Goal: Task Accomplishment & Management: Use online tool/utility

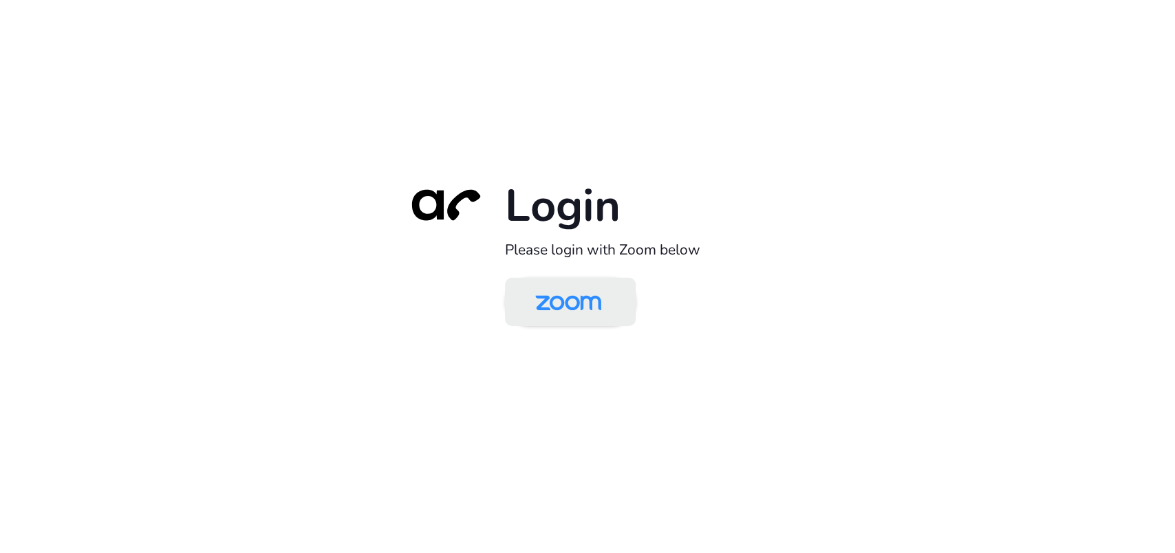
click at [562, 297] on img at bounding box center [568, 303] width 95 height 45
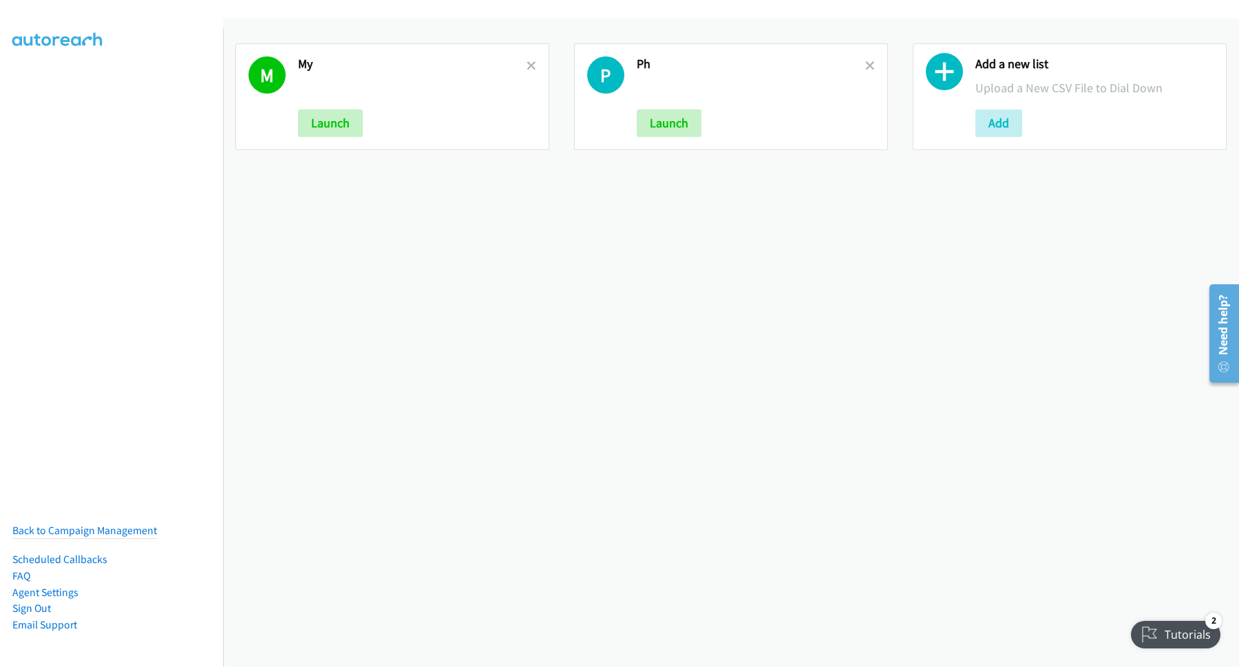
click at [685, 377] on div "M My Launch P Ph Launch Add a new list Upload a New CSV File to Dial Down Add" at bounding box center [731, 343] width 1016 height 648
click at [531, 65] on icon at bounding box center [531, 67] width 10 height 10
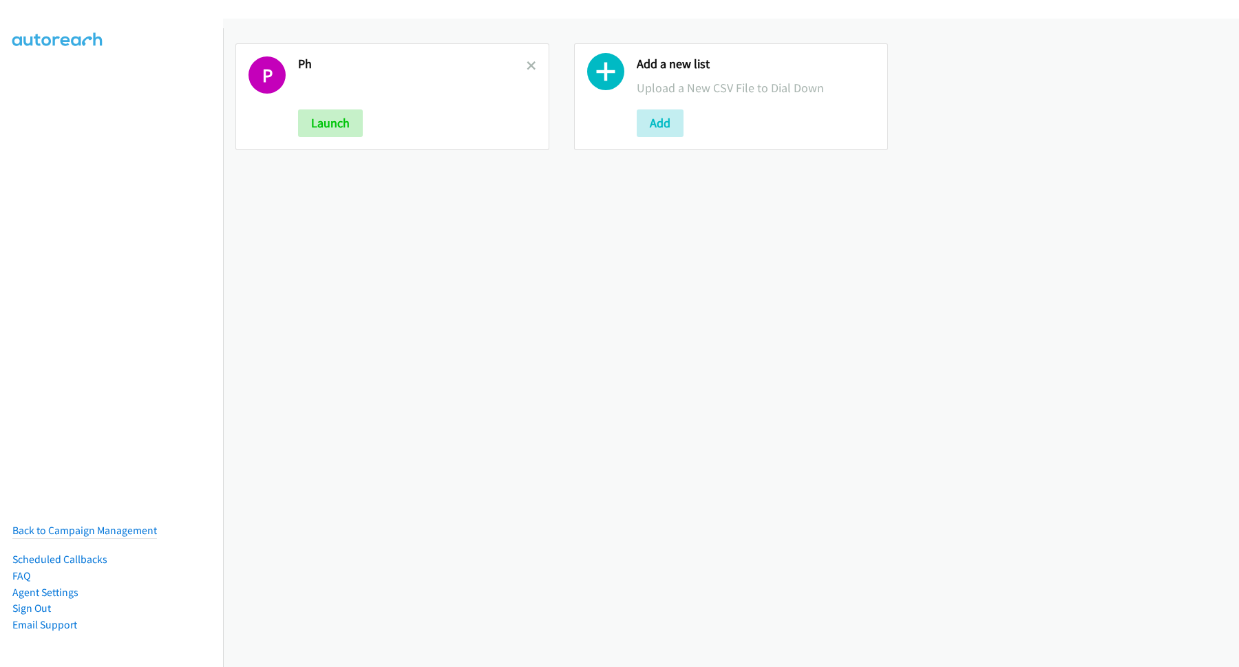
click at [530, 65] on icon at bounding box center [531, 67] width 10 height 10
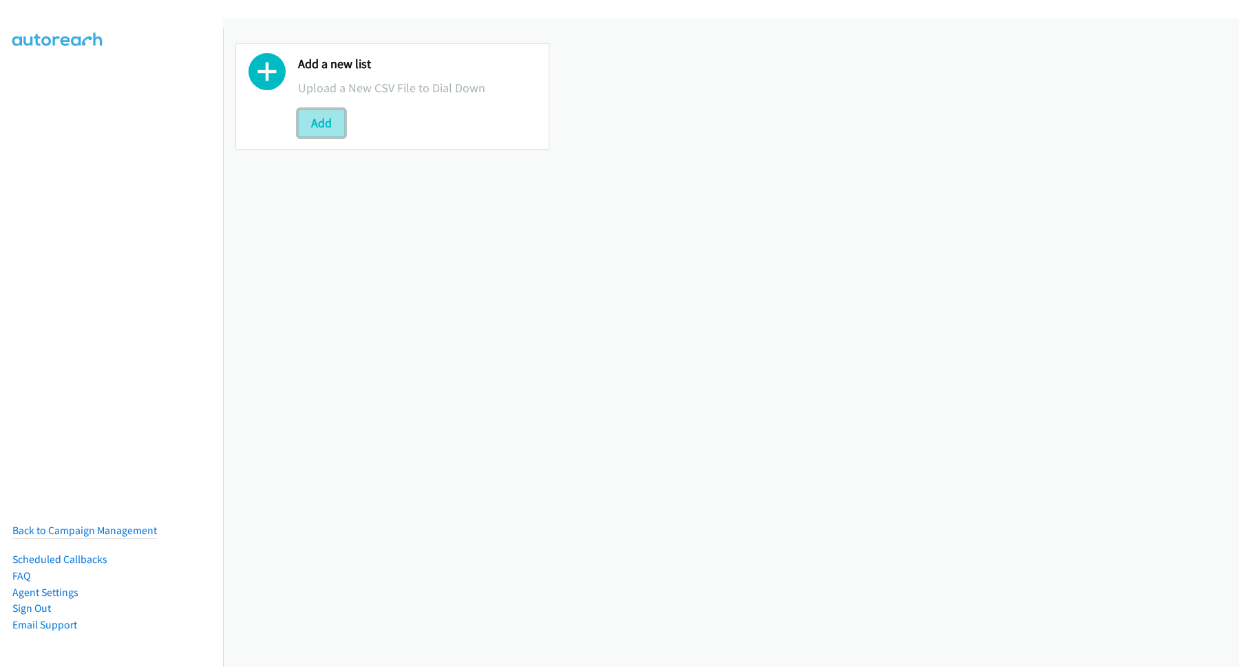
click at [337, 134] on button "Add" at bounding box center [321, 123] width 47 height 28
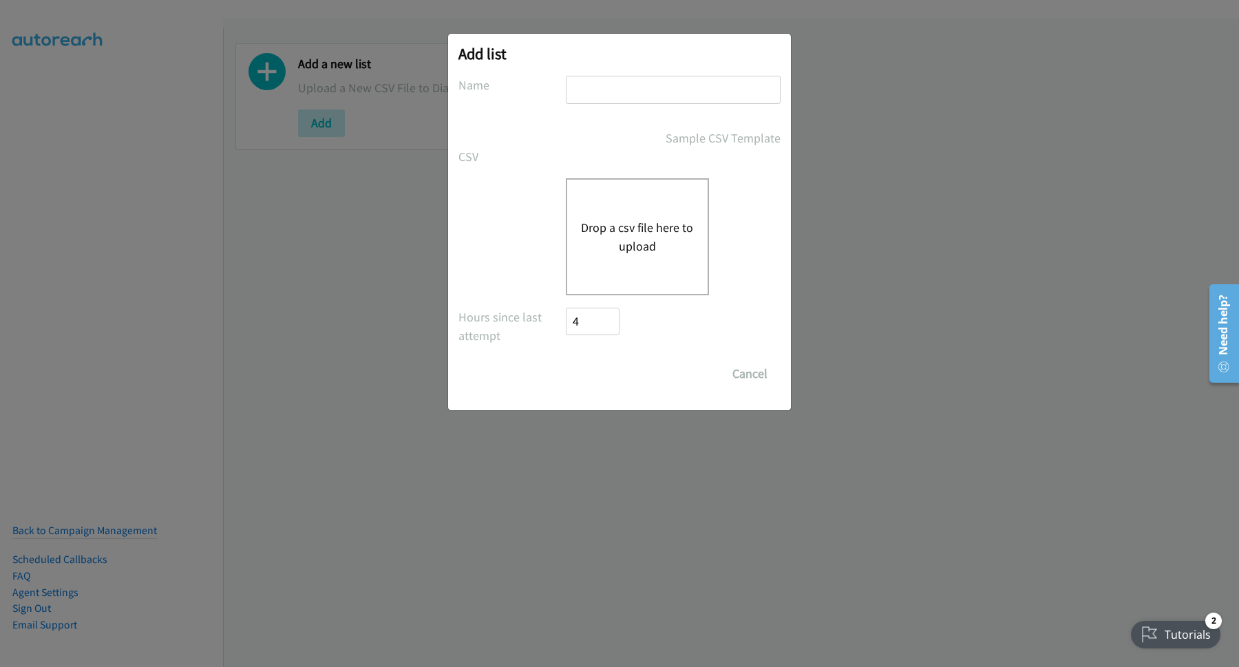
click at [301, 220] on div "Add list No phone fields were returned for that Report or List View Please uplo…" at bounding box center [619, 339] width 1239 height 654
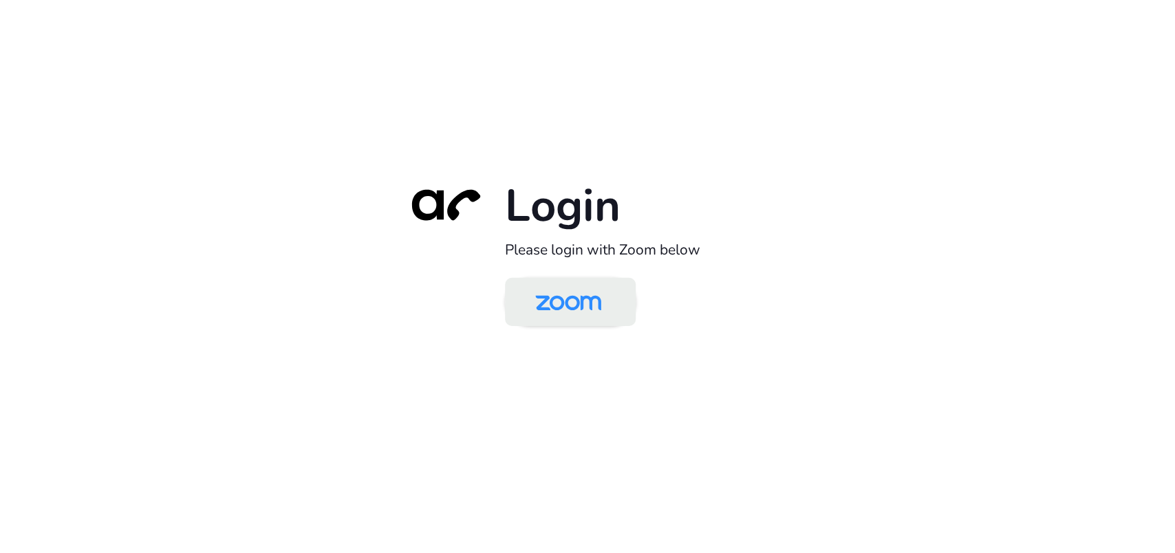
click at [548, 296] on img at bounding box center [568, 303] width 95 height 45
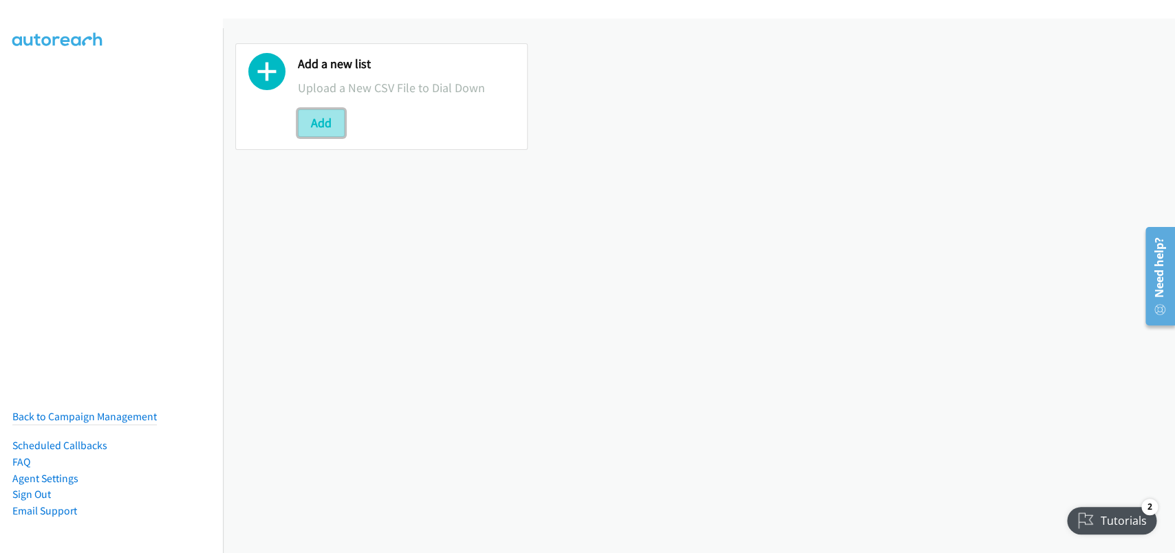
click at [329, 131] on button "Add" at bounding box center [321, 123] width 47 height 28
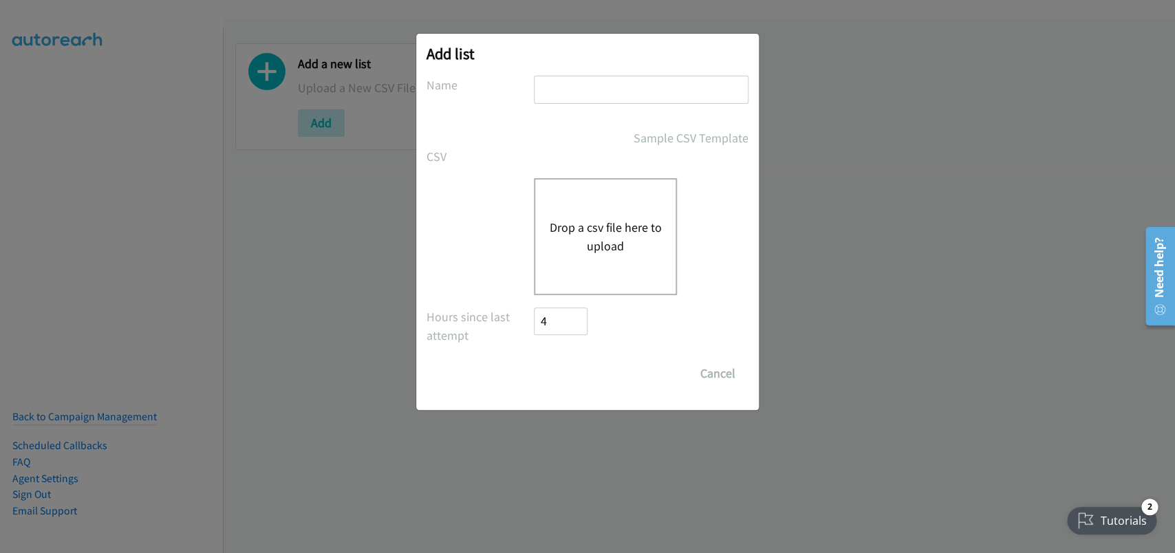
click at [564, 92] on input "text" at bounding box center [641, 90] width 215 height 28
type input "MY"
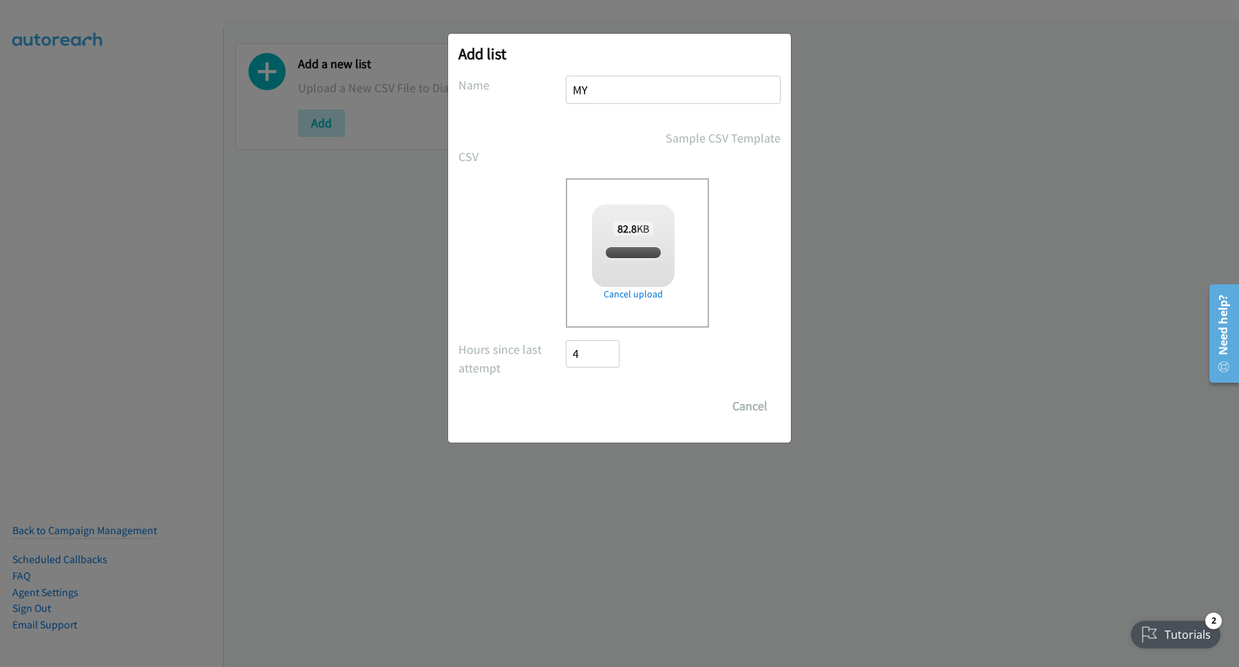
checkbox input "true"
click at [601, 403] on input "Save List" at bounding box center [602, 406] width 72 height 28
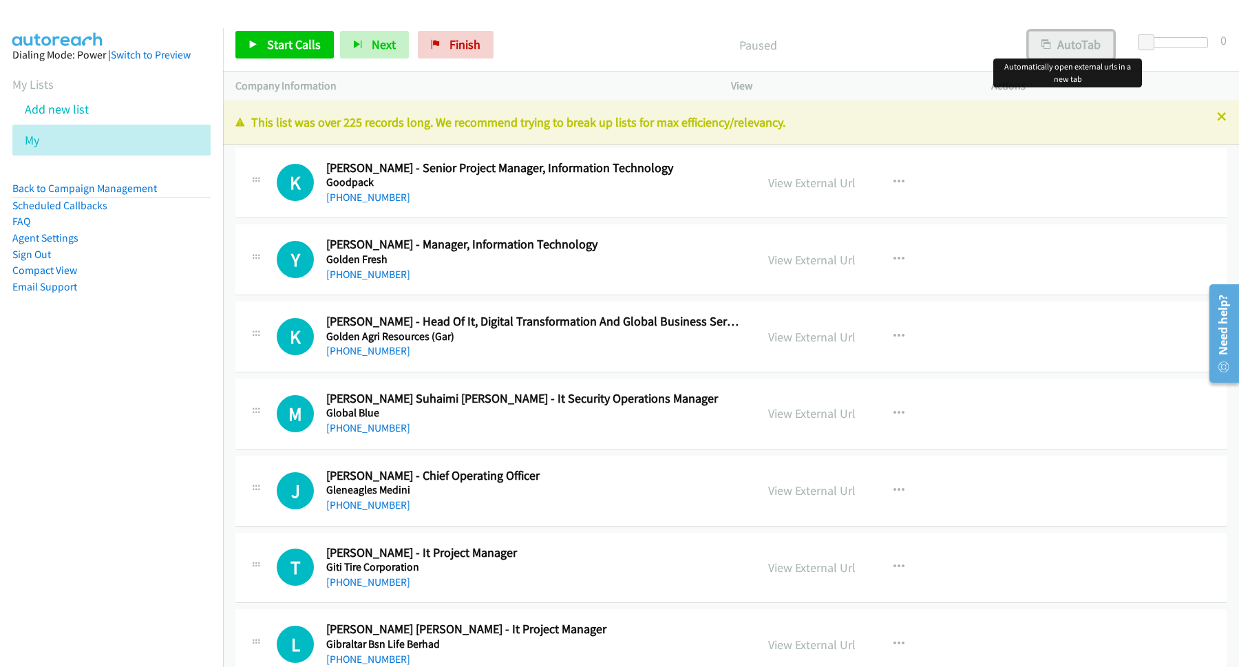
click at [1041, 45] on icon "button" at bounding box center [1046, 46] width 10 height 10
click at [315, 44] on span "Start Calls" at bounding box center [294, 44] width 54 height 16
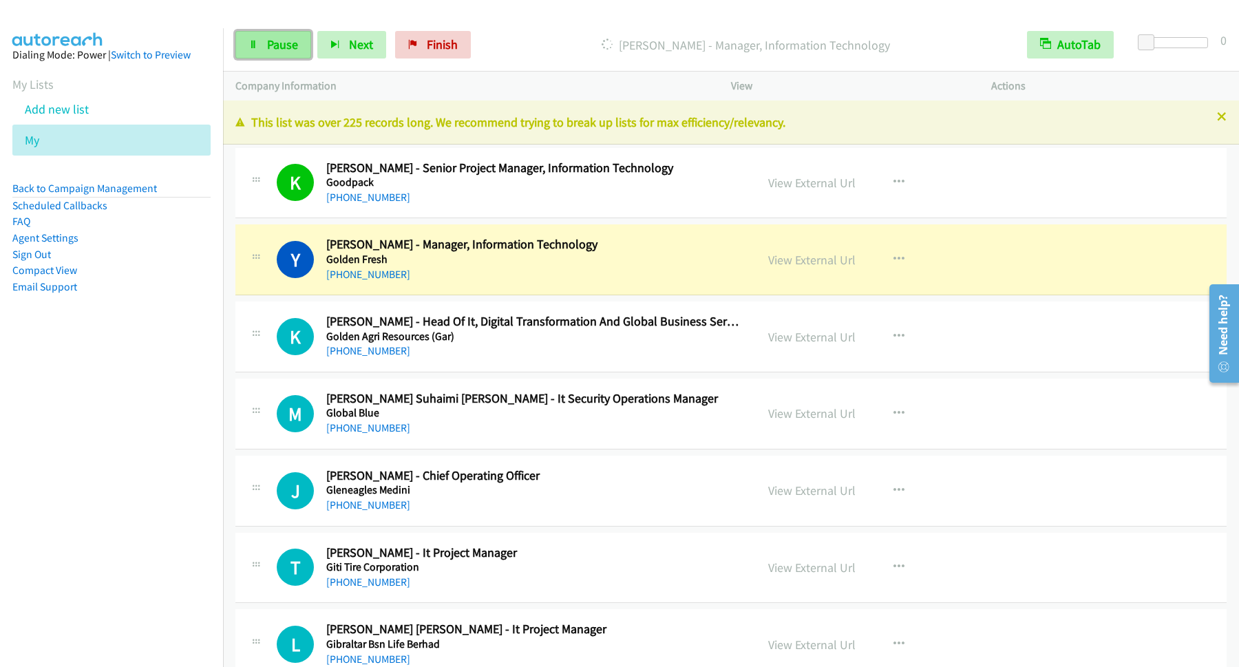
click at [276, 54] on link "Pause" at bounding box center [273, 45] width 76 height 28
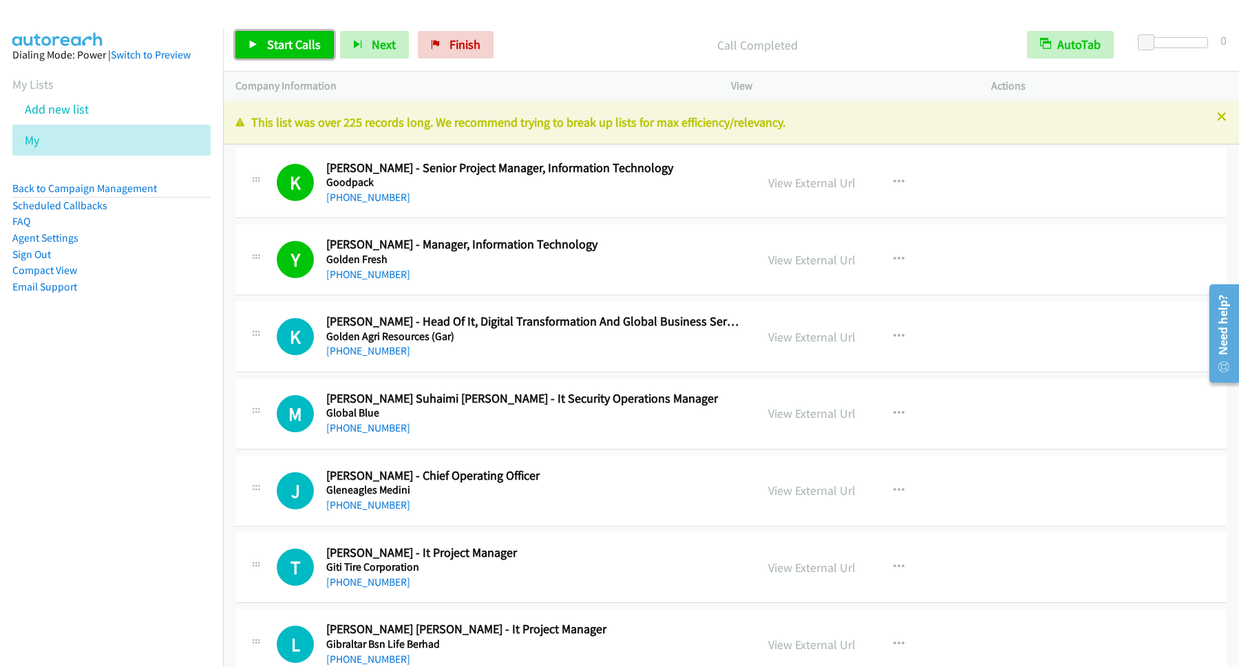
click at [301, 56] on link "Start Calls" at bounding box center [284, 45] width 98 height 28
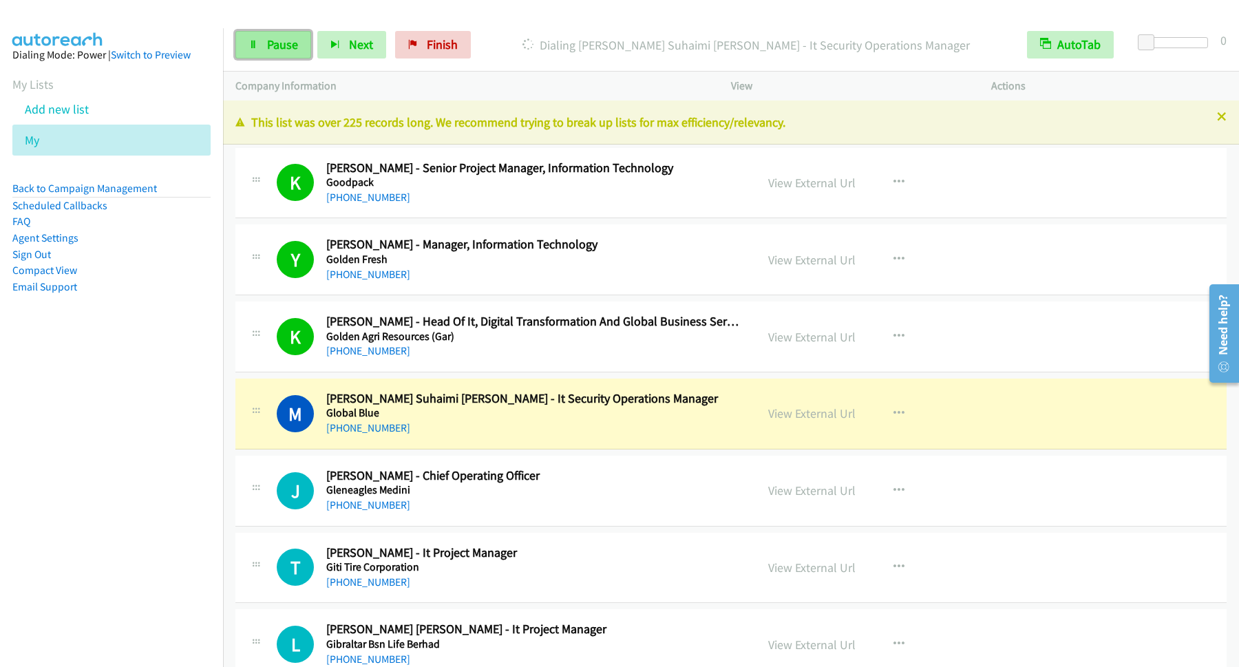
click at [290, 45] on span "Pause" at bounding box center [282, 44] width 31 height 16
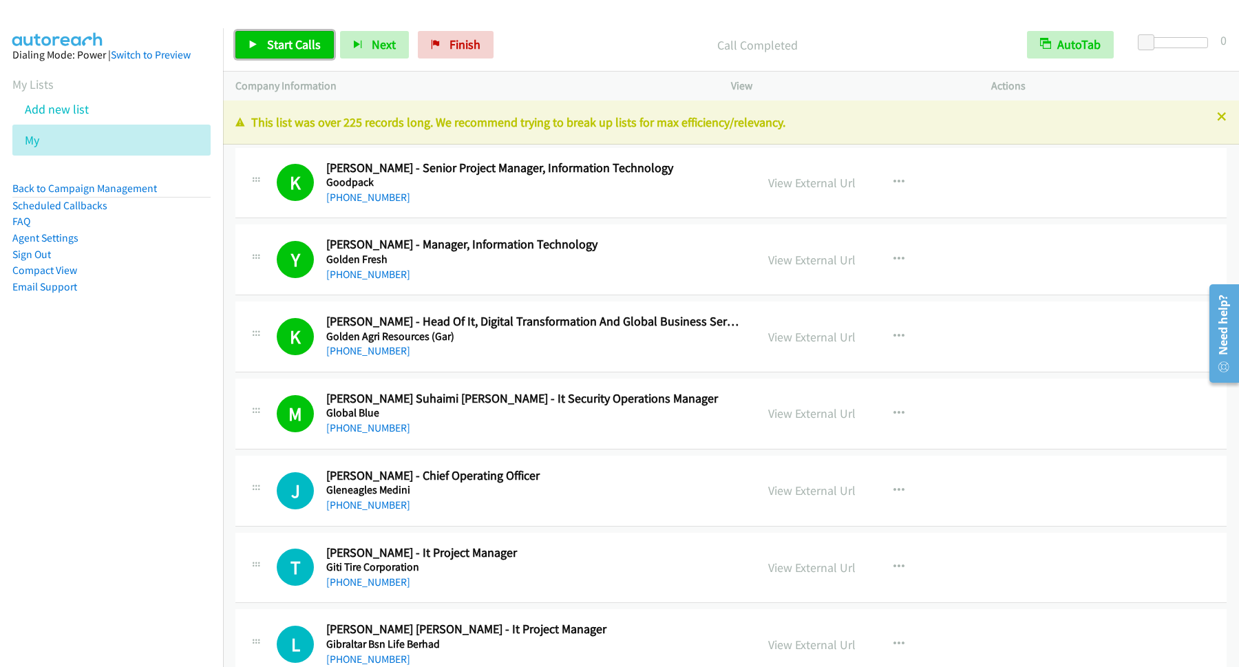
click at [319, 54] on link "Start Calls" at bounding box center [284, 45] width 98 height 28
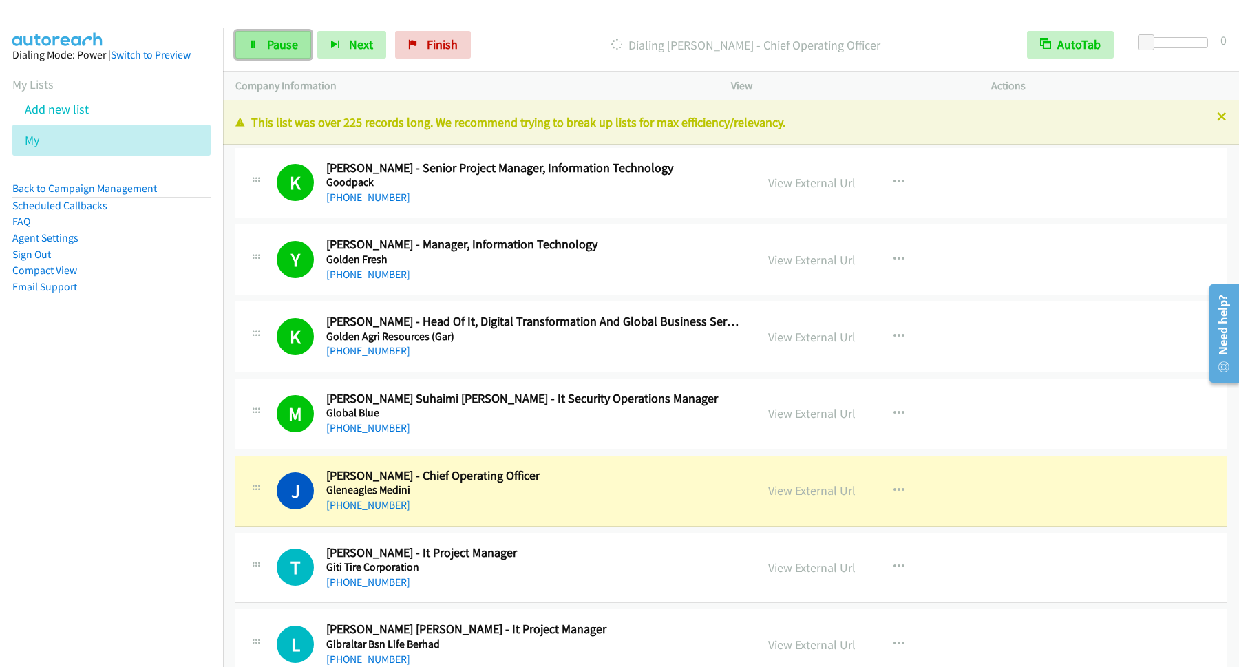
click at [306, 41] on link "Pause" at bounding box center [273, 45] width 76 height 28
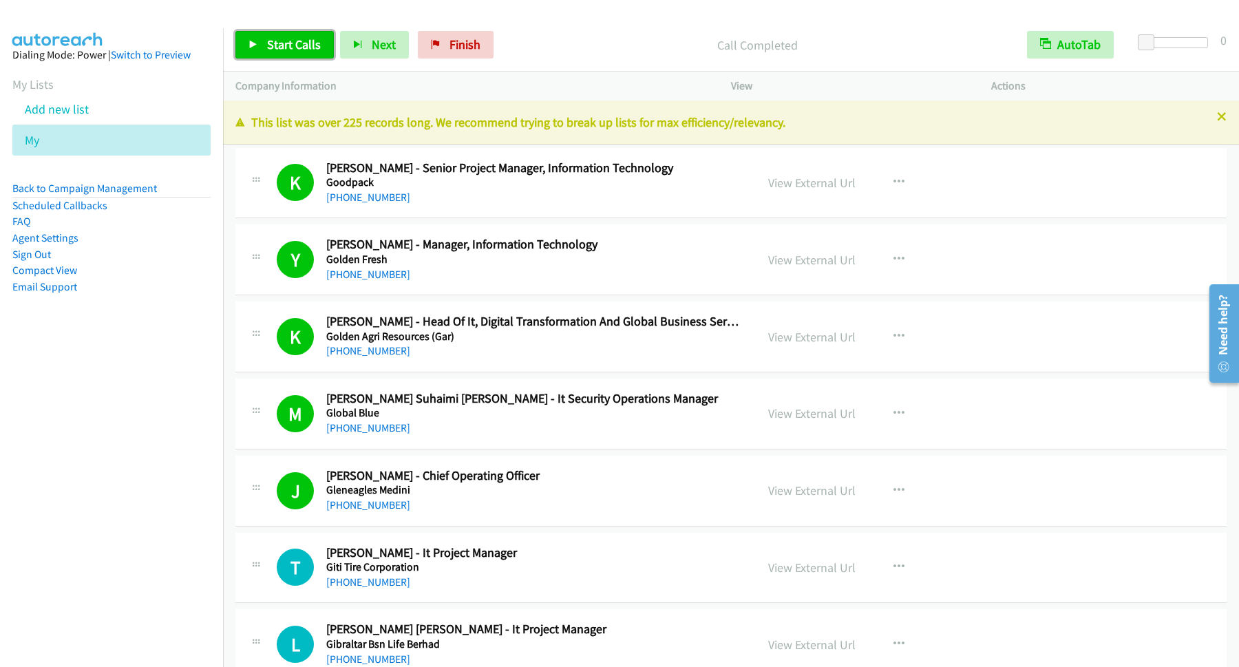
click at [279, 45] on span "Start Calls" at bounding box center [294, 44] width 54 height 16
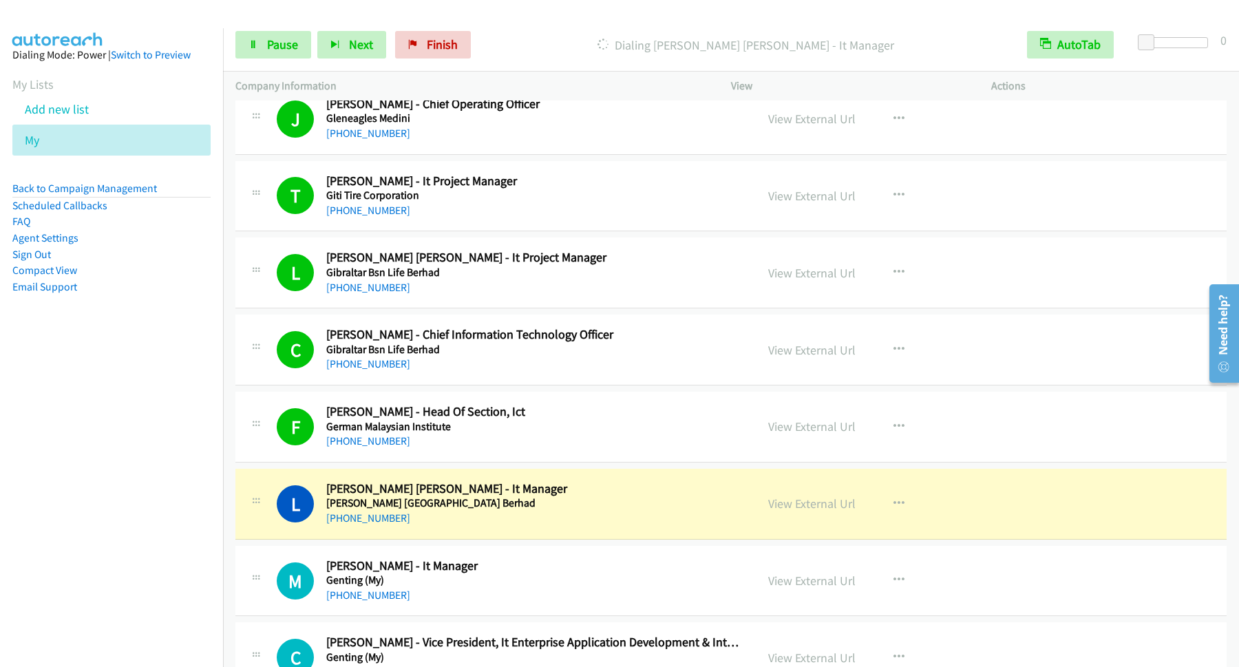
scroll to position [557, 0]
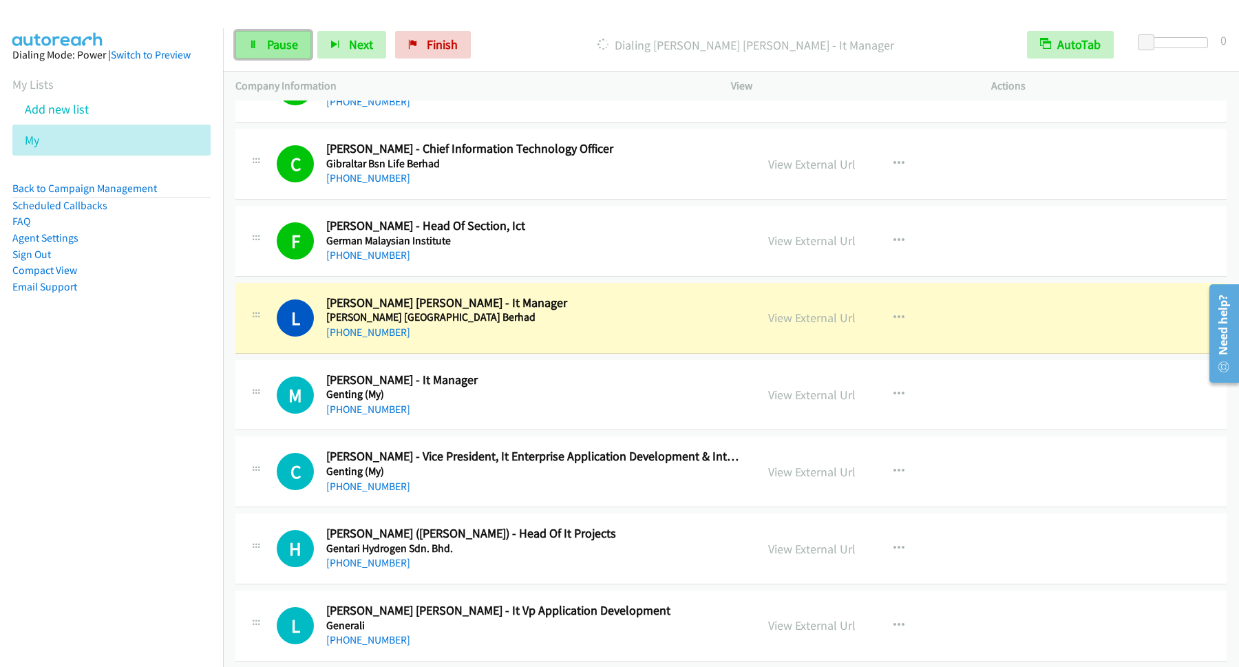
click at [303, 43] on link "Pause" at bounding box center [273, 45] width 76 height 28
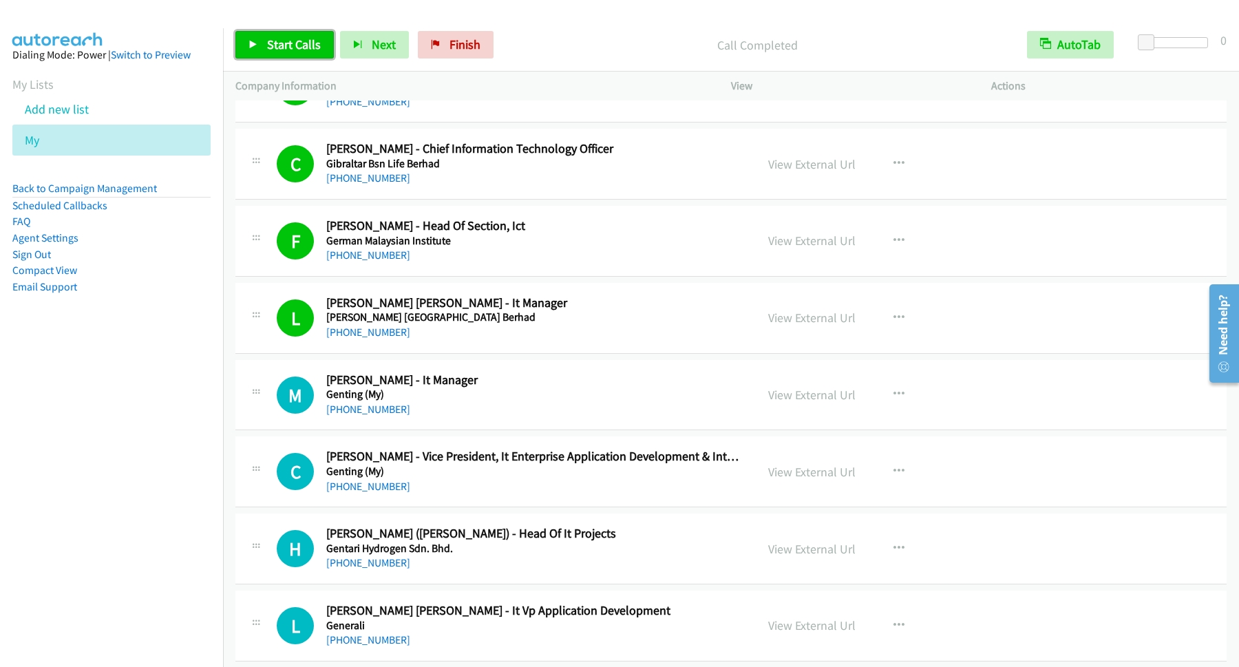
click at [290, 34] on link "Start Calls" at bounding box center [284, 45] width 98 height 28
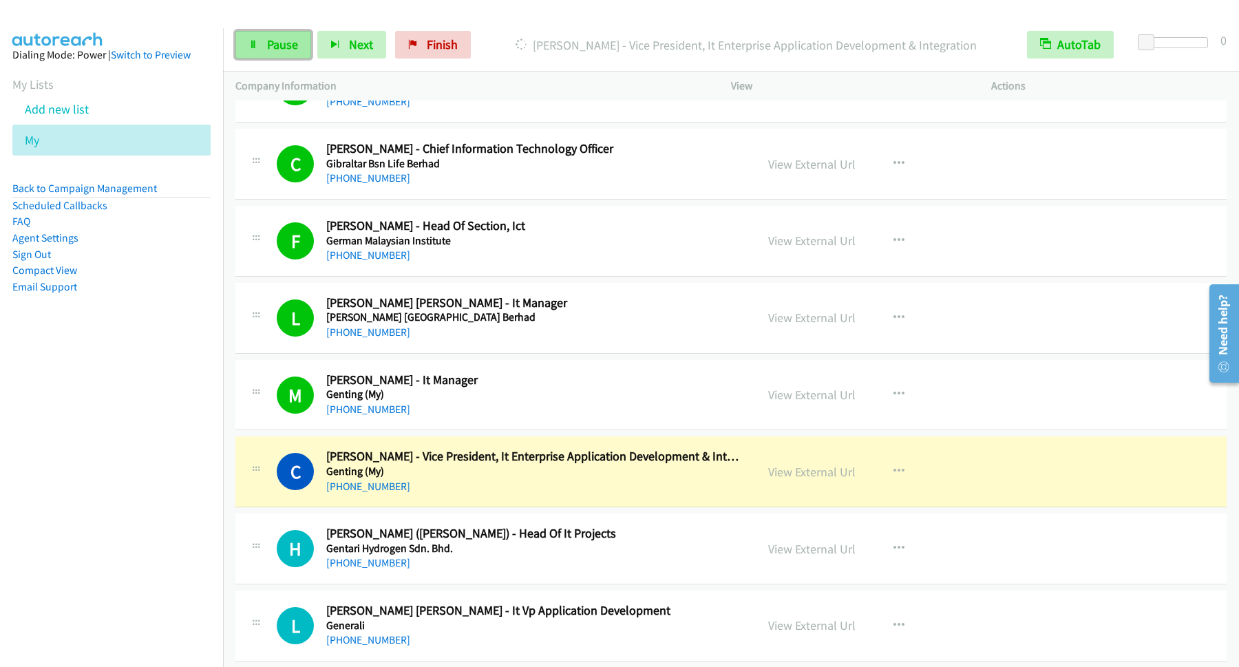
click at [262, 34] on link "Pause" at bounding box center [273, 45] width 76 height 28
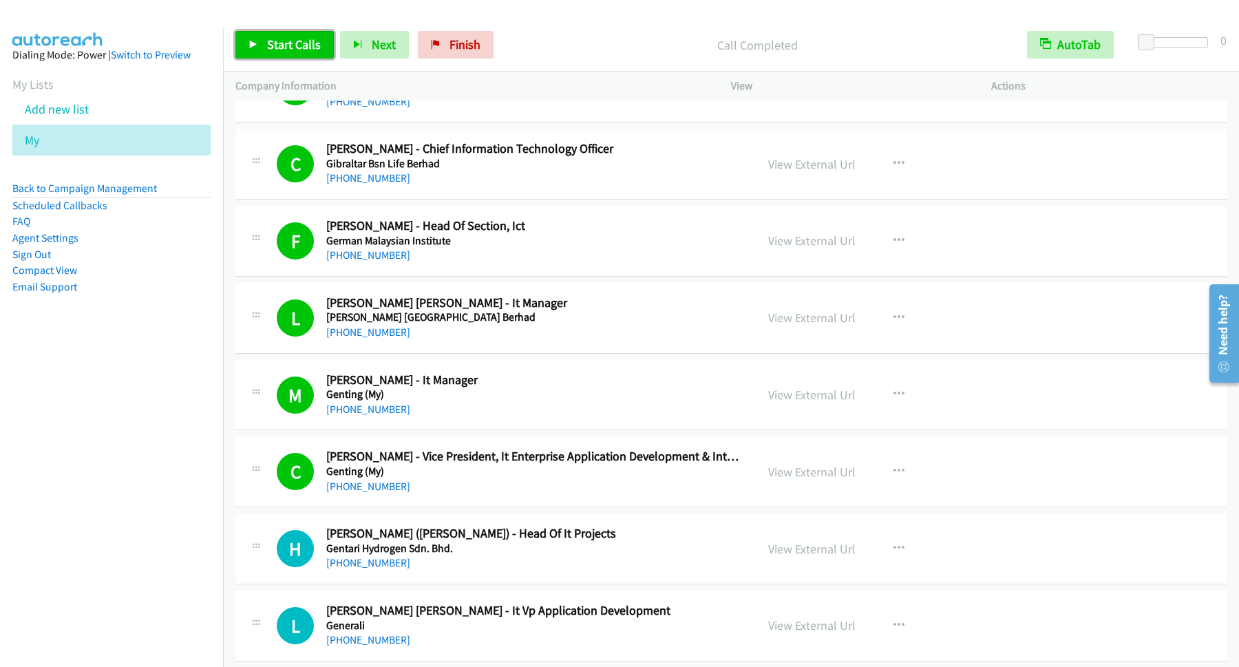
click at [310, 38] on span "Start Calls" at bounding box center [294, 44] width 54 height 16
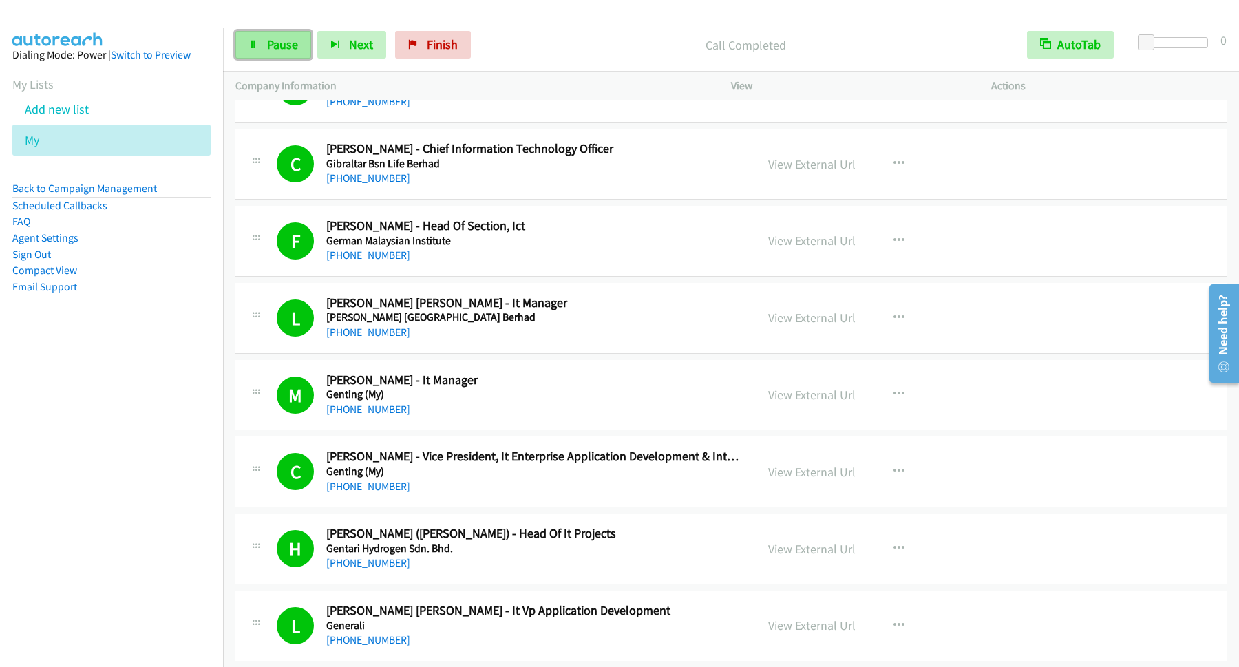
click at [252, 44] on icon at bounding box center [253, 46] width 10 height 10
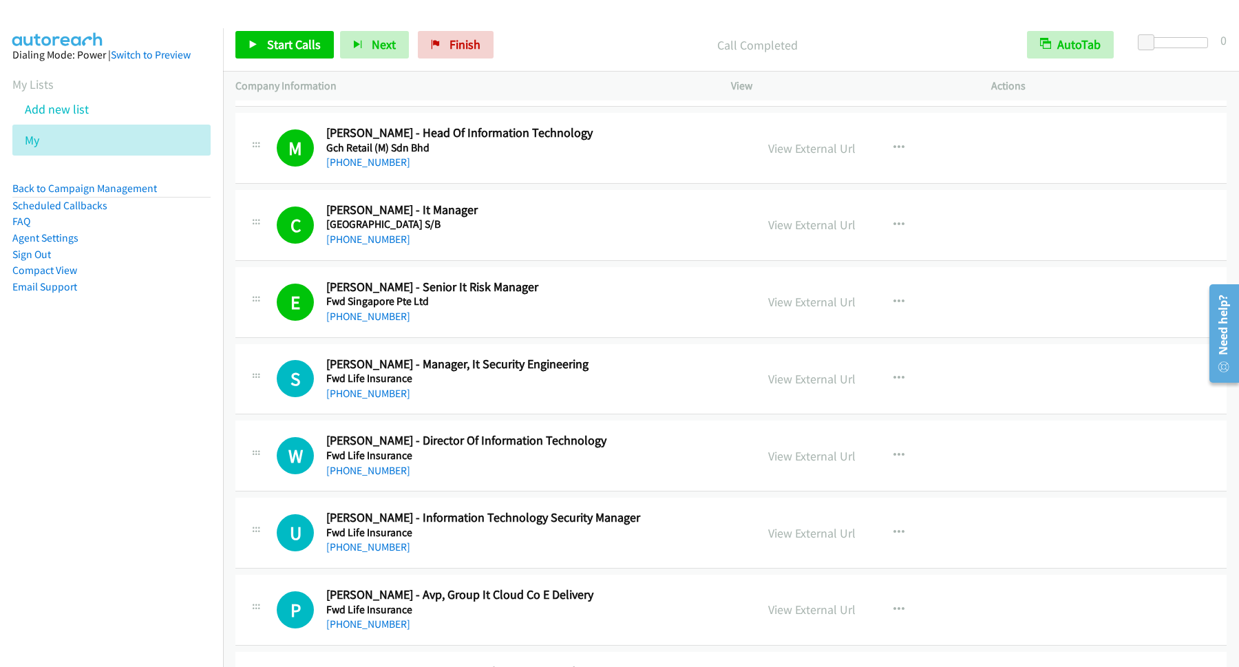
scroll to position [1486, 0]
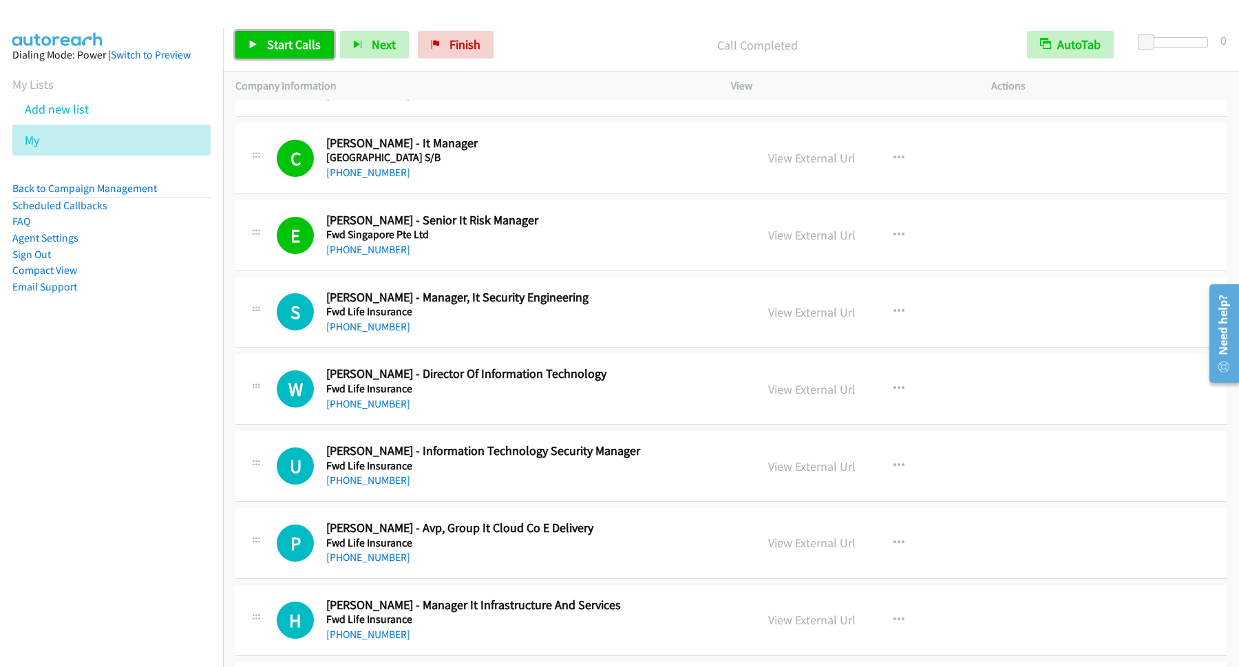
click at [297, 54] on link "Start Calls" at bounding box center [284, 45] width 98 height 28
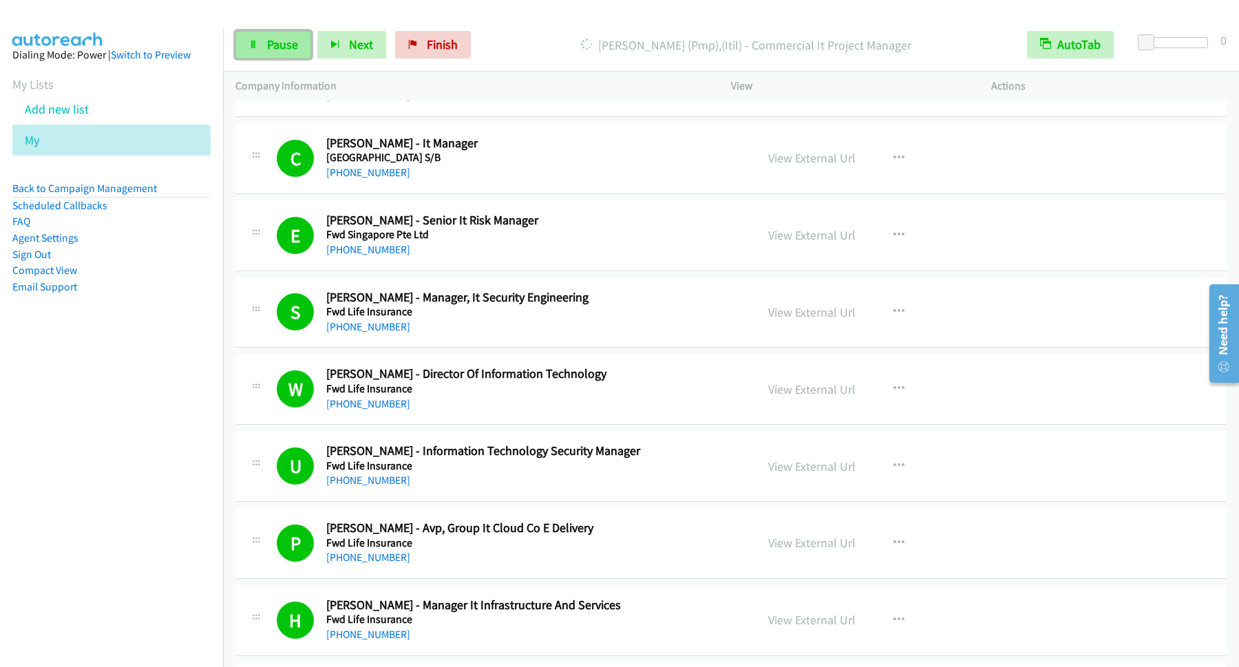
click at [268, 52] on span "Pause" at bounding box center [282, 44] width 31 height 16
click at [308, 48] on span "Start Calls" at bounding box center [294, 44] width 54 height 16
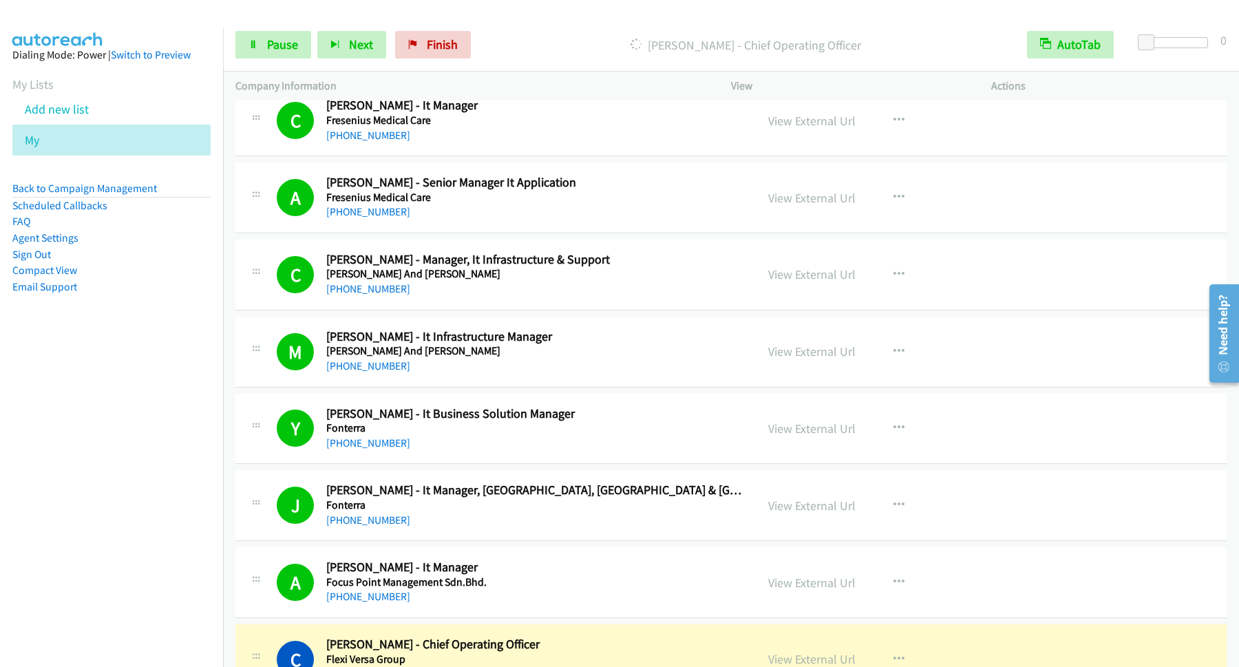
scroll to position [2787, 0]
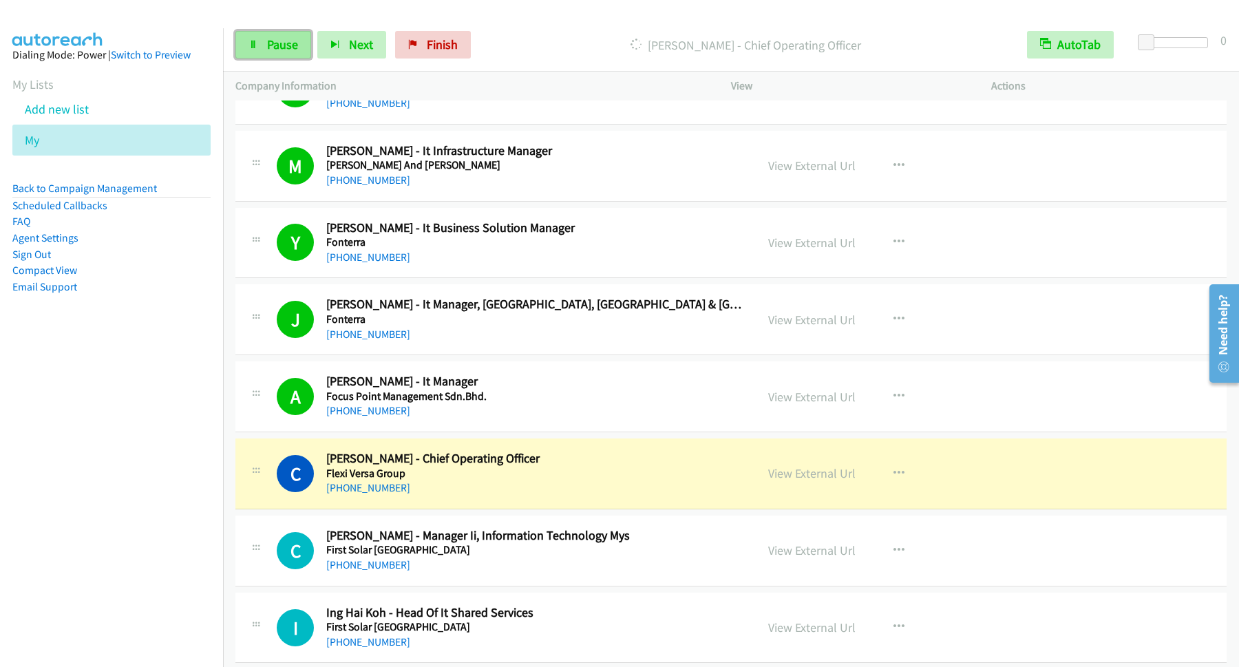
click at [268, 41] on span "Pause" at bounding box center [282, 44] width 31 height 16
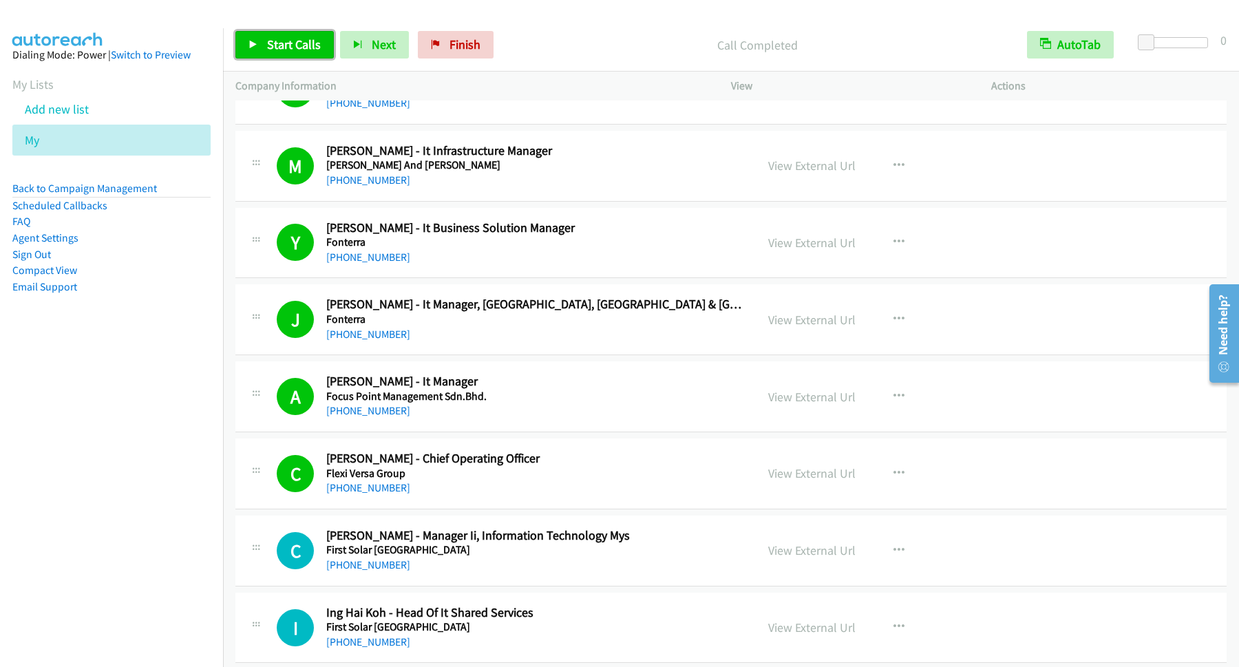
click at [308, 44] on span "Start Calls" at bounding box center [294, 44] width 54 height 16
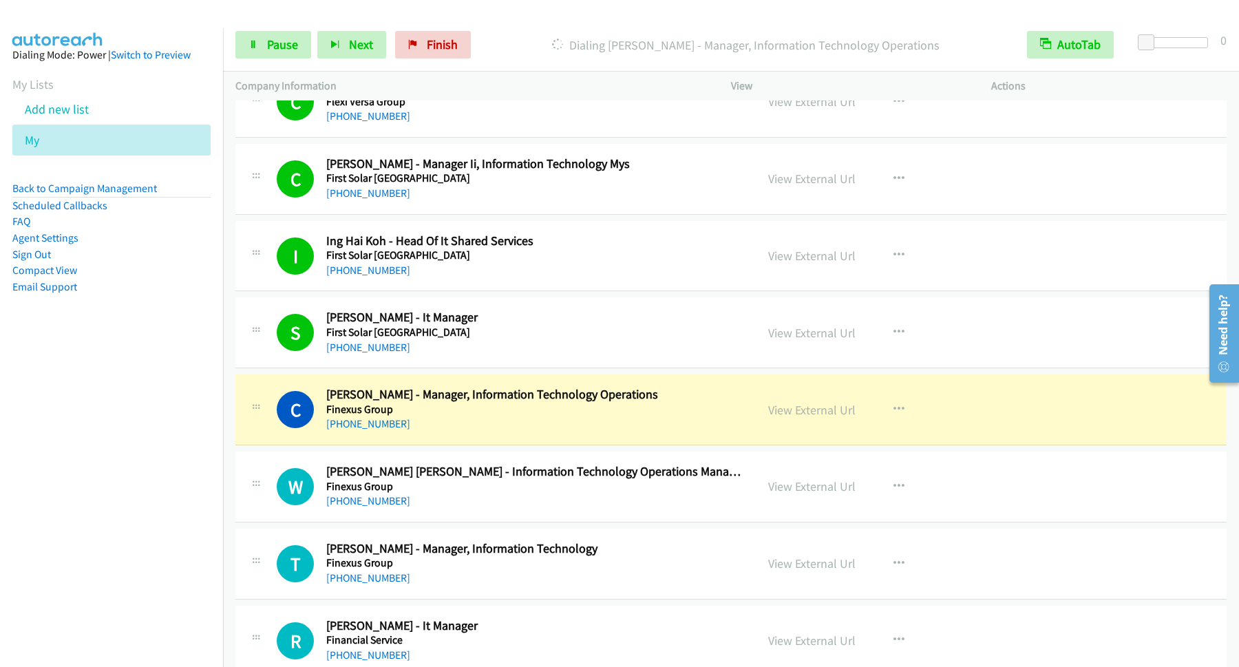
scroll to position [3345, 0]
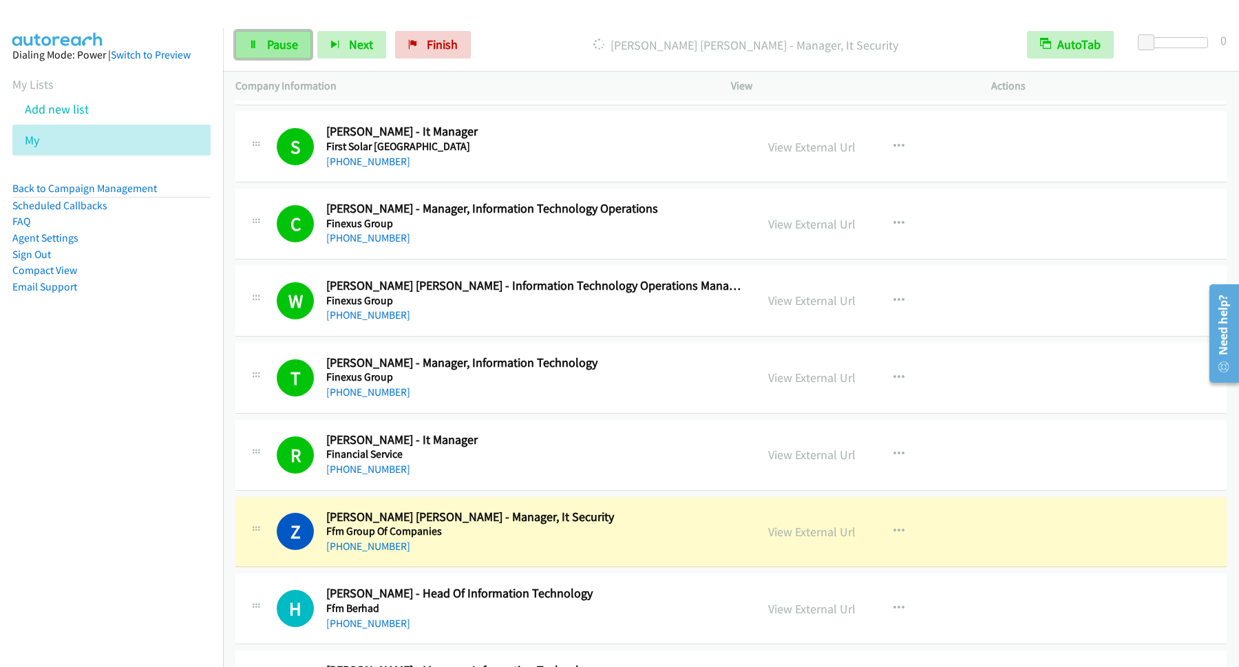
click at [281, 50] on span "Pause" at bounding box center [282, 44] width 31 height 16
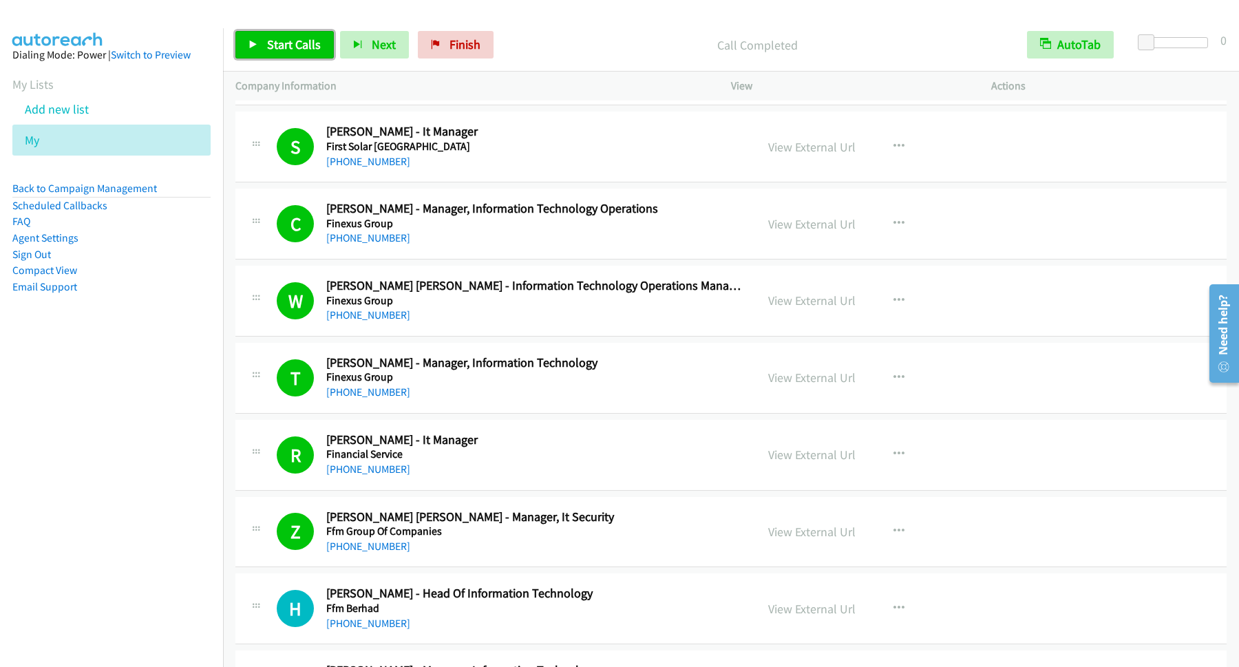
click at [301, 39] on span "Start Calls" at bounding box center [294, 44] width 54 height 16
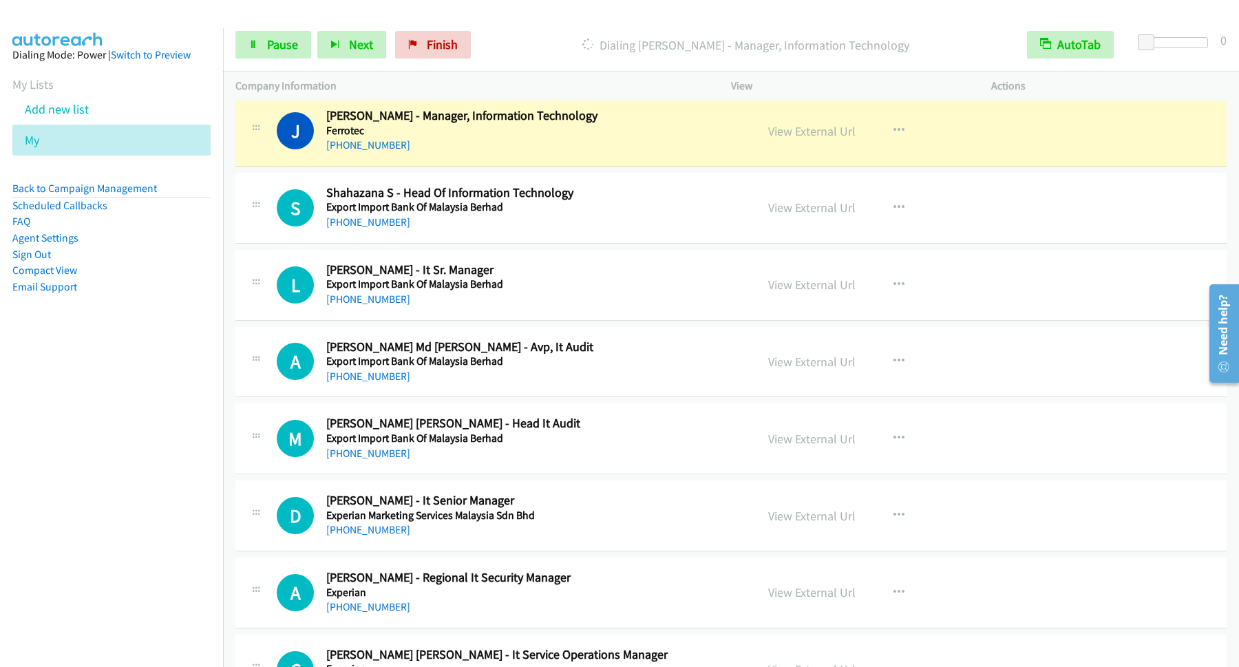
scroll to position [3902, 0]
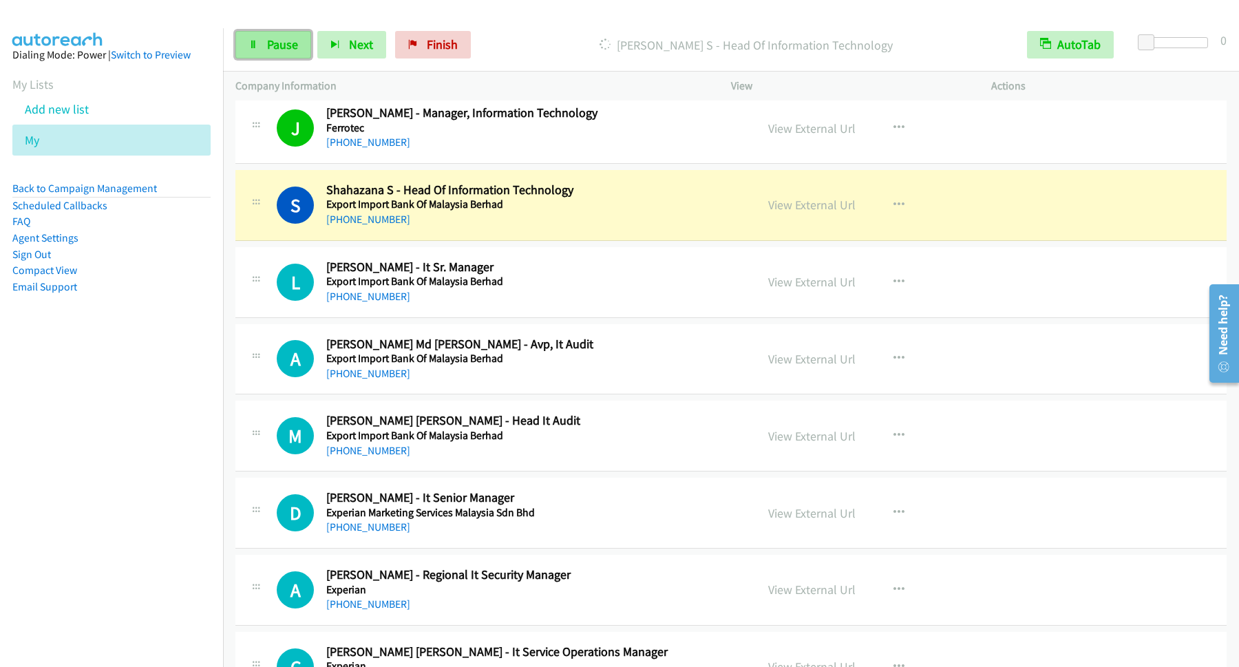
click at [283, 48] on span "Pause" at bounding box center [282, 44] width 31 height 16
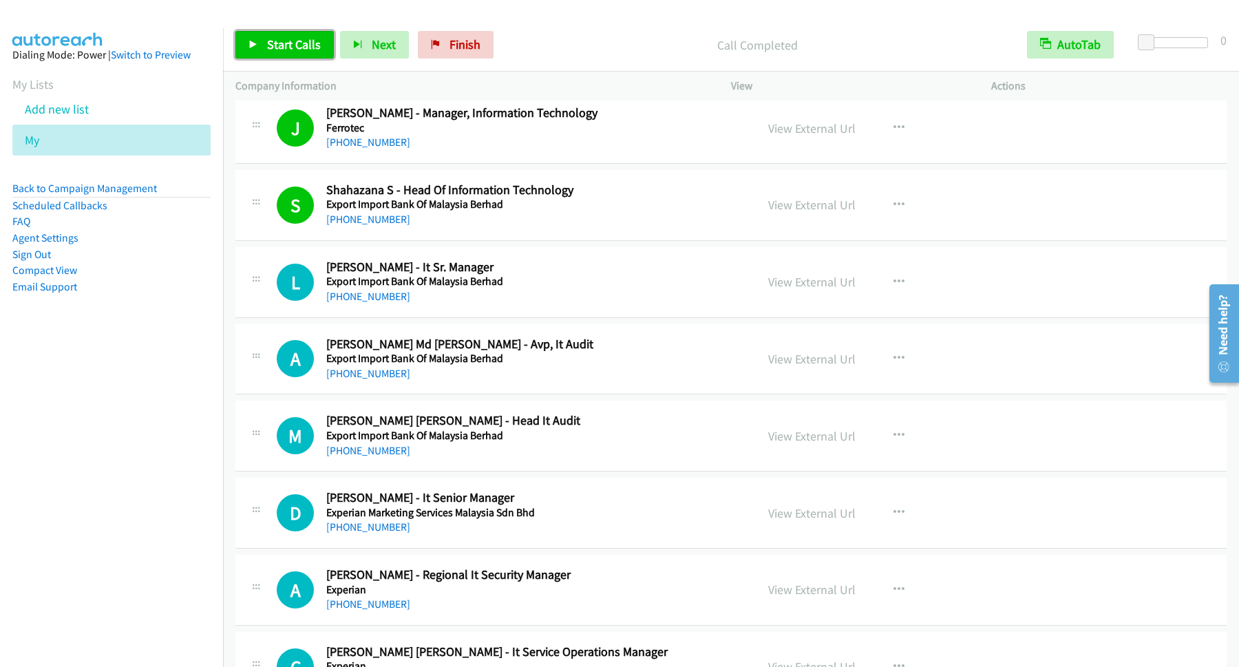
click at [297, 47] on span "Start Calls" at bounding box center [294, 44] width 54 height 16
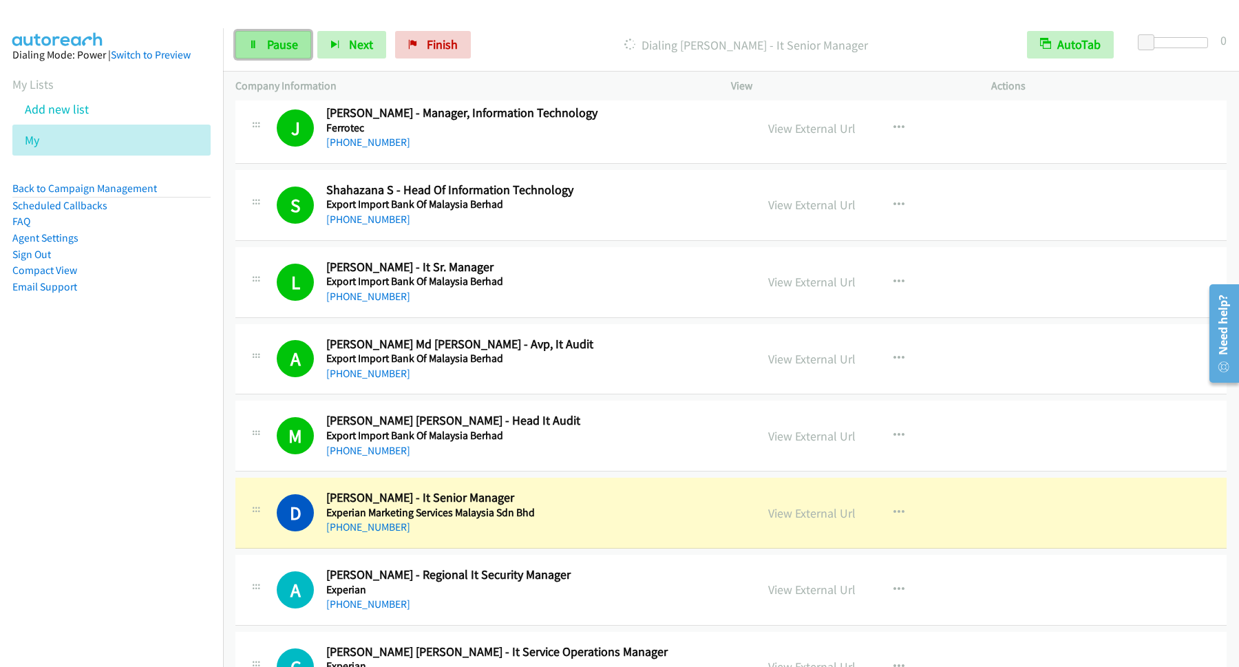
click at [264, 34] on link "Pause" at bounding box center [273, 45] width 76 height 28
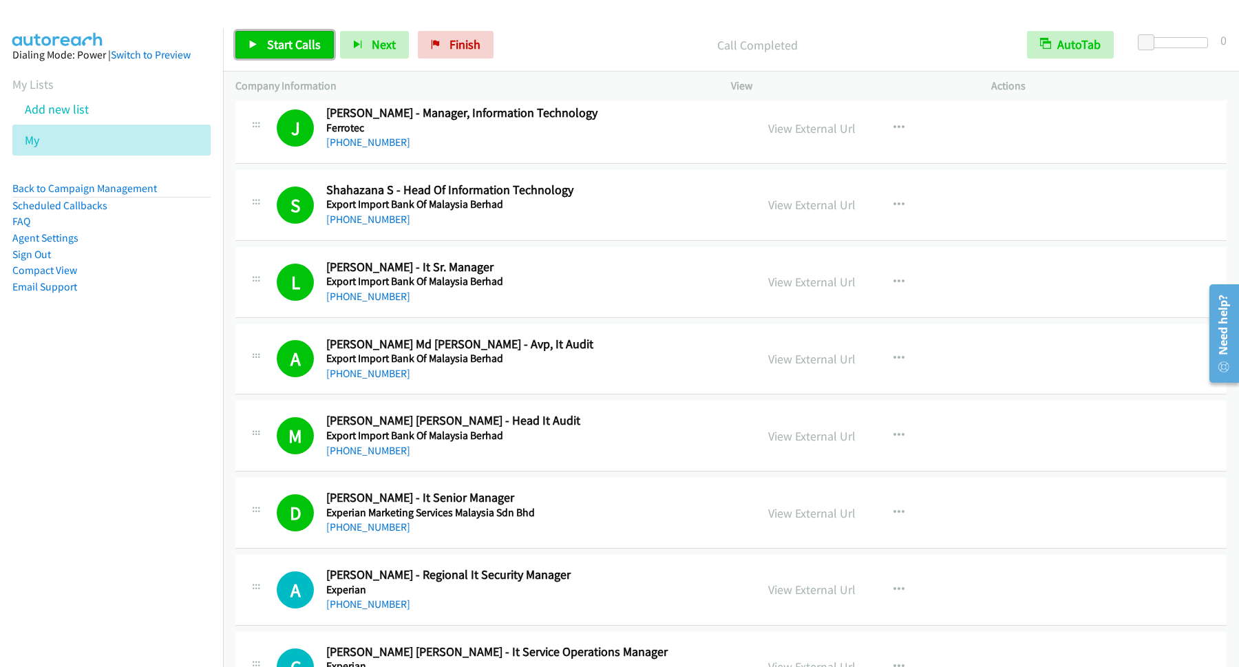
click at [300, 49] on span "Start Calls" at bounding box center [294, 44] width 54 height 16
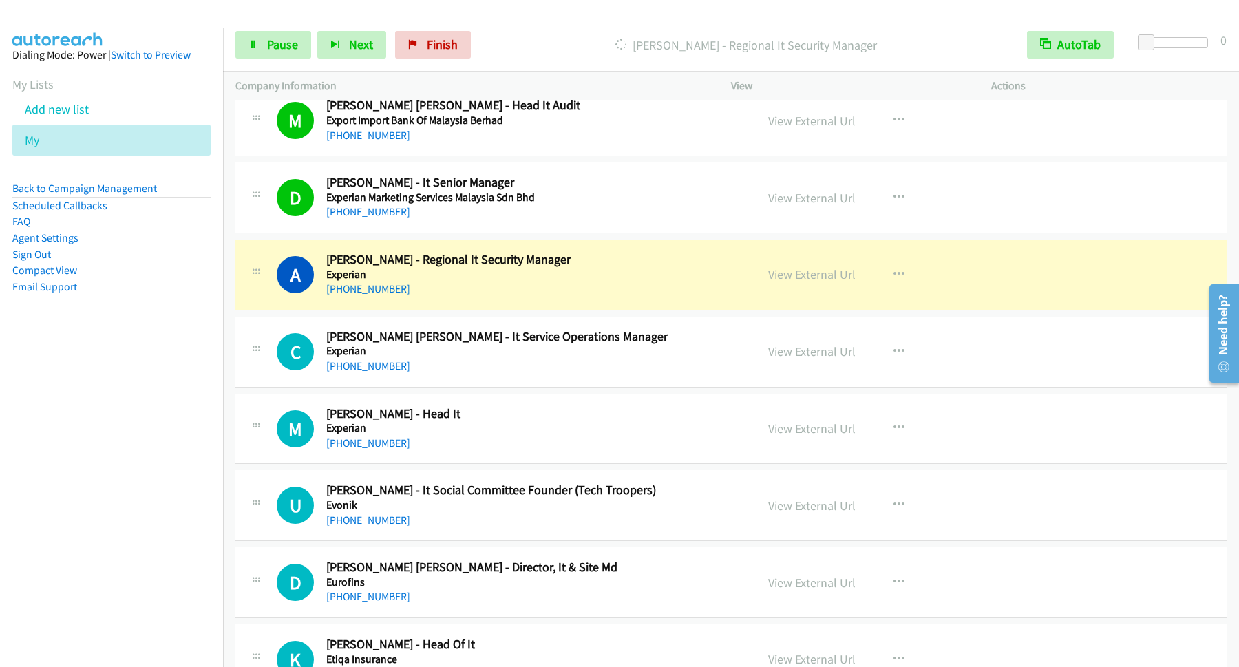
scroll to position [4274, 0]
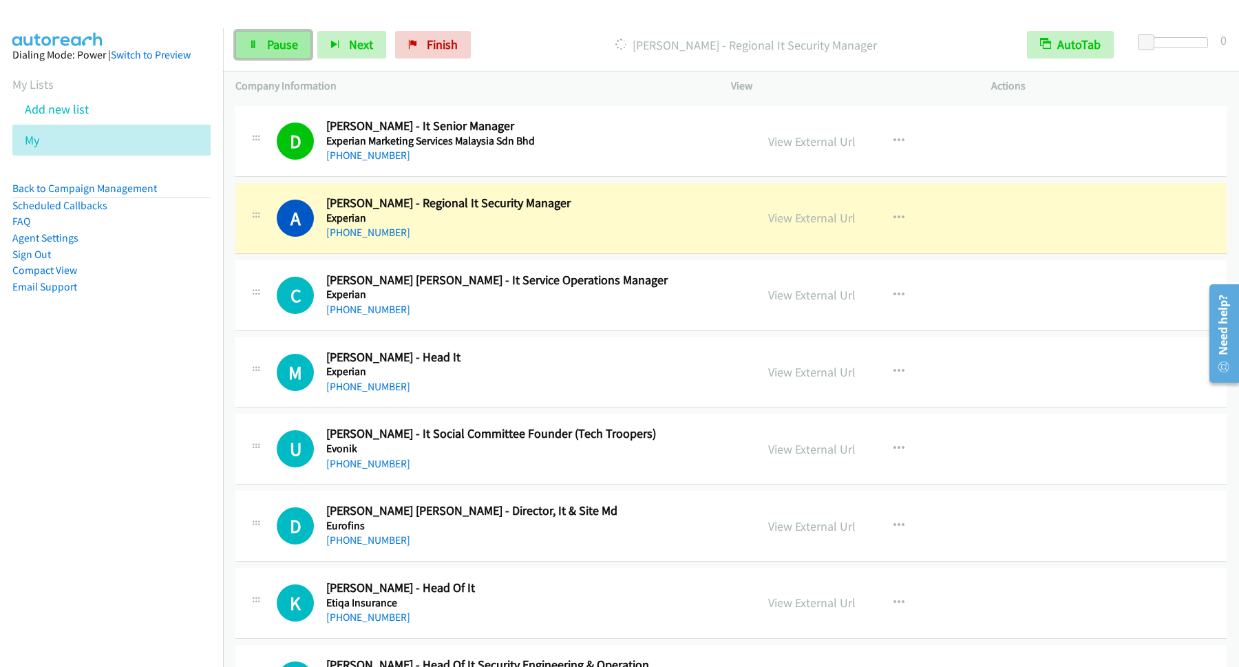
click at [285, 45] on span "Pause" at bounding box center [282, 44] width 31 height 16
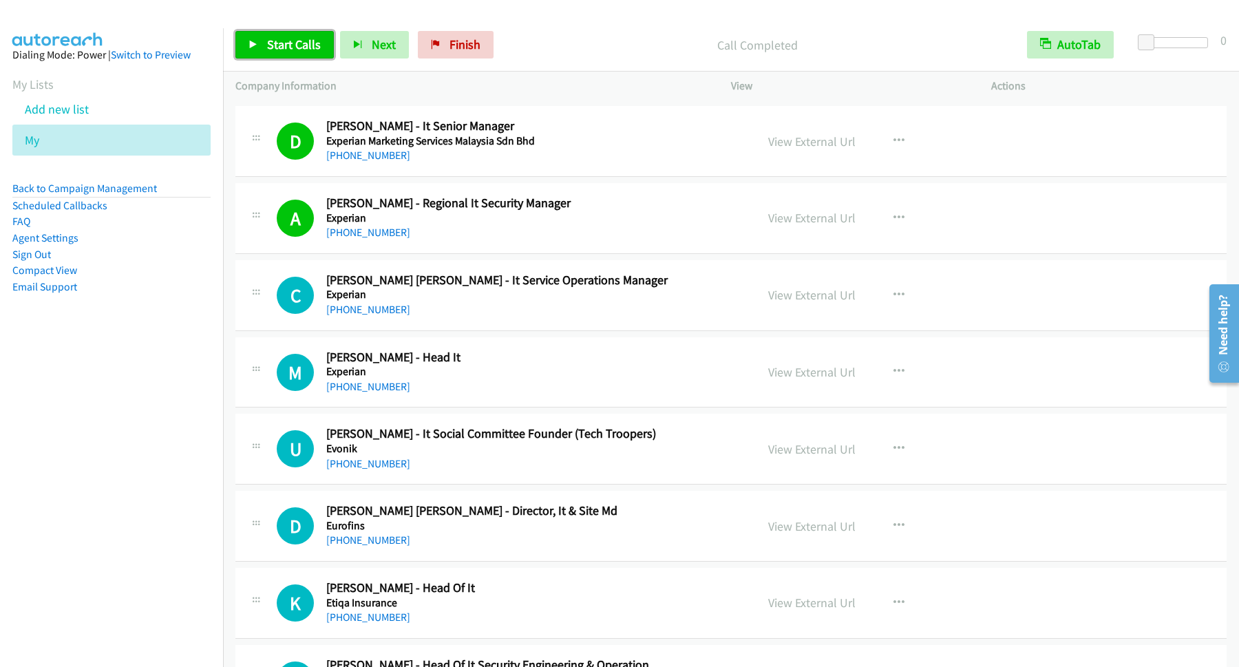
click at [319, 57] on link "Start Calls" at bounding box center [284, 45] width 98 height 28
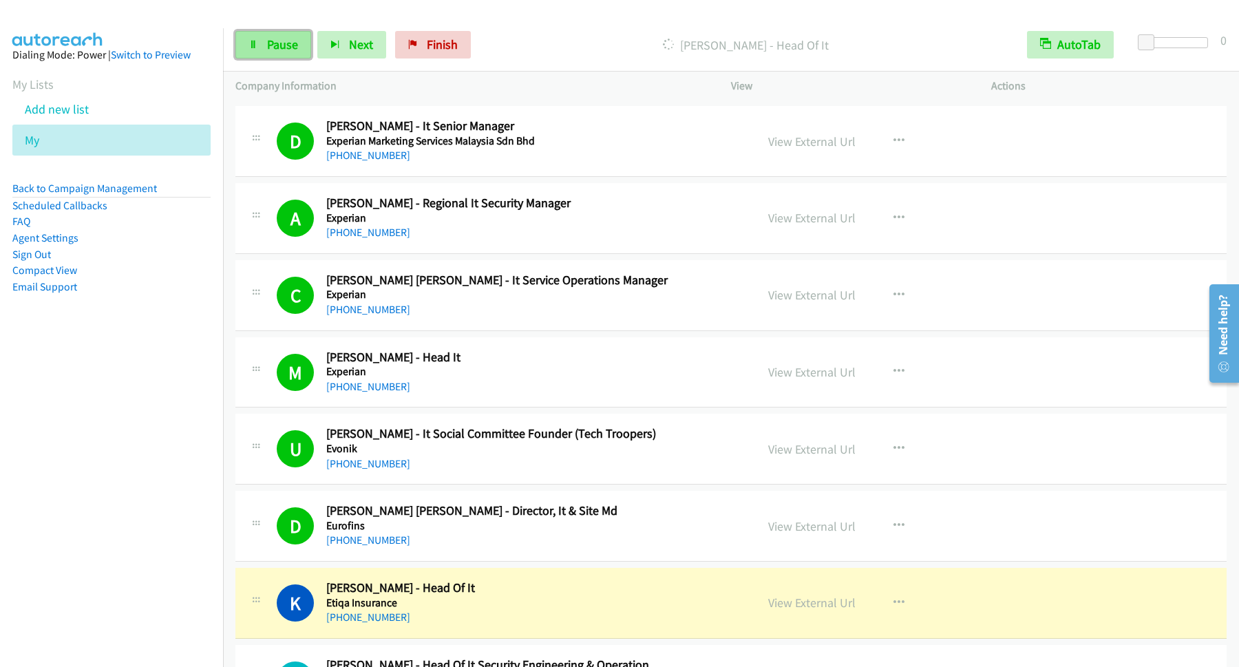
click at [281, 39] on span "Pause" at bounding box center [282, 44] width 31 height 16
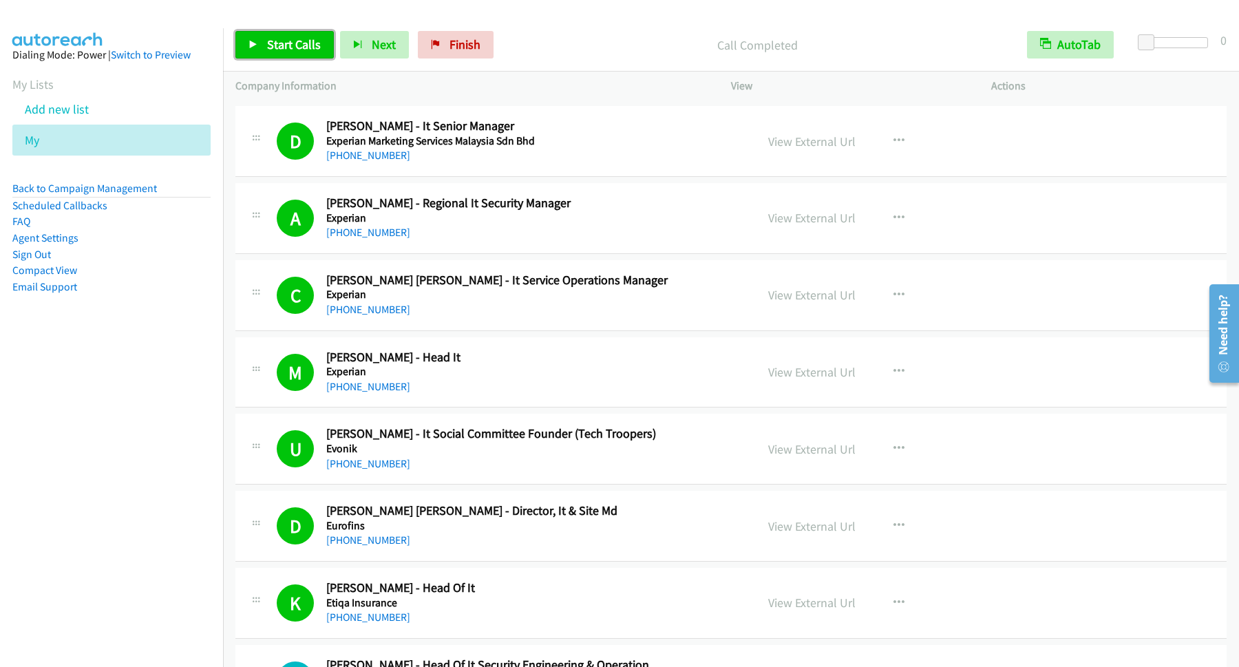
click at [313, 38] on link "Start Calls" at bounding box center [284, 45] width 98 height 28
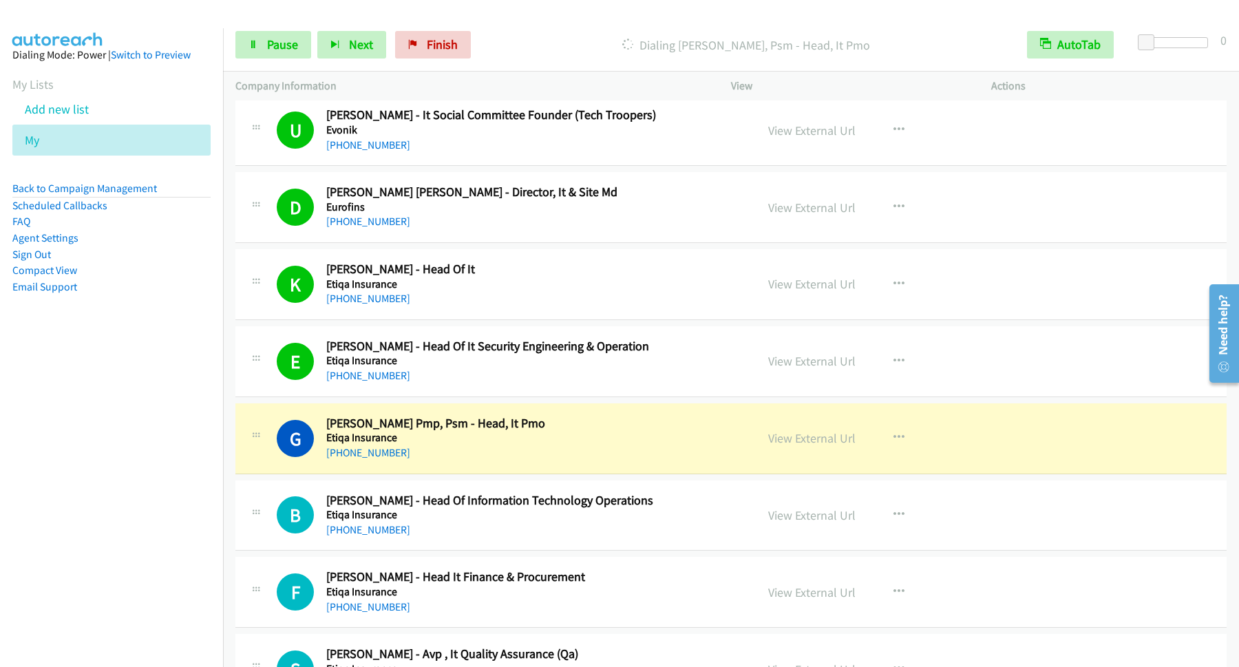
scroll to position [4645, 0]
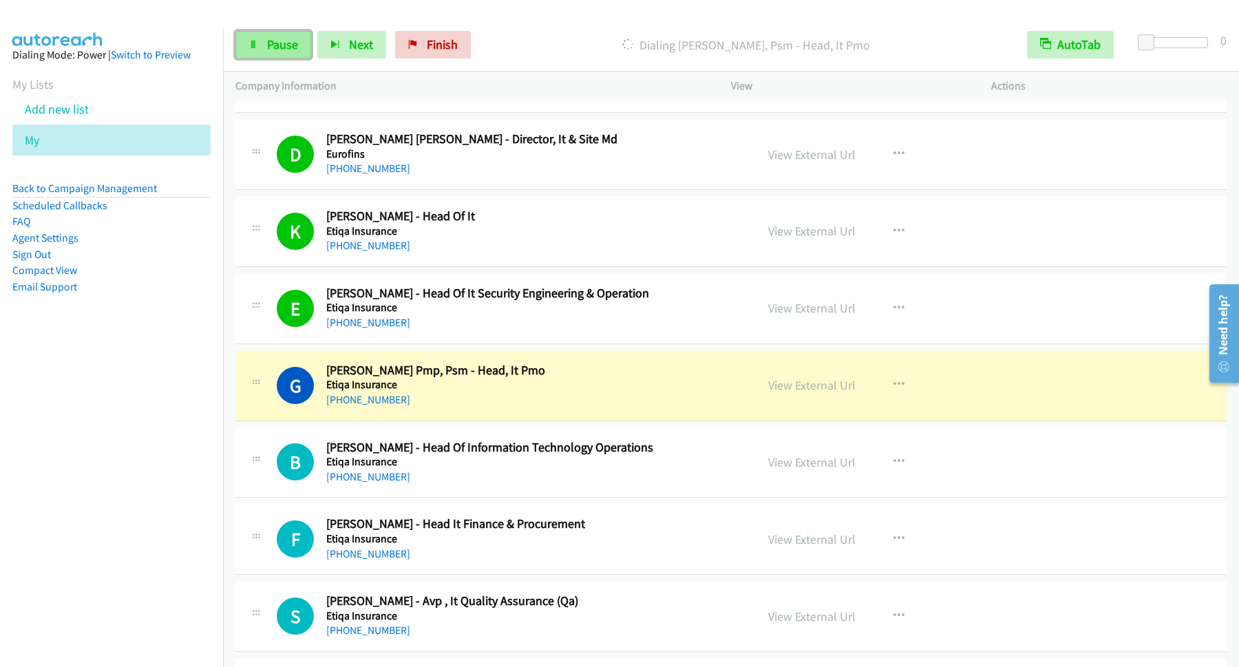
click at [265, 40] on link "Pause" at bounding box center [273, 45] width 76 height 28
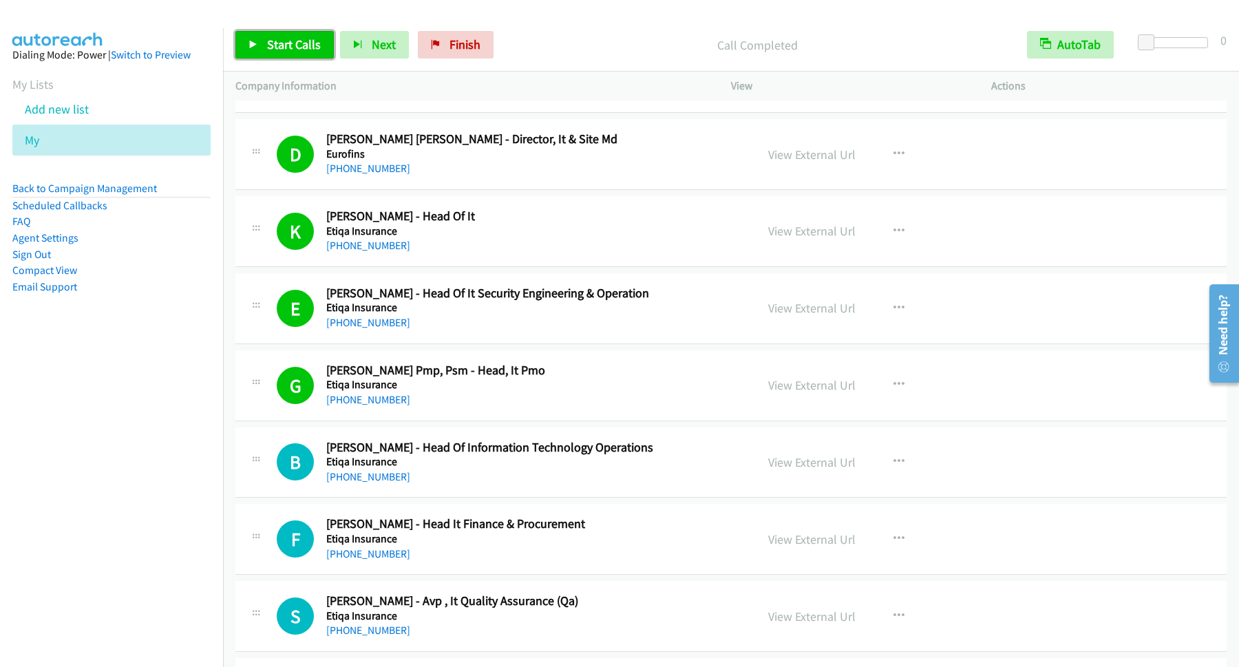
click at [292, 38] on span "Start Calls" at bounding box center [294, 44] width 54 height 16
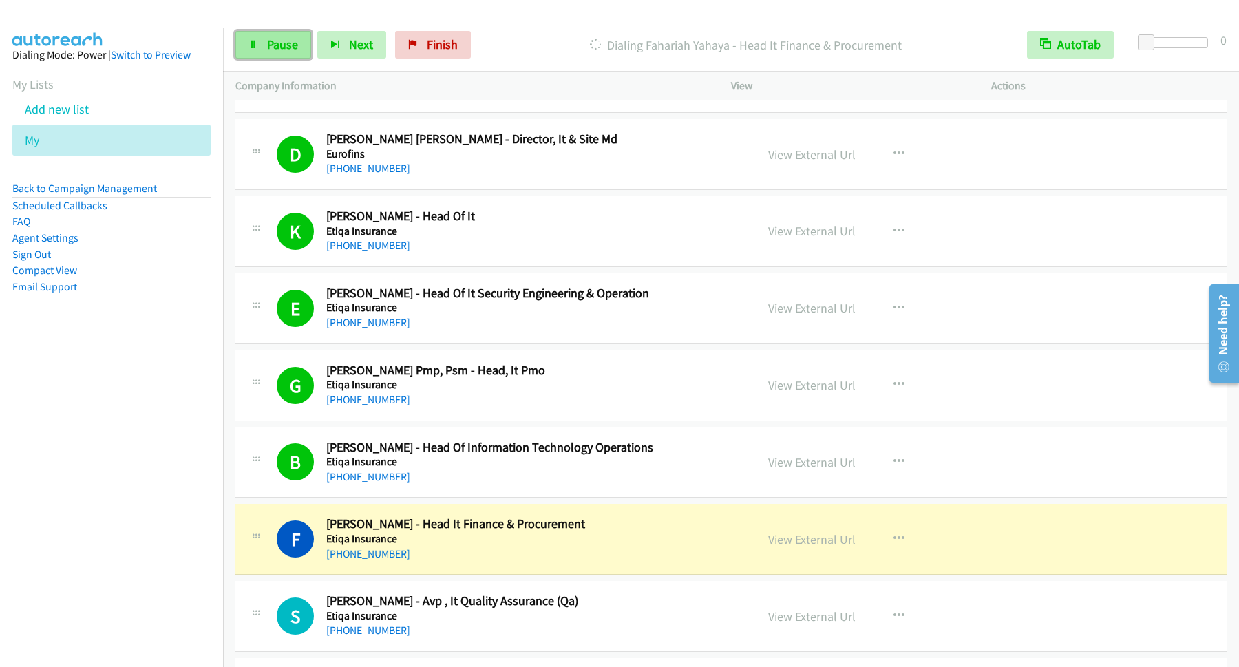
click at [260, 44] on link "Pause" at bounding box center [273, 45] width 76 height 28
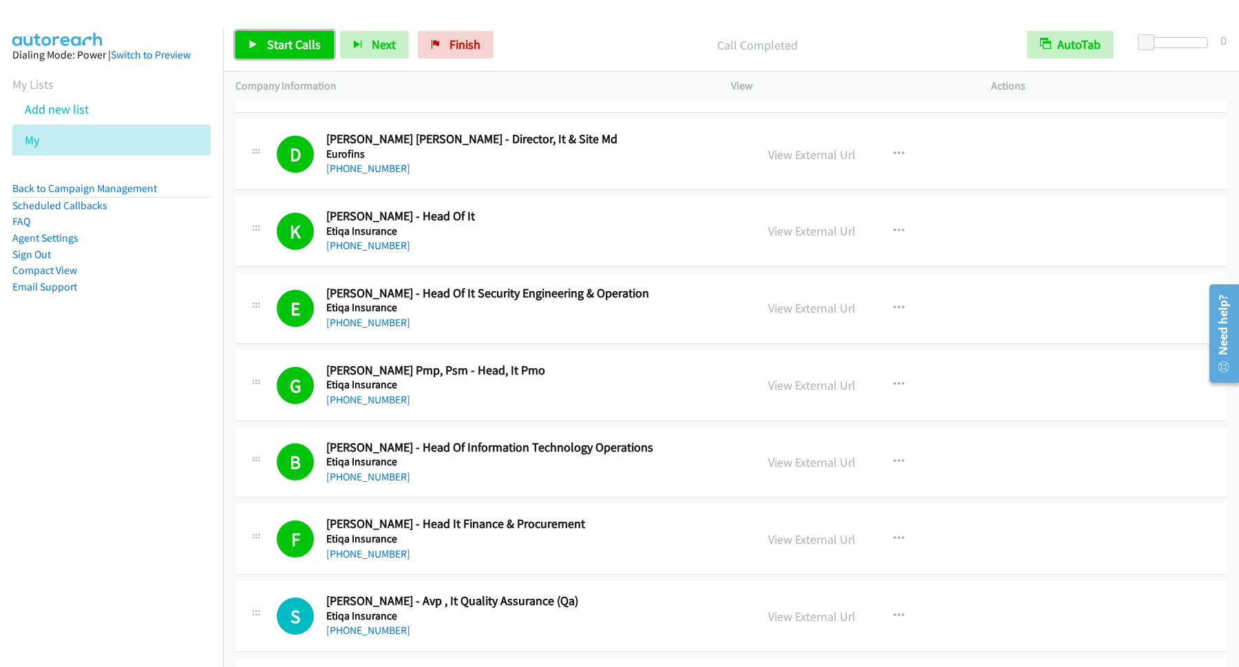
click at [288, 32] on link "Start Calls" at bounding box center [284, 45] width 98 height 28
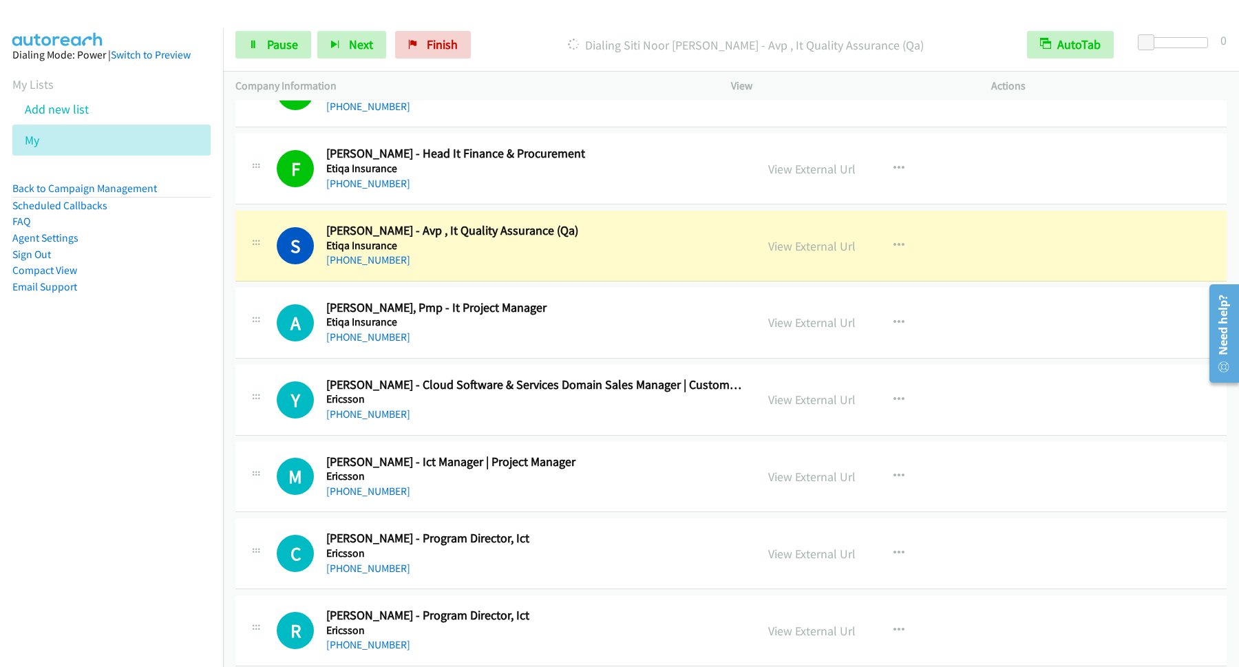
scroll to position [5017, 0]
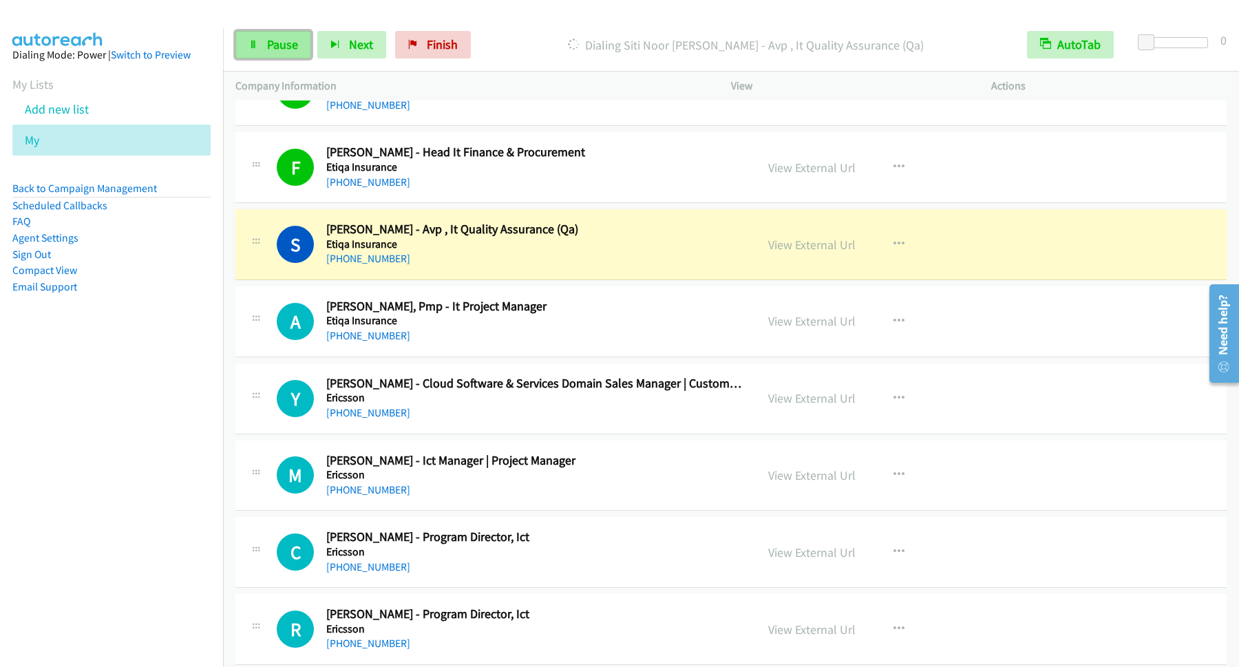
click at [295, 40] on span "Pause" at bounding box center [282, 44] width 31 height 16
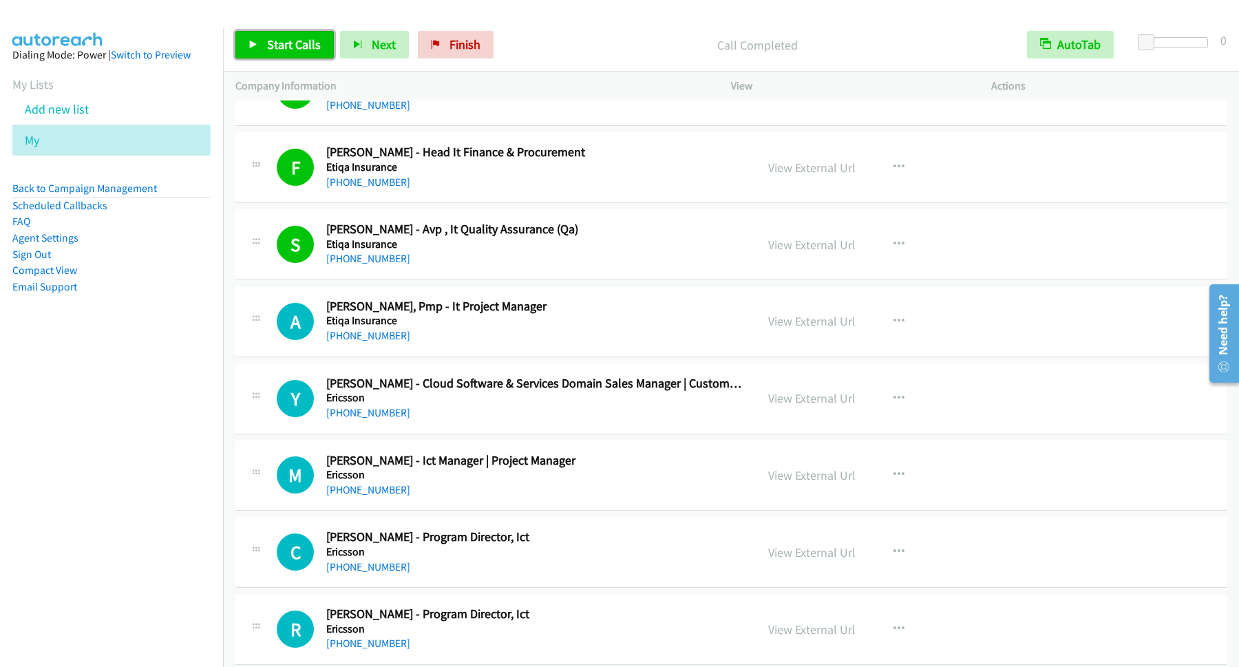
click at [290, 34] on link "Start Calls" at bounding box center [284, 45] width 98 height 28
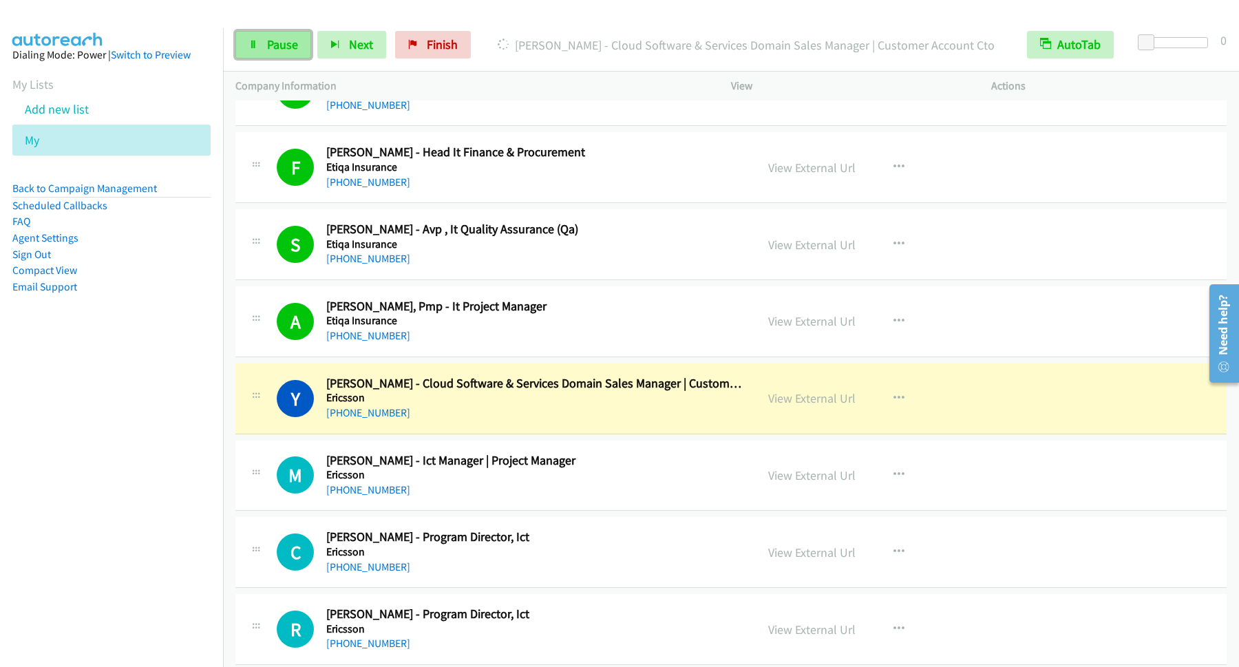
click at [291, 45] on span "Pause" at bounding box center [282, 44] width 31 height 16
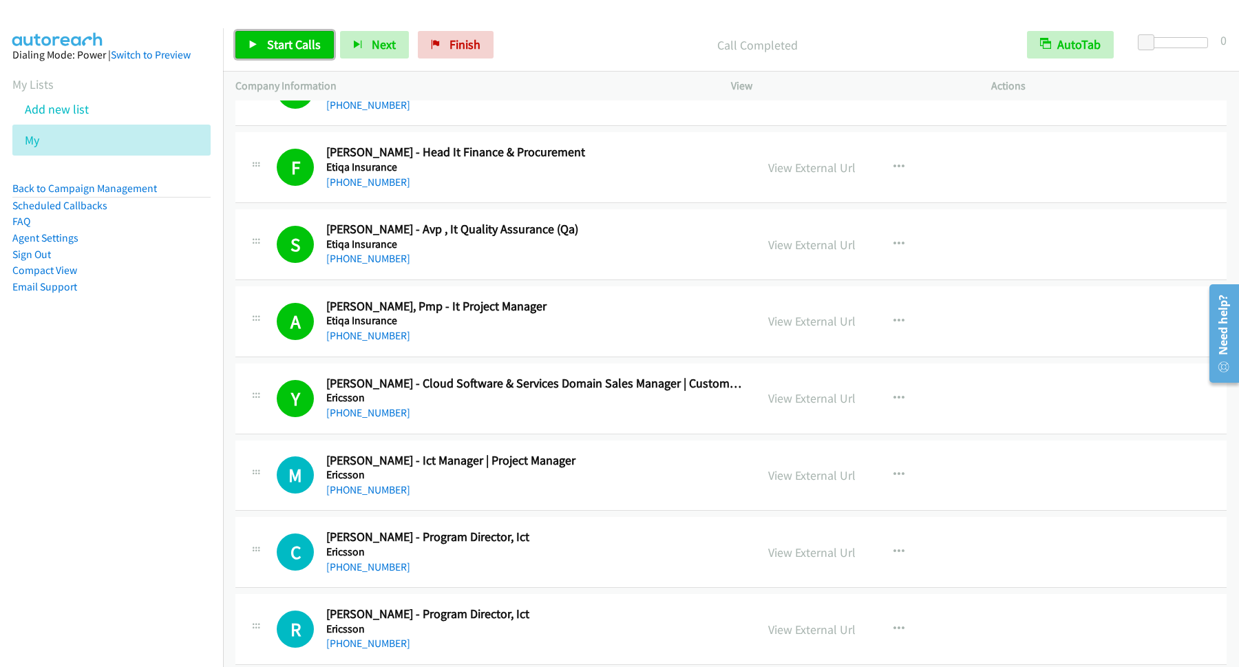
click at [265, 43] on link "Start Calls" at bounding box center [284, 45] width 98 height 28
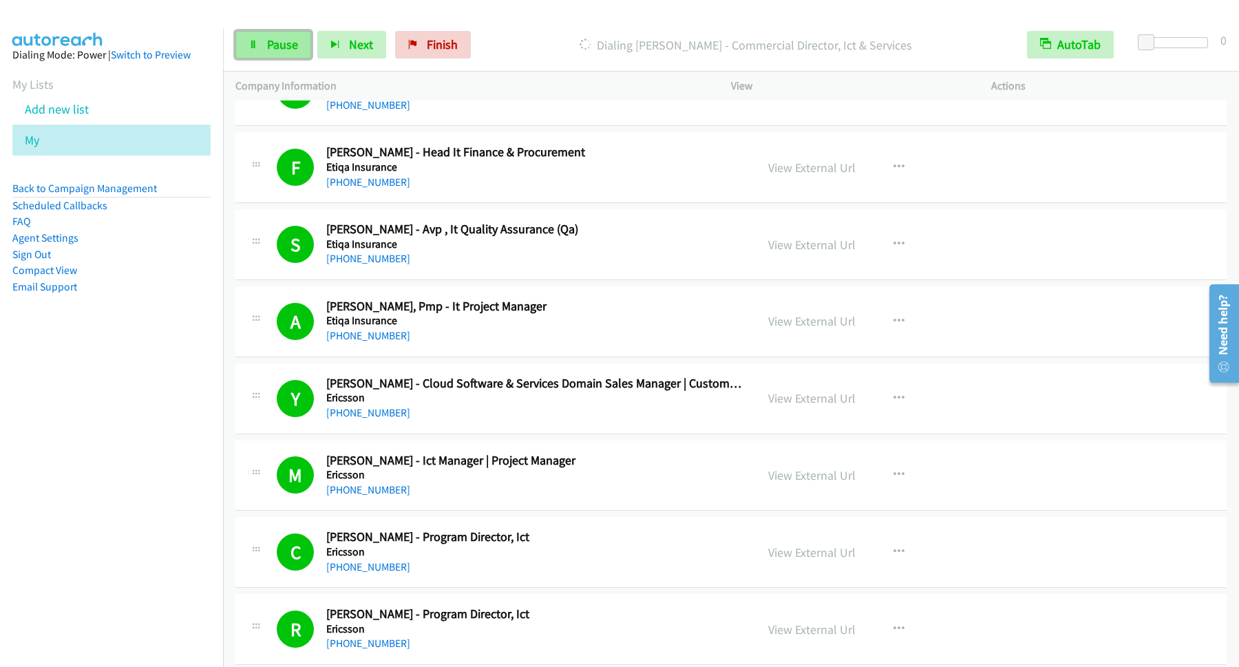
click at [273, 41] on span "Pause" at bounding box center [282, 44] width 31 height 16
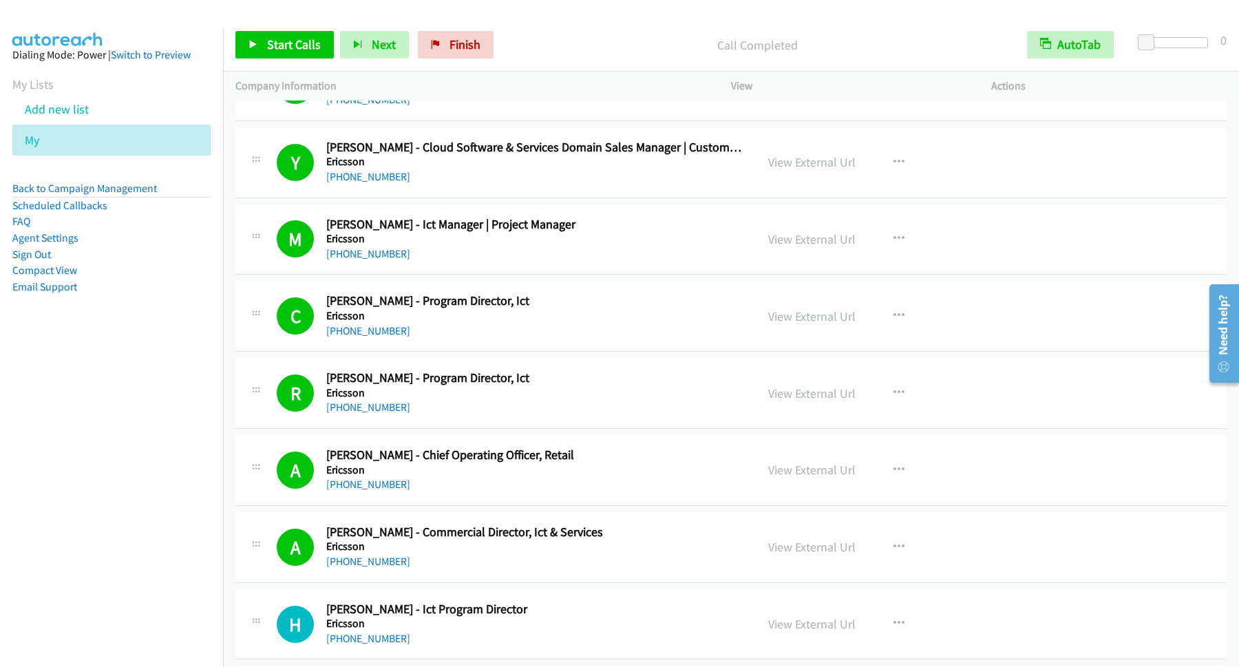
scroll to position [5388, 0]
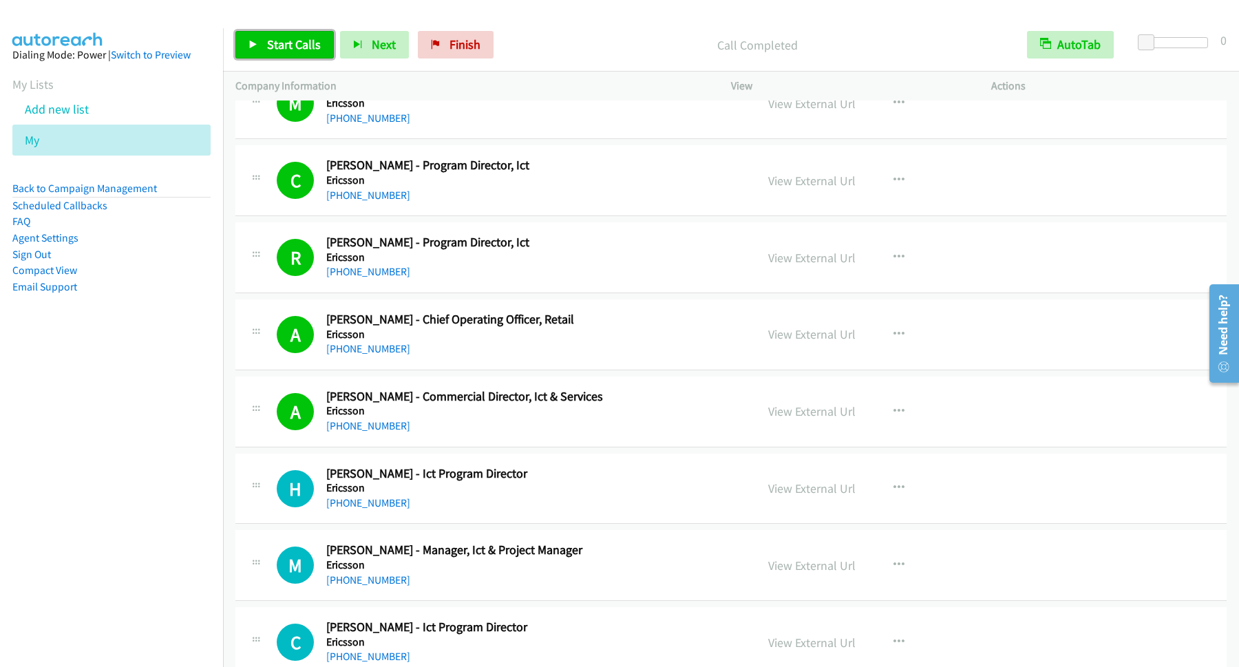
click at [310, 48] on span "Start Calls" at bounding box center [294, 44] width 54 height 16
click at [275, 40] on span "Pause" at bounding box center [282, 44] width 31 height 16
click at [286, 40] on span "Start Calls" at bounding box center [294, 44] width 54 height 16
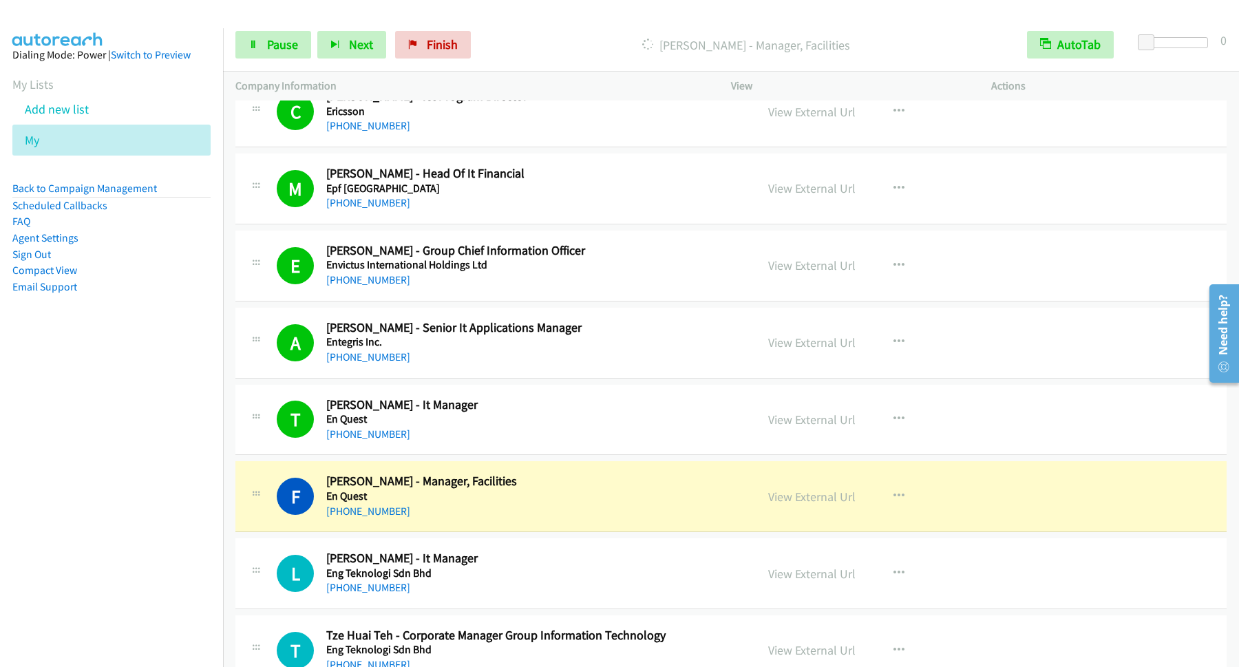
scroll to position [6132, 0]
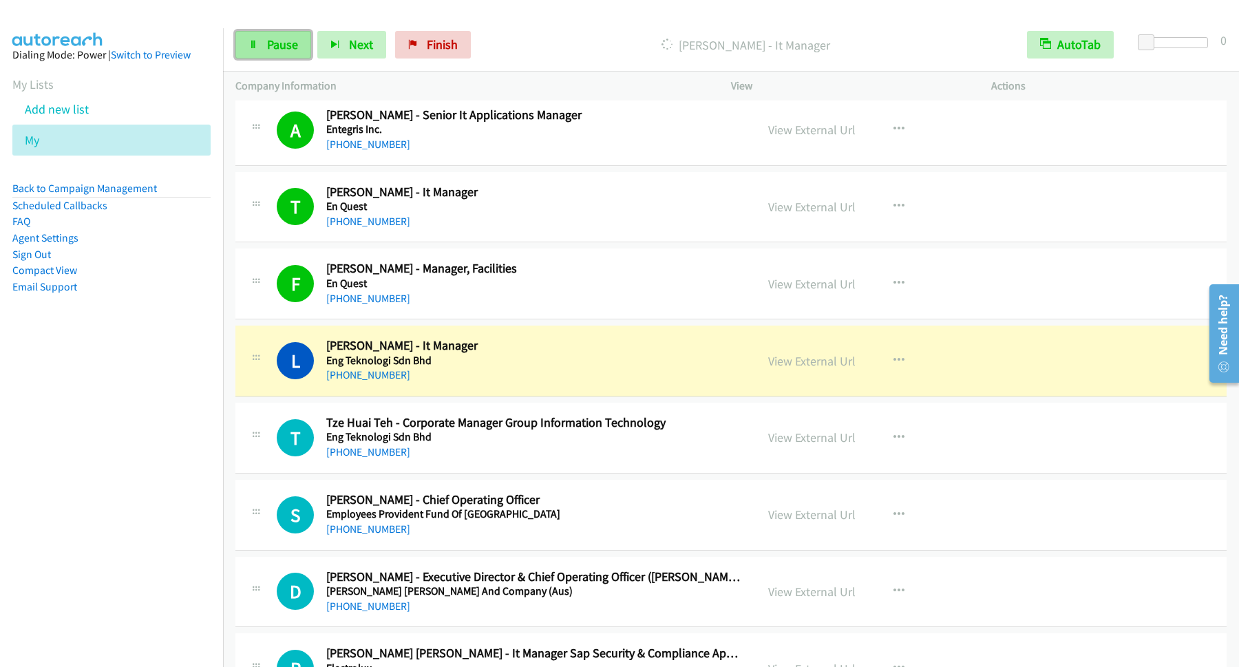
click at [284, 34] on link "Pause" at bounding box center [273, 45] width 76 height 28
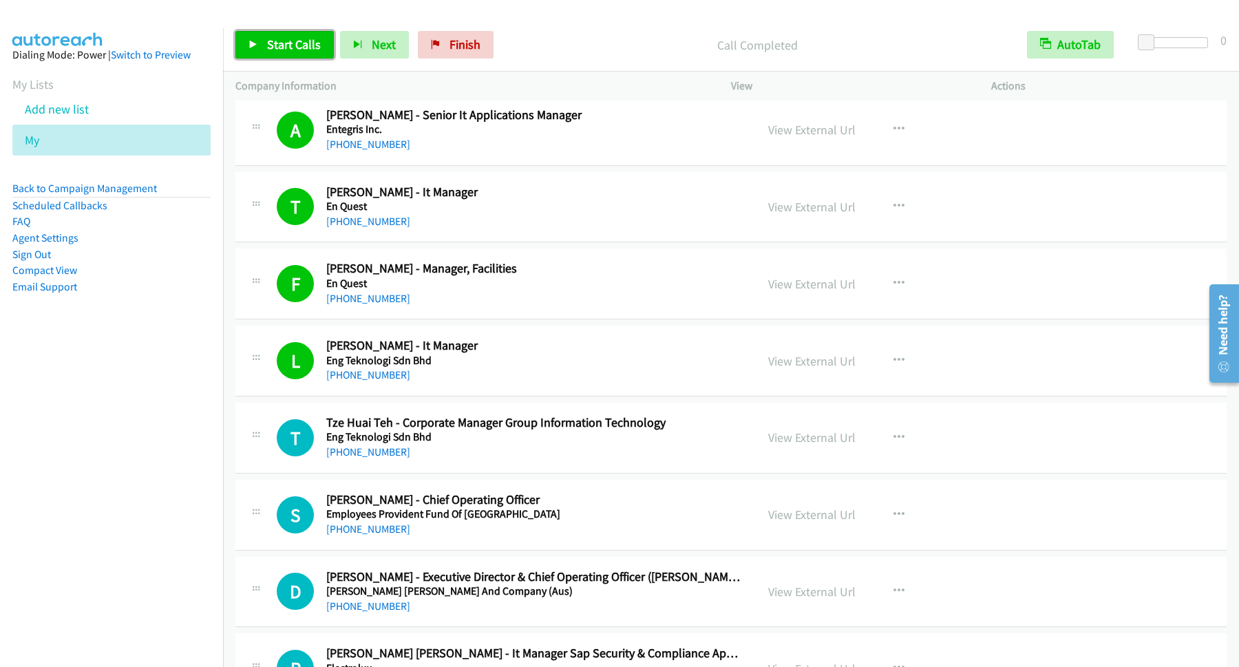
click at [285, 44] on span "Start Calls" at bounding box center [294, 44] width 54 height 16
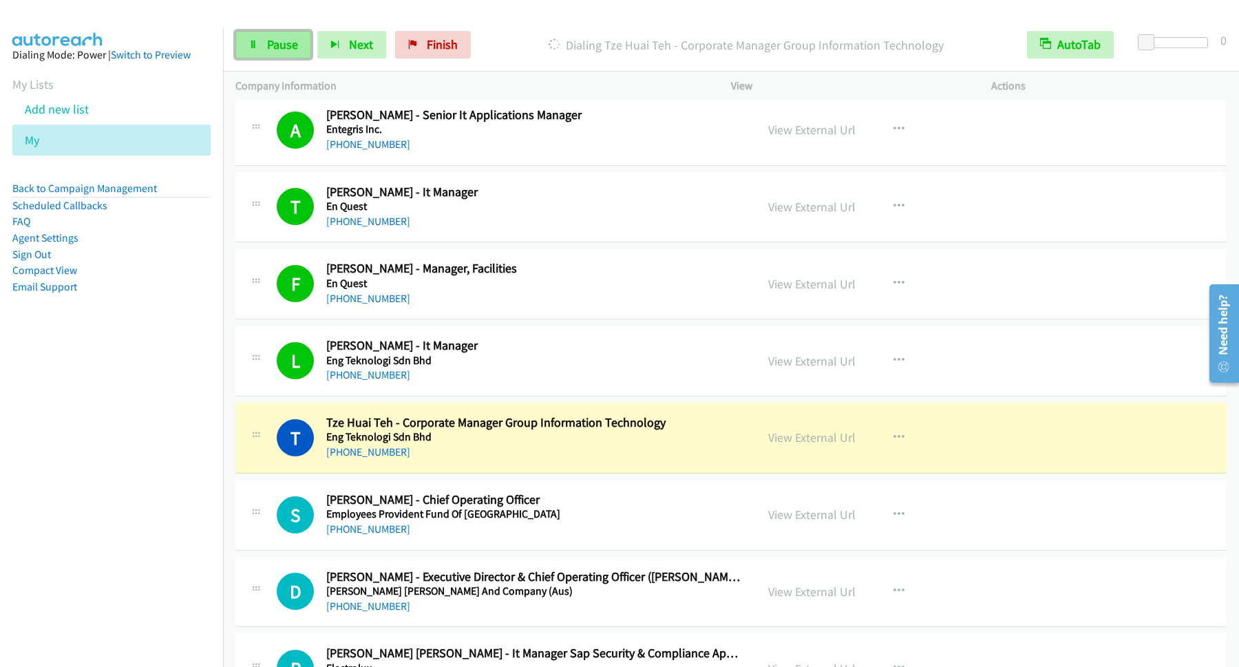
click at [277, 49] on span "Pause" at bounding box center [282, 44] width 31 height 16
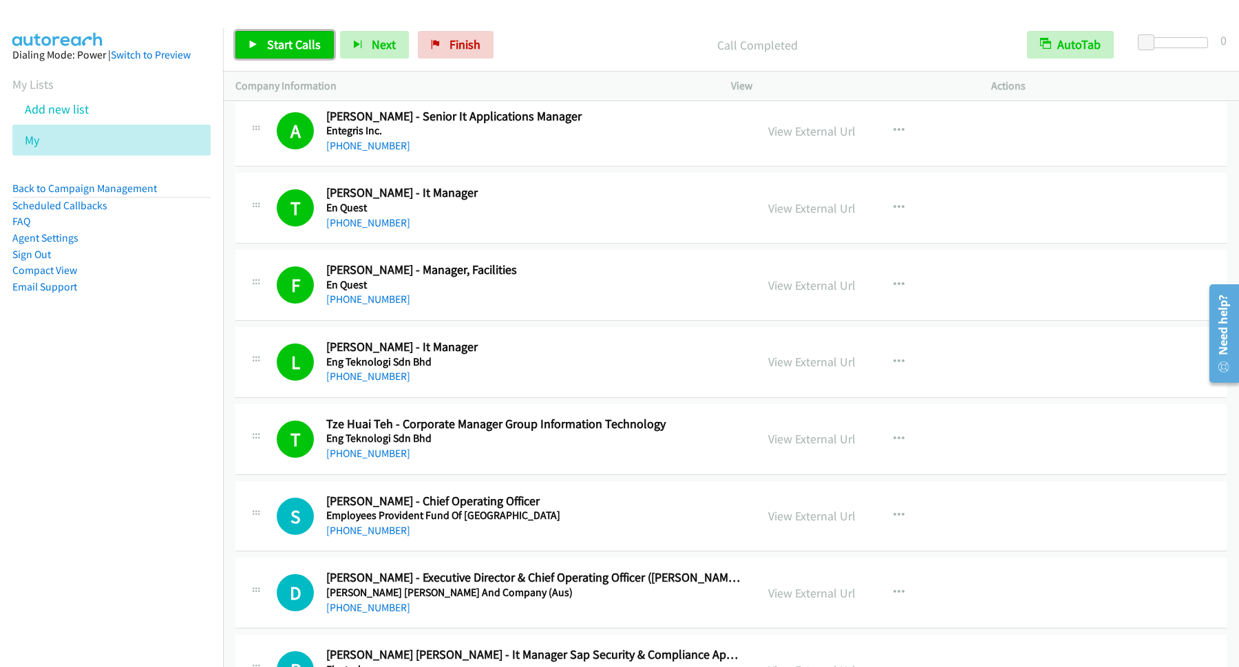
click at [283, 47] on span "Start Calls" at bounding box center [294, 44] width 54 height 16
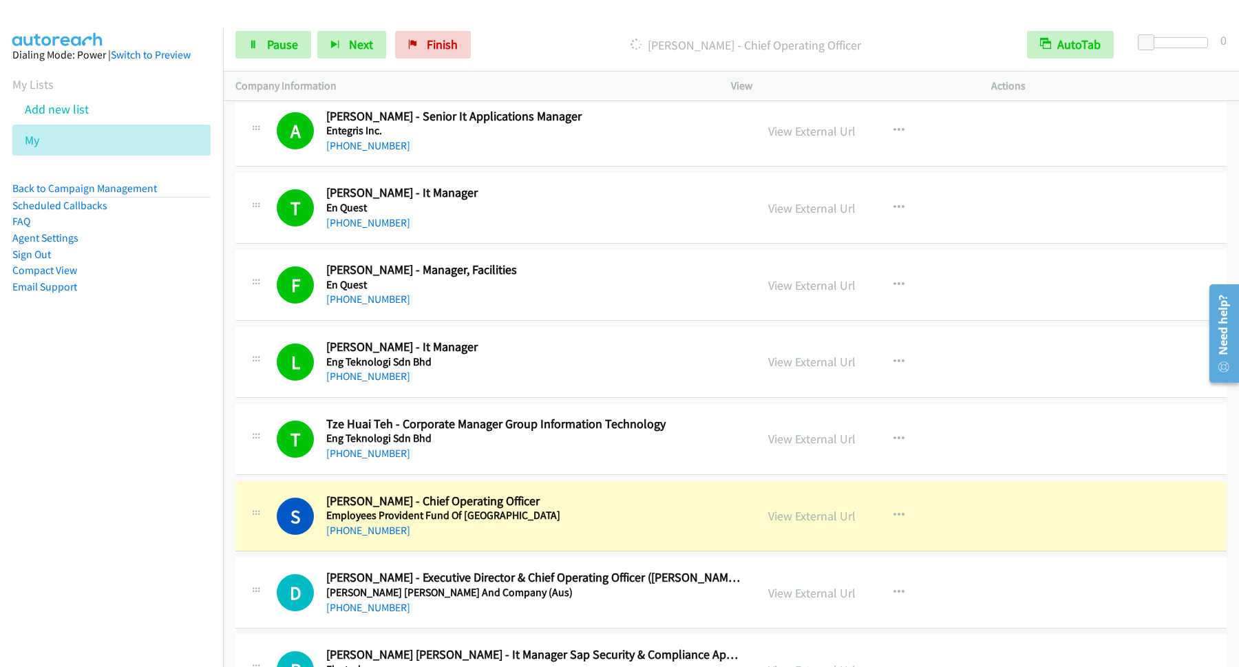
scroll to position [6318, 0]
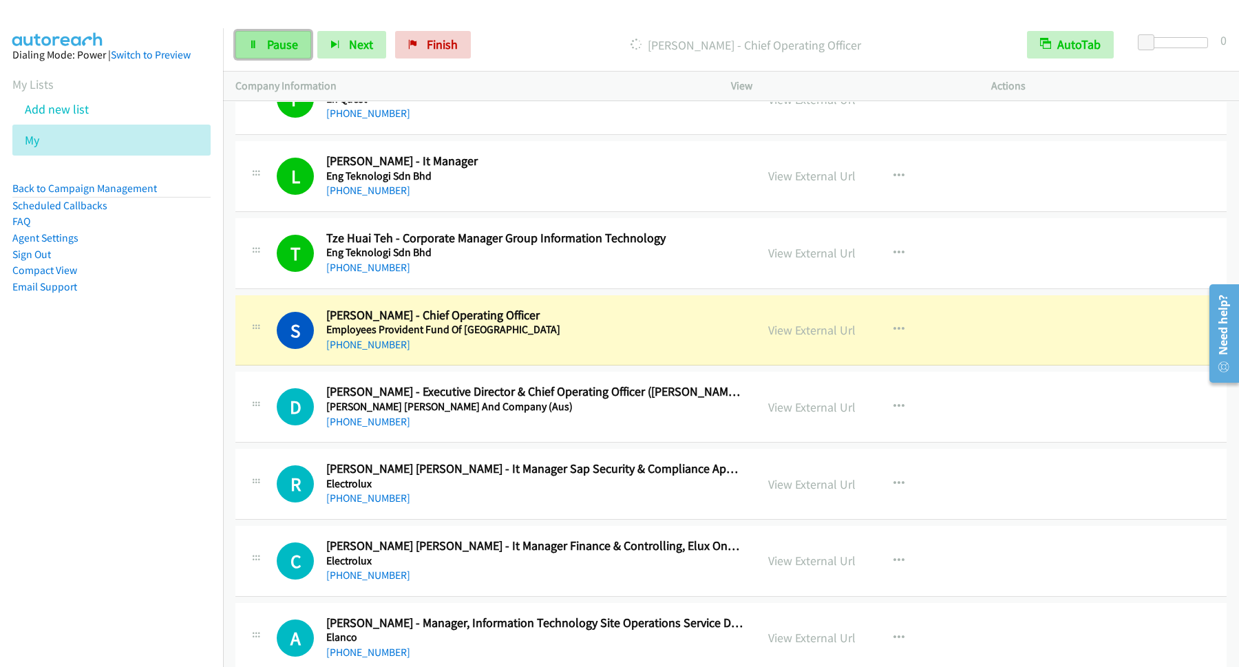
click at [288, 51] on span "Pause" at bounding box center [282, 44] width 31 height 16
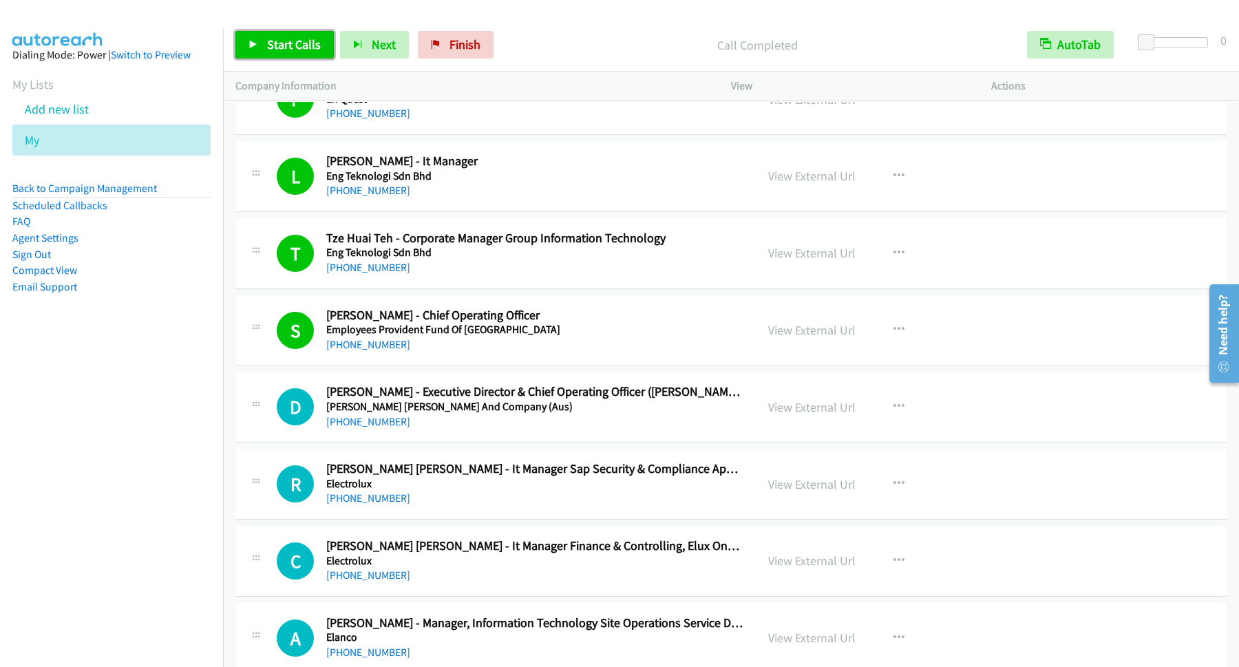
click at [310, 45] on span "Start Calls" at bounding box center [294, 44] width 54 height 16
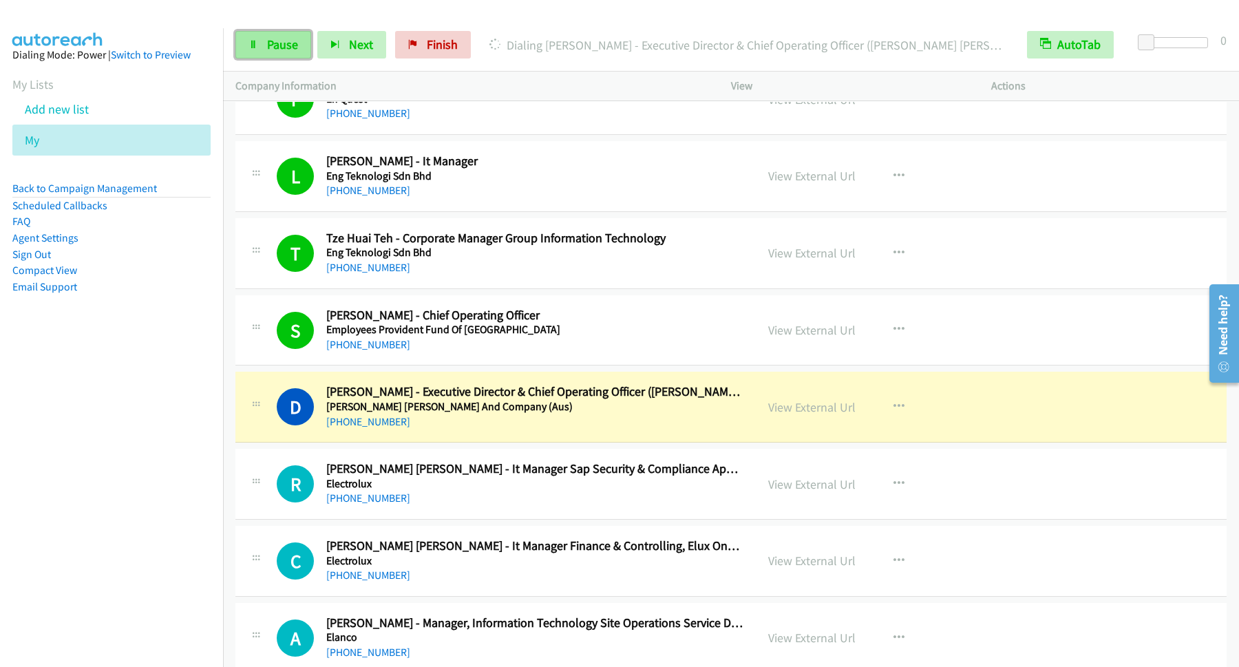
click at [297, 50] on span "Pause" at bounding box center [282, 44] width 31 height 16
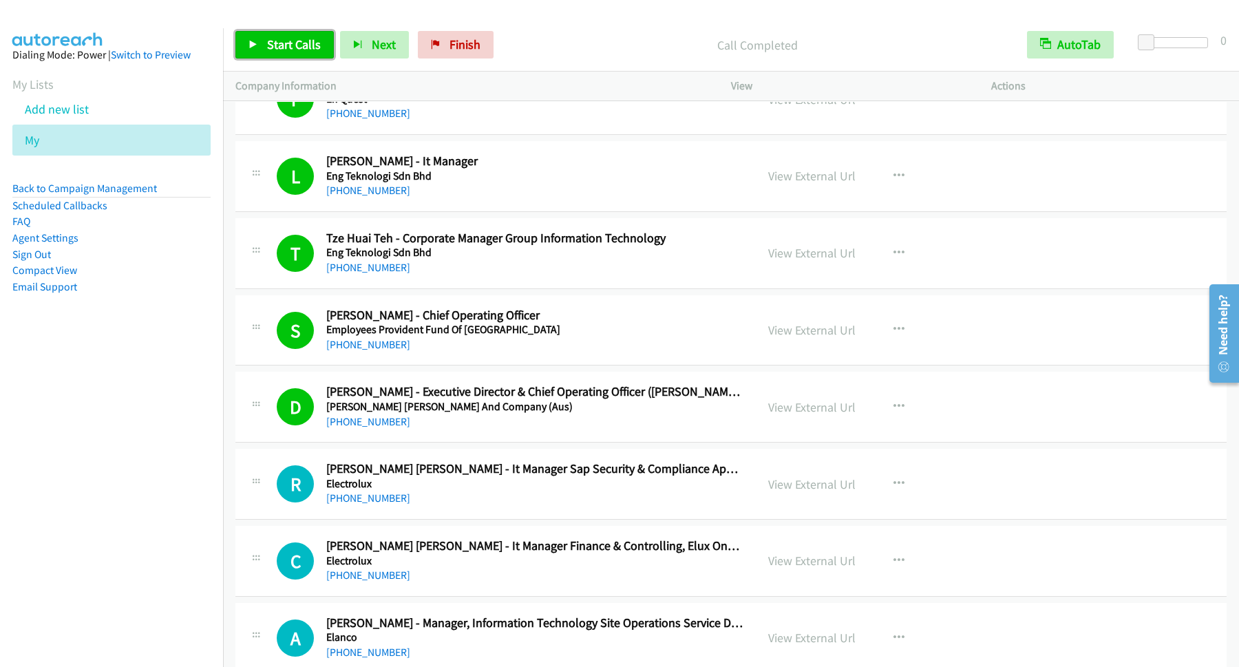
click at [284, 39] on span "Start Calls" at bounding box center [294, 44] width 54 height 16
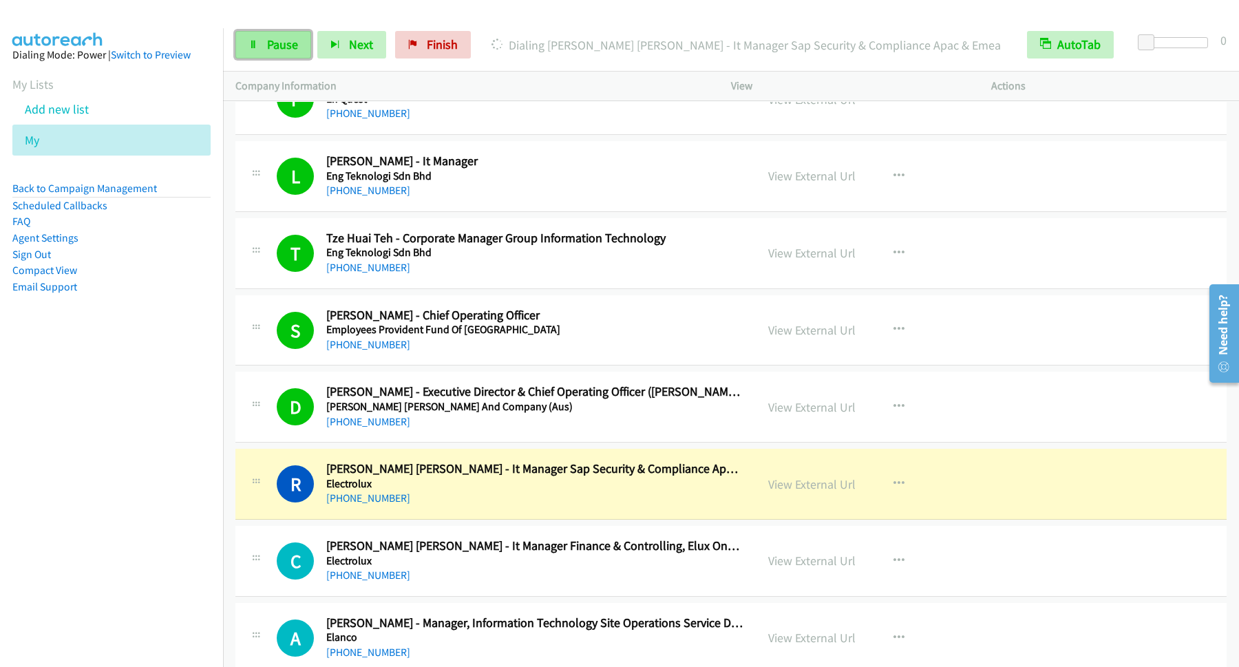
click at [275, 44] on span "Pause" at bounding box center [282, 44] width 31 height 16
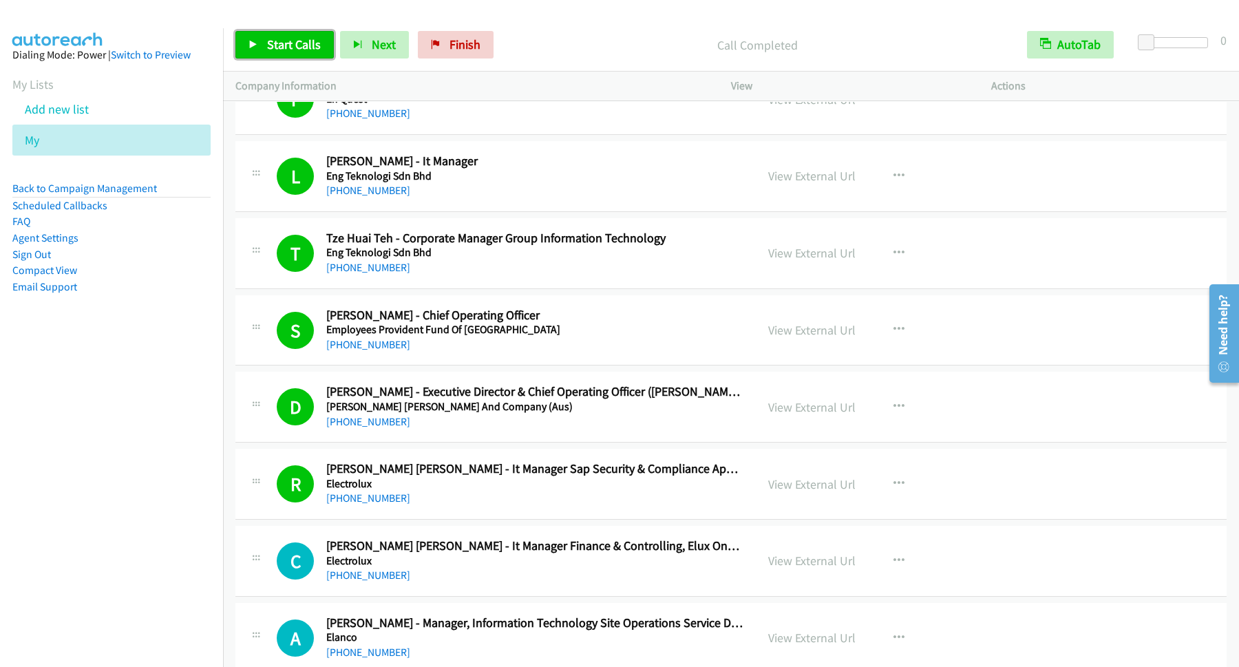
click at [302, 54] on link "Start Calls" at bounding box center [284, 45] width 98 height 28
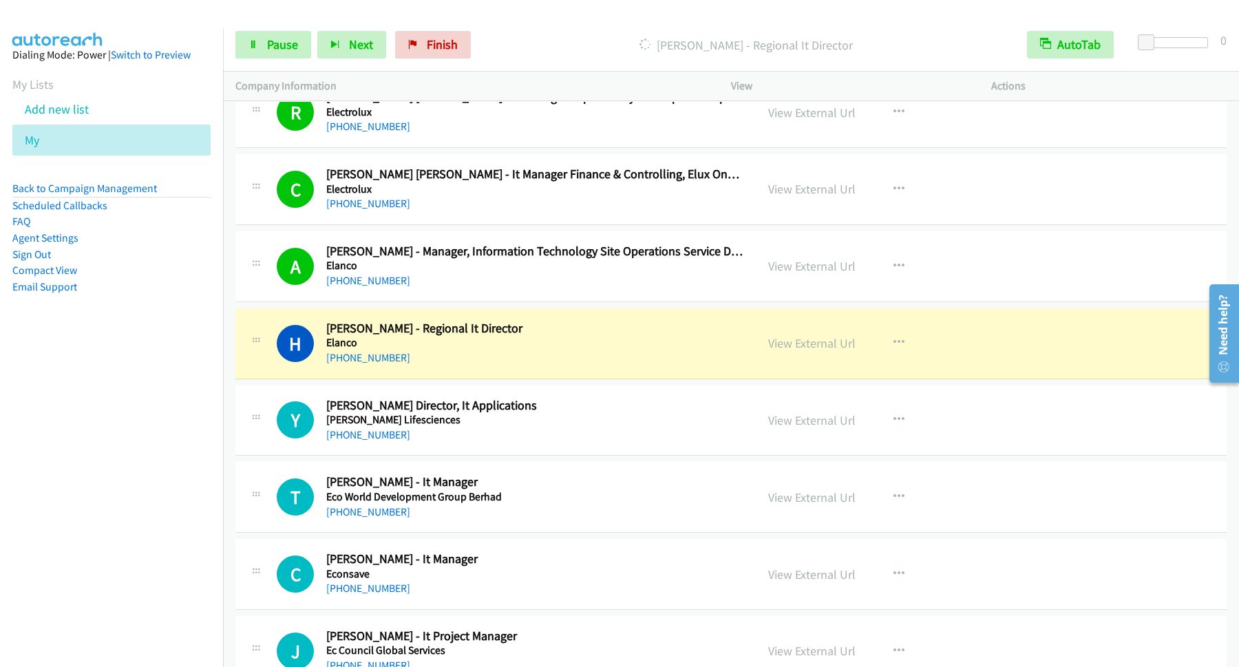
scroll to position [6875, 0]
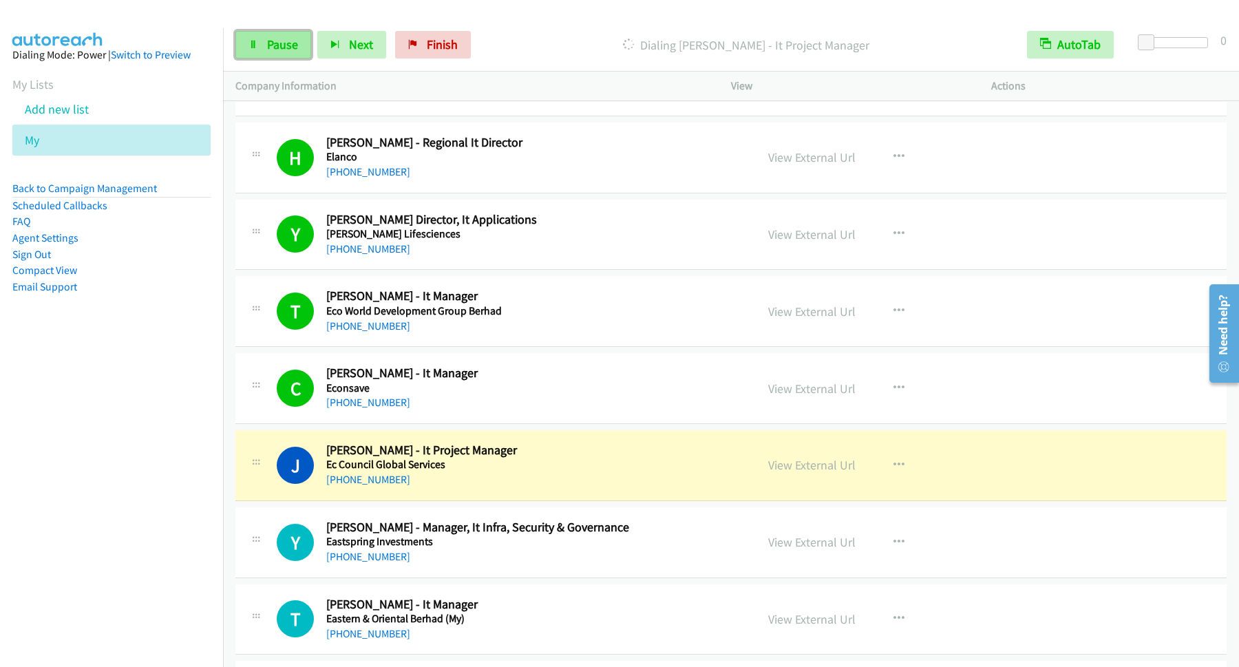
click at [288, 43] on span "Pause" at bounding box center [282, 44] width 31 height 16
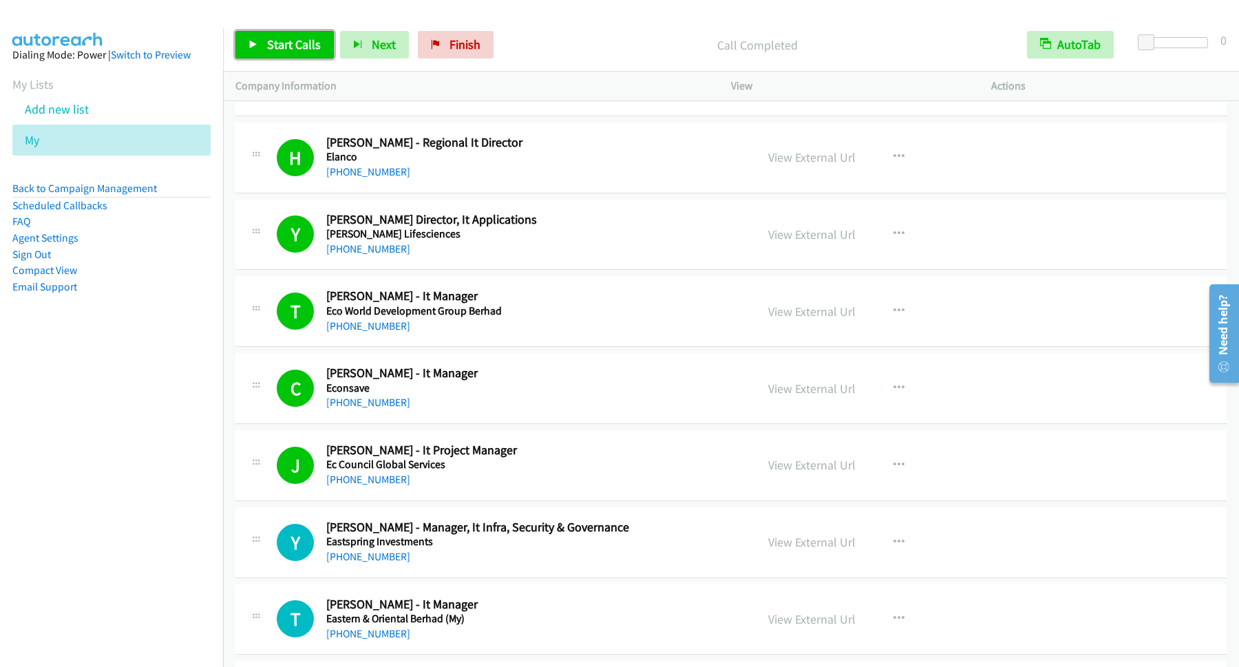
click at [295, 47] on span "Start Calls" at bounding box center [294, 44] width 54 height 16
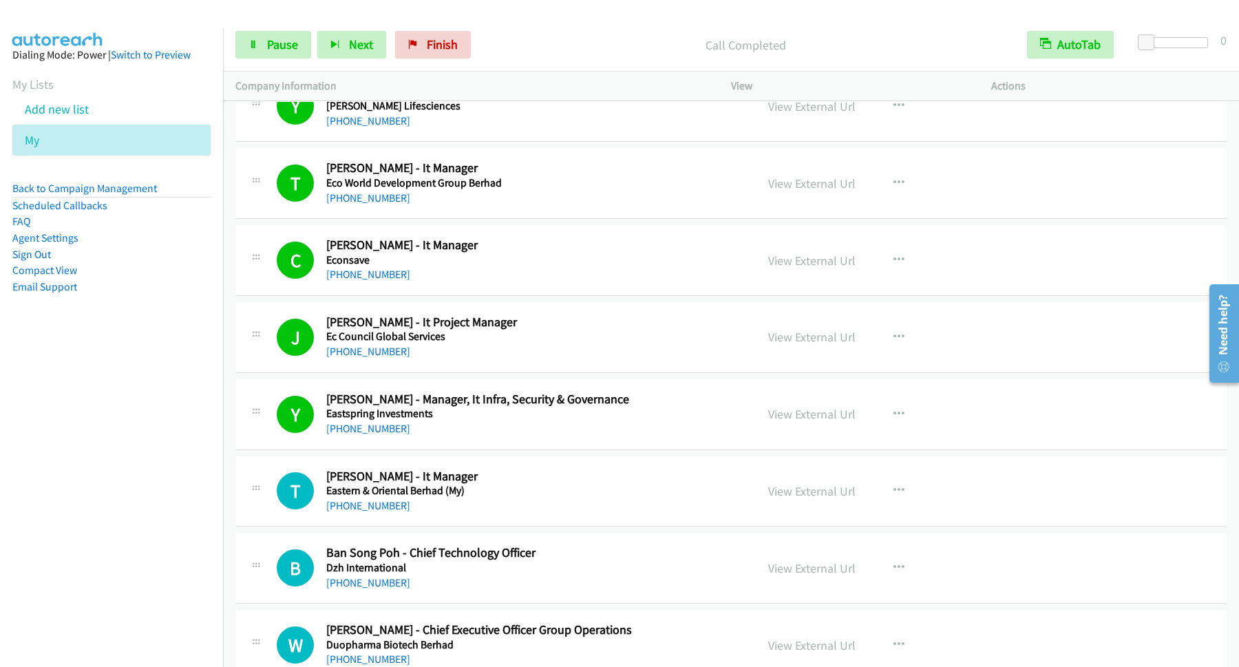
scroll to position [7061, 0]
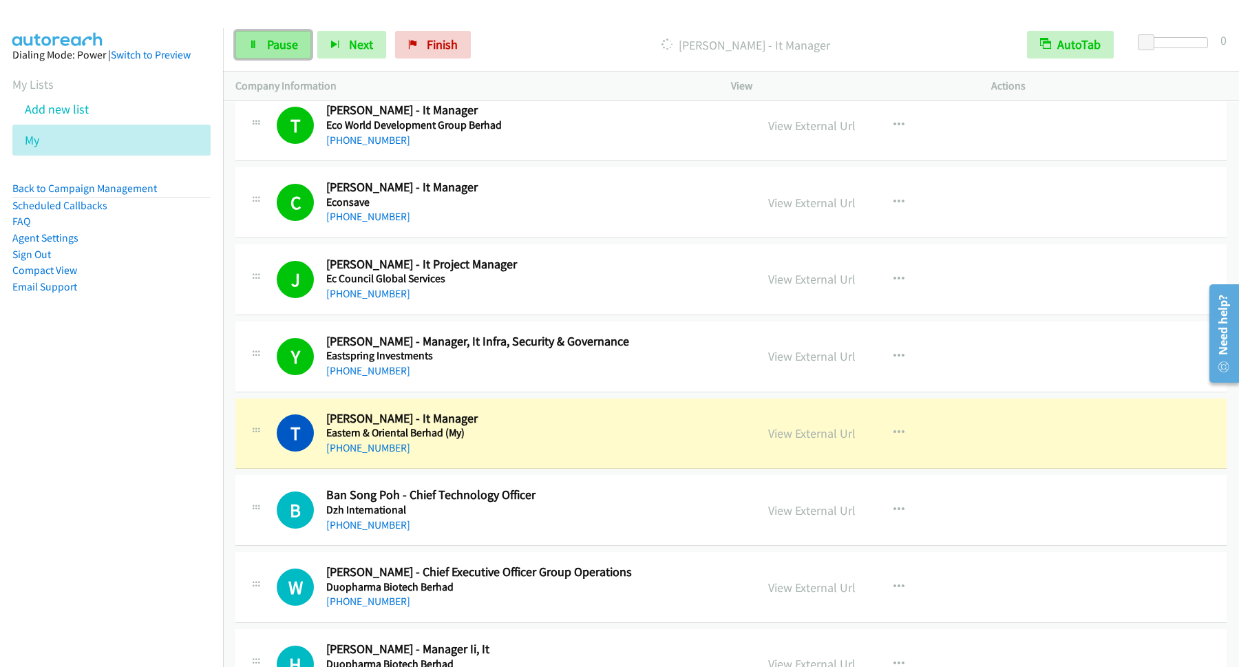
click at [260, 42] on link "Pause" at bounding box center [273, 45] width 76 height 28
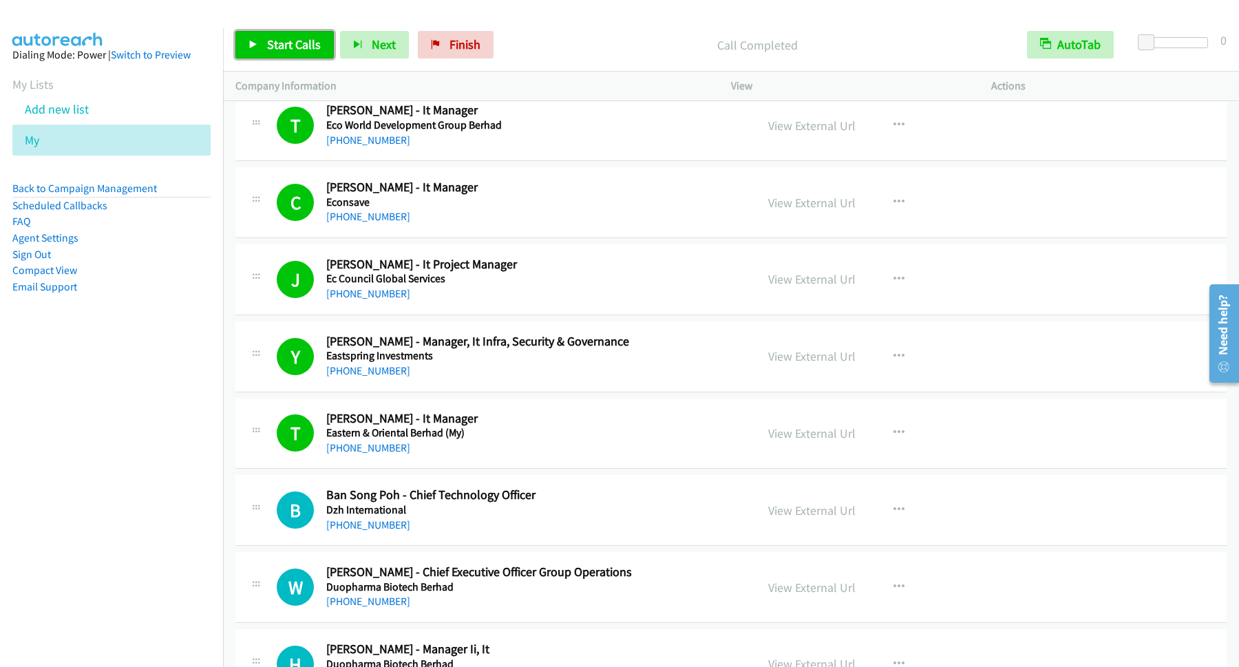
click at [297, 52] on span "Start Calls" at bounding box center [294, 44] width 54 height 16
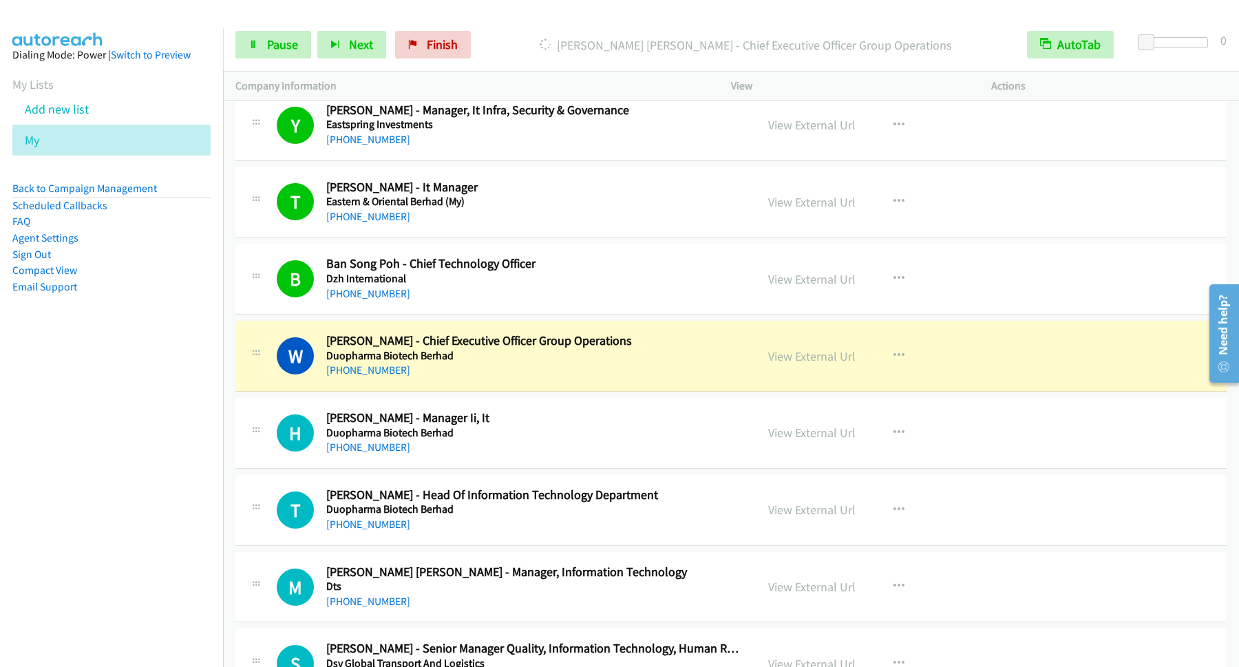
scroll to position [7432, 0]
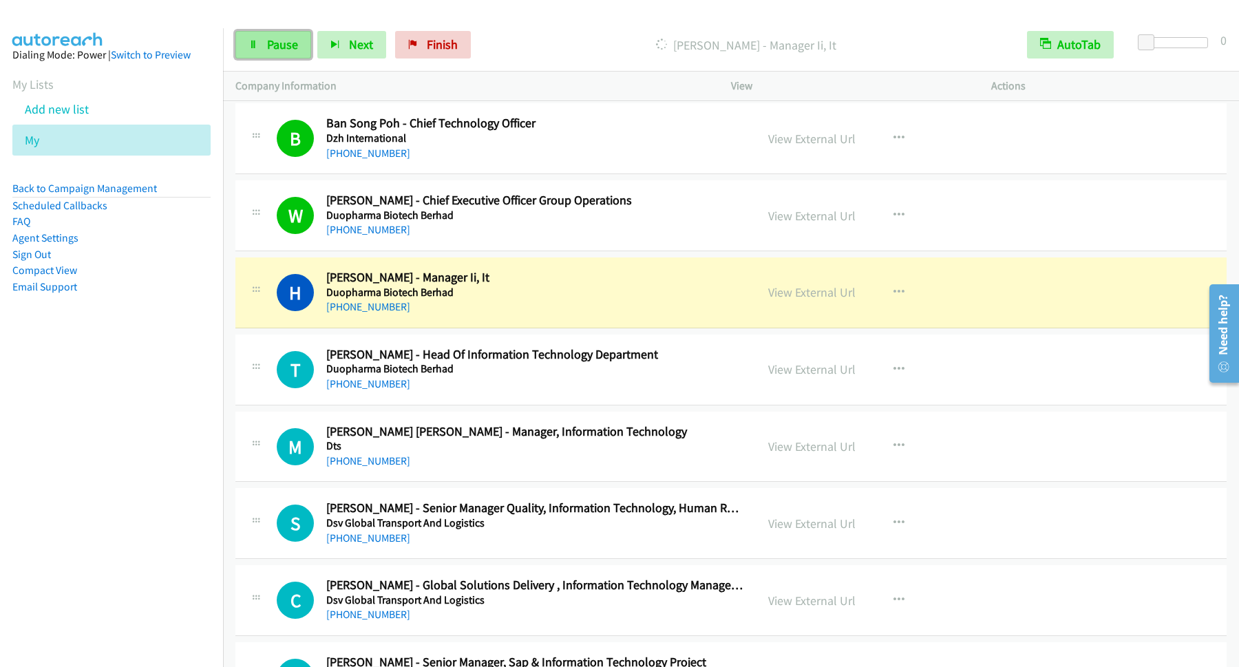
click at [264, 33] on link "Pause" at bounding box center [273, 45] width 76 height 28
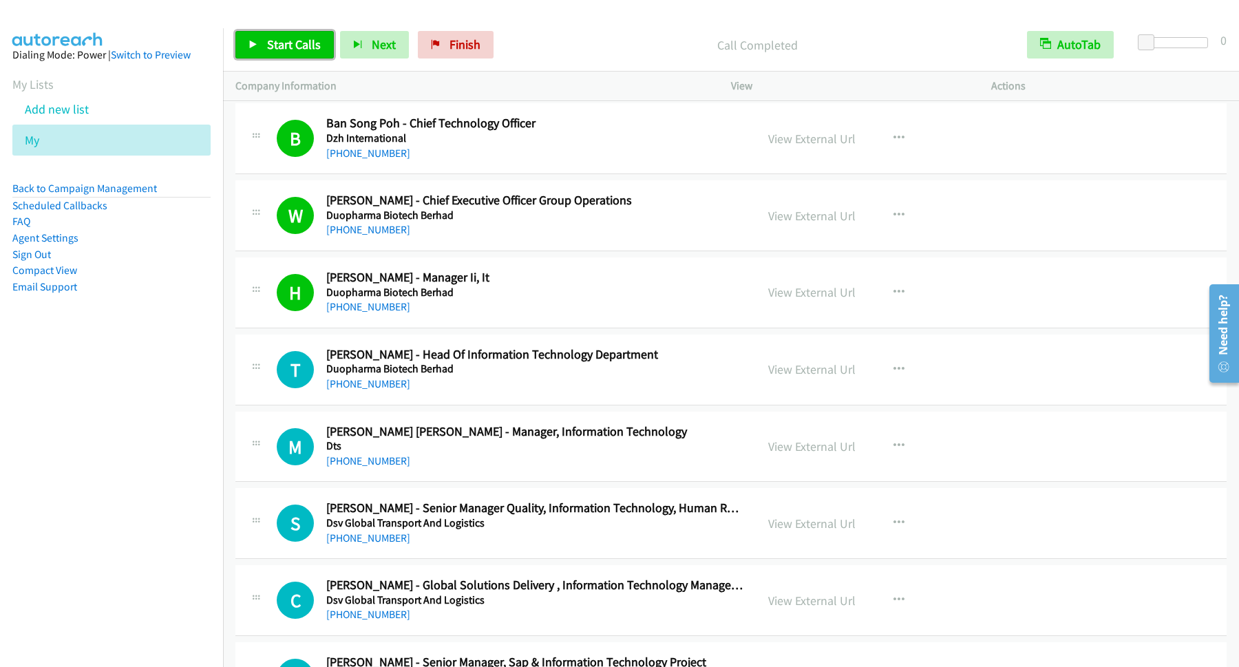
drag, startPoint x: 312, startPoint y: 38, endPoint x: 312, endPoint y: 54, distance: 15.8
click at [312, 39] on span "Start Calls" at bounding box center [294, 44] width 54 height 16
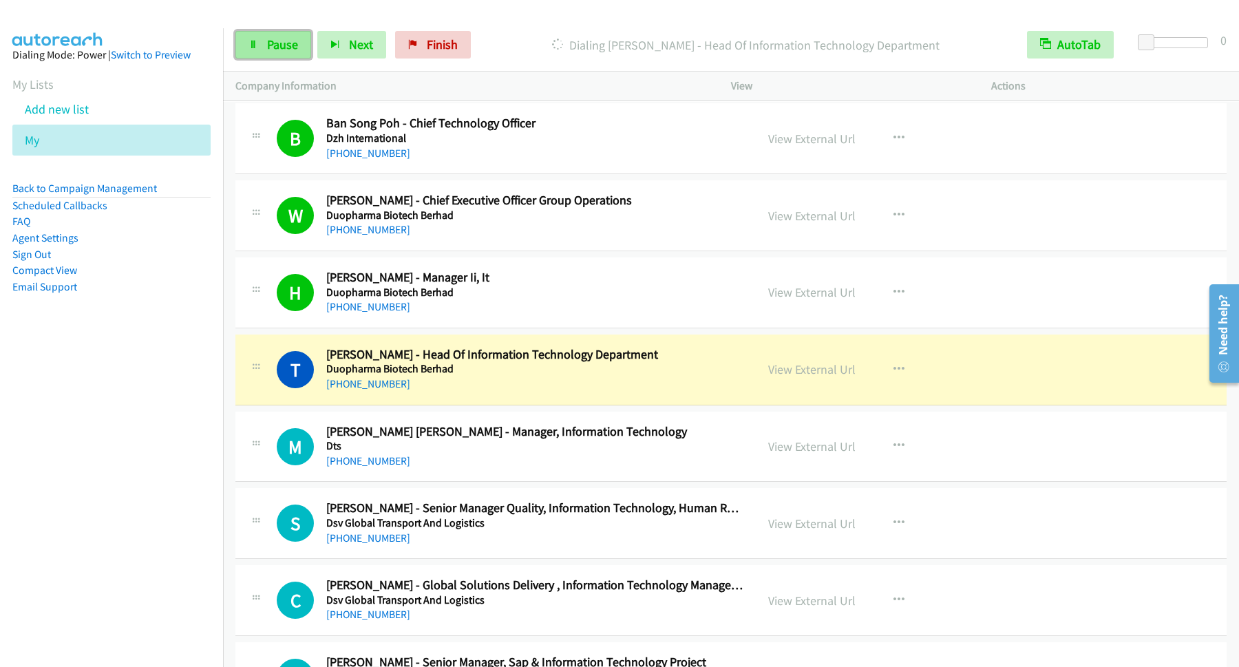
click at [298, 44] on span "Pause" at bounding box center [282, 44] width 31 height 16
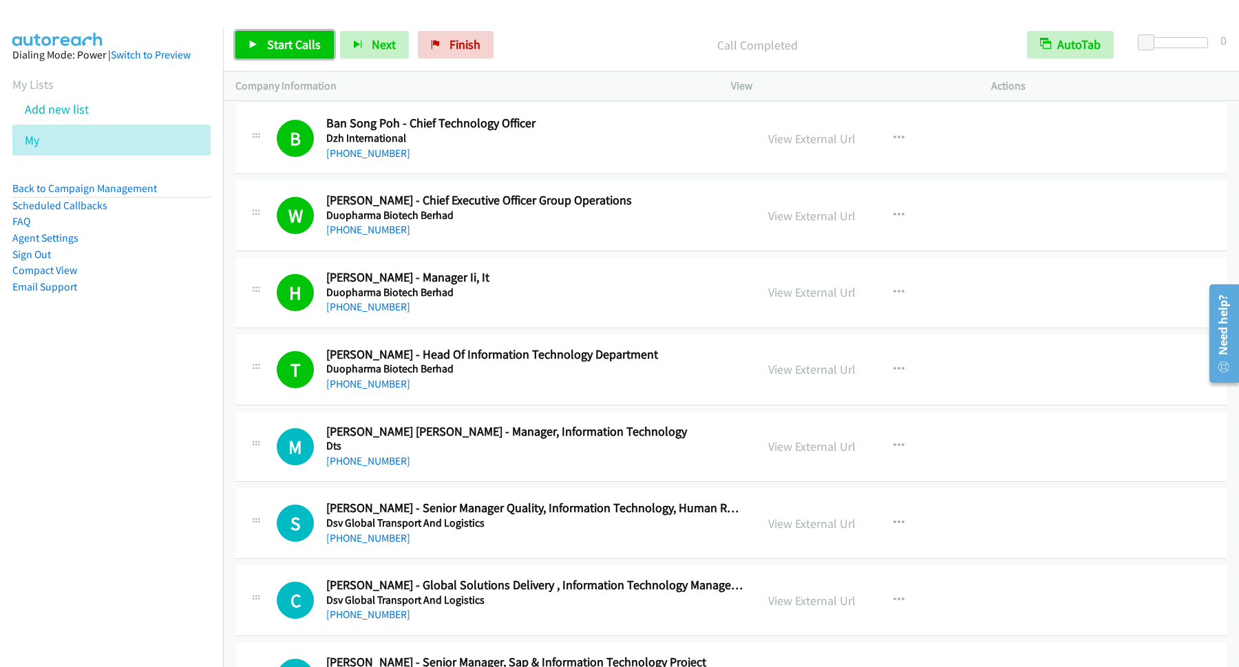
click at [288, 47] on span "Start Calls" at bounding box center [294, 44] width 54 height 16
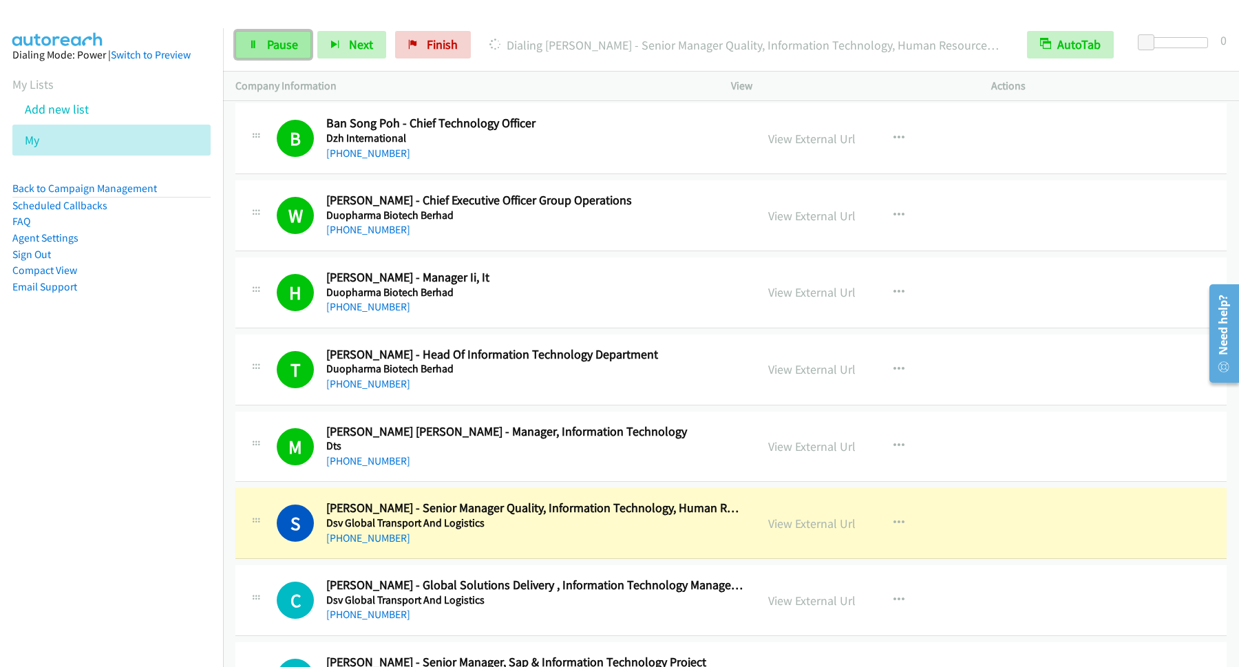
click at [281, 47] on span "Pause" at bounding box center [282, 44] width 31 height 16
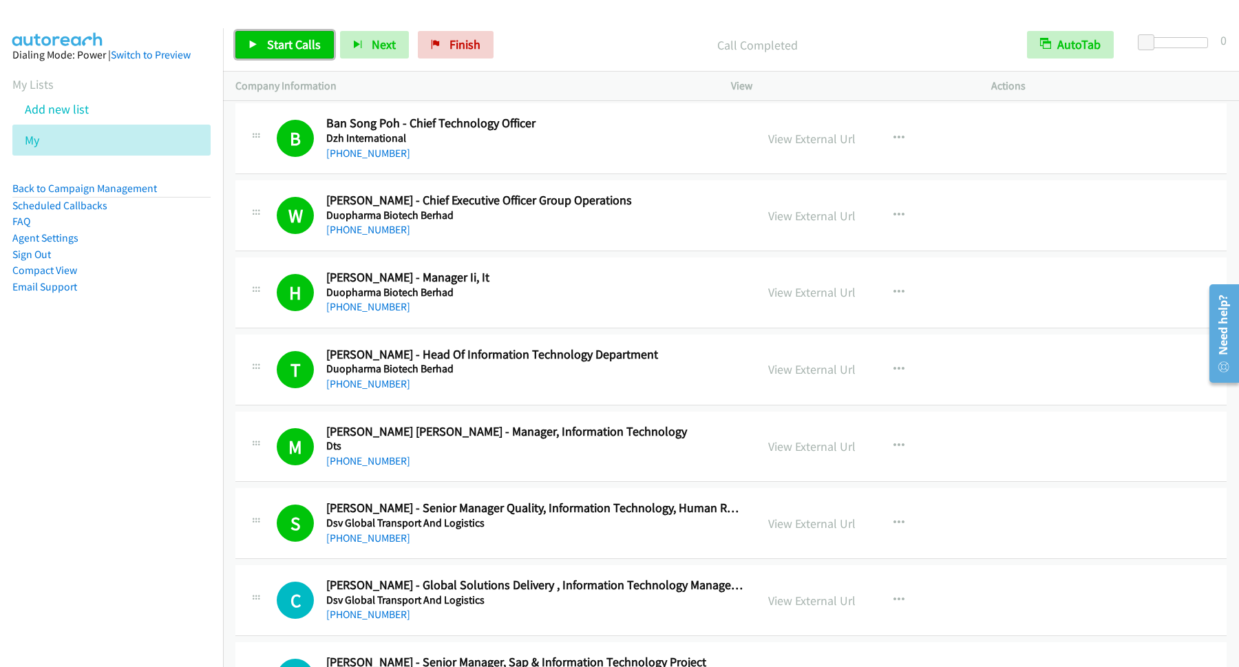
click at [319, 43] on span "Start Calls" at bounding box center [294, 44] width 54 height 16
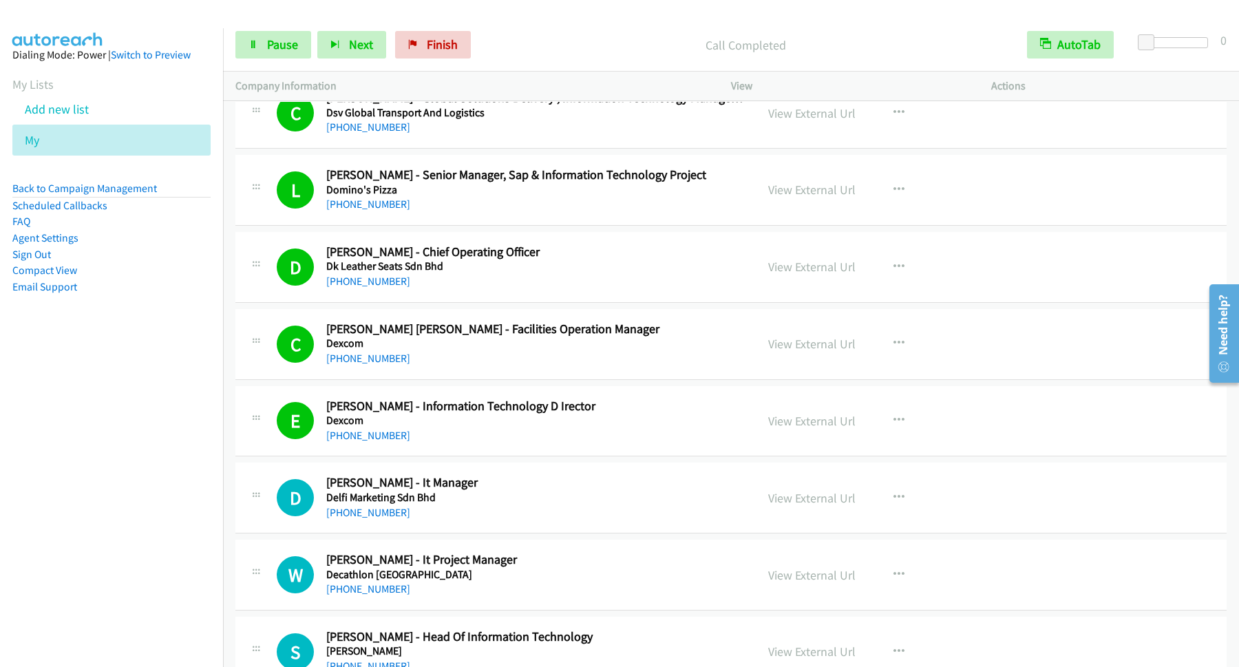
scroll to position [7990, 0]
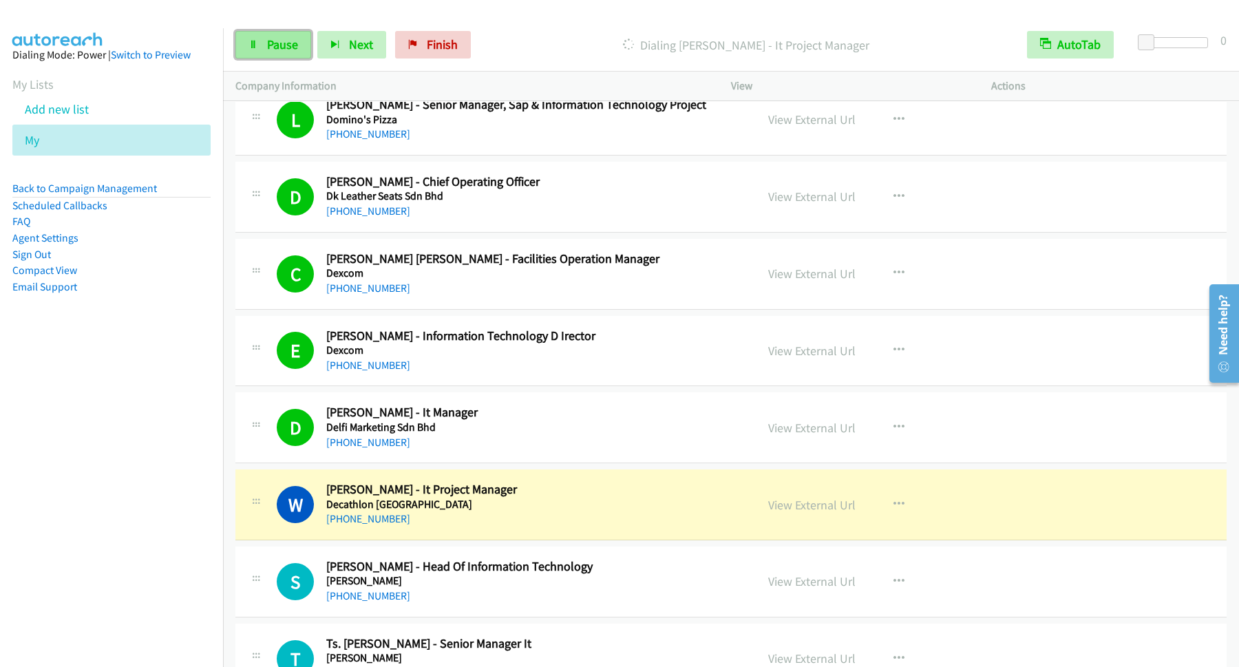
click at [272, 45] on span "Pause" at bounding box center [282, 44] width 31 height 16
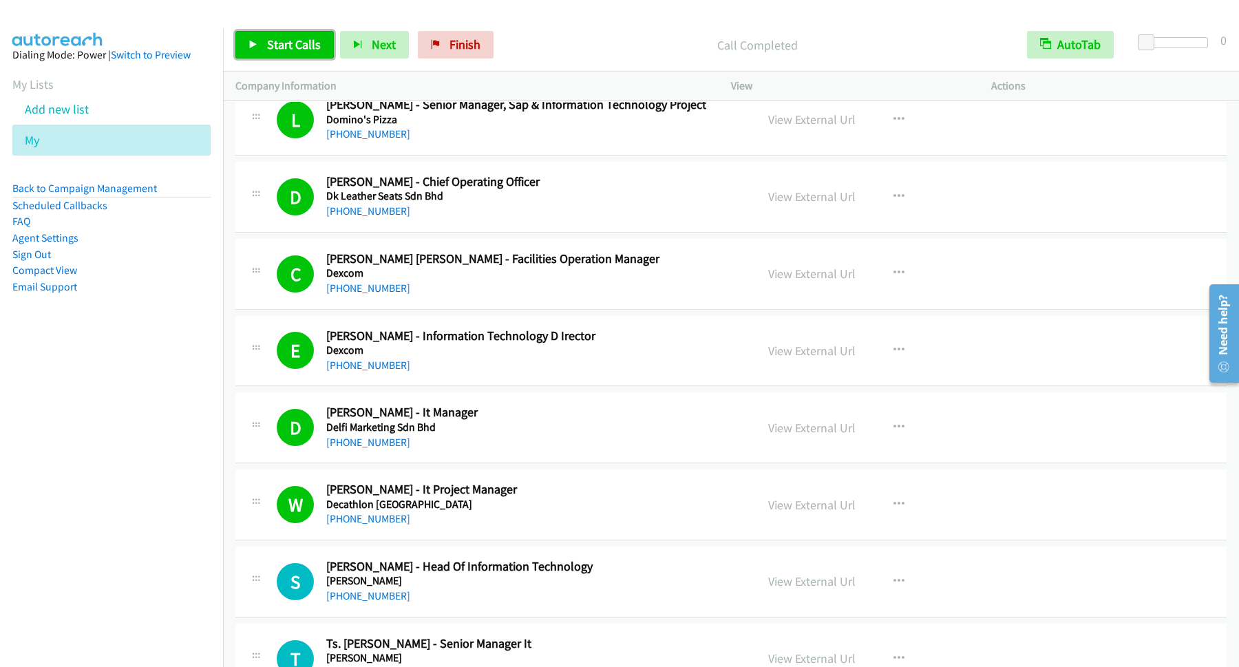
click at [292, 43] on span "Start Calls" at bounding box center [294, 44] width 54 height 16
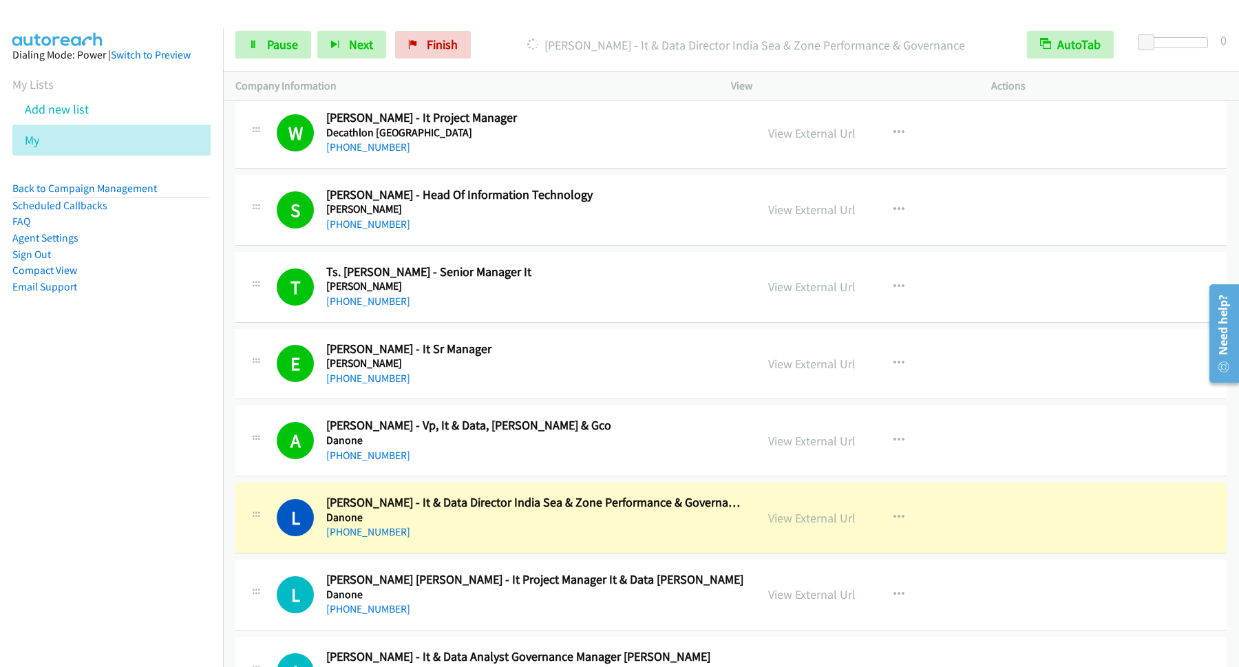
scroll to position [8547, 0]
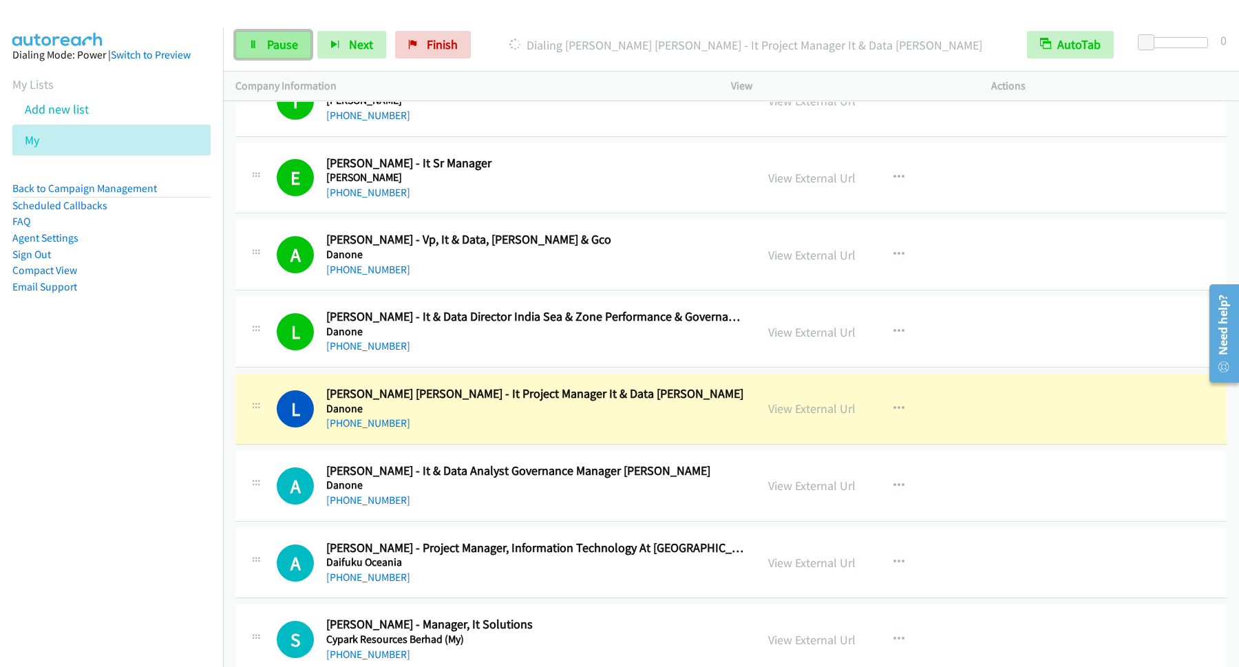
click at [281, 34] on link "Pause" at bounding box center [273, 45] width 76 height 28
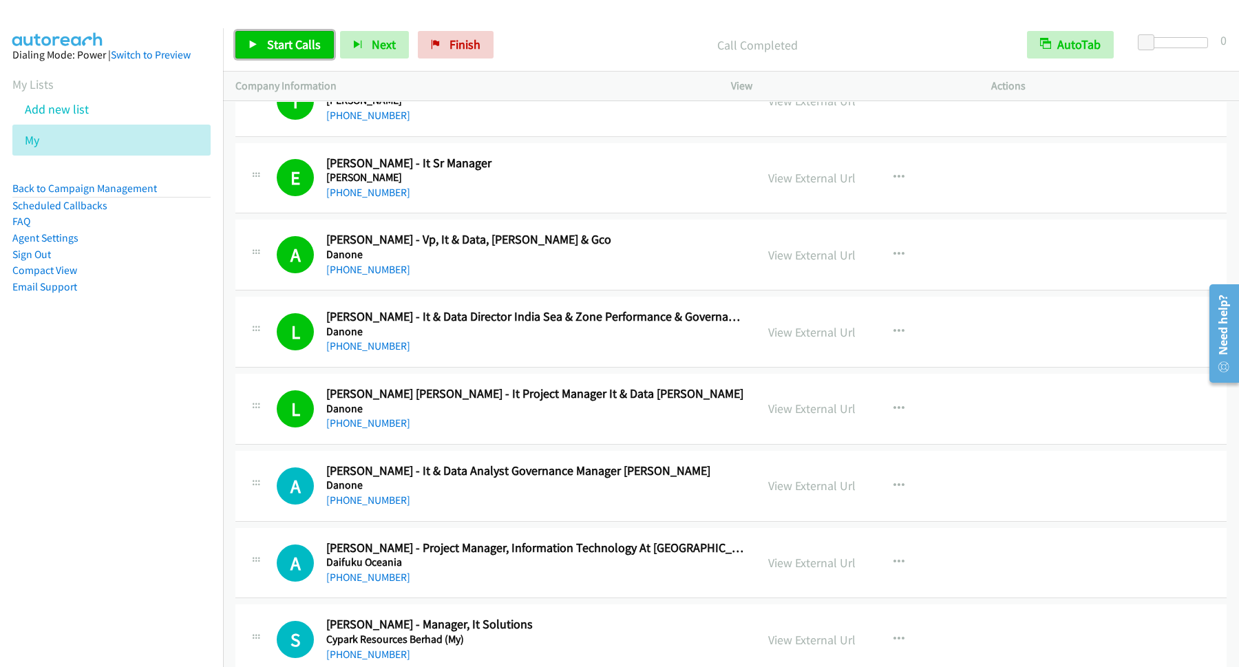
click at [288, 47] on span "Start Calls" at bounding box center [294, 44] width 54 height 16
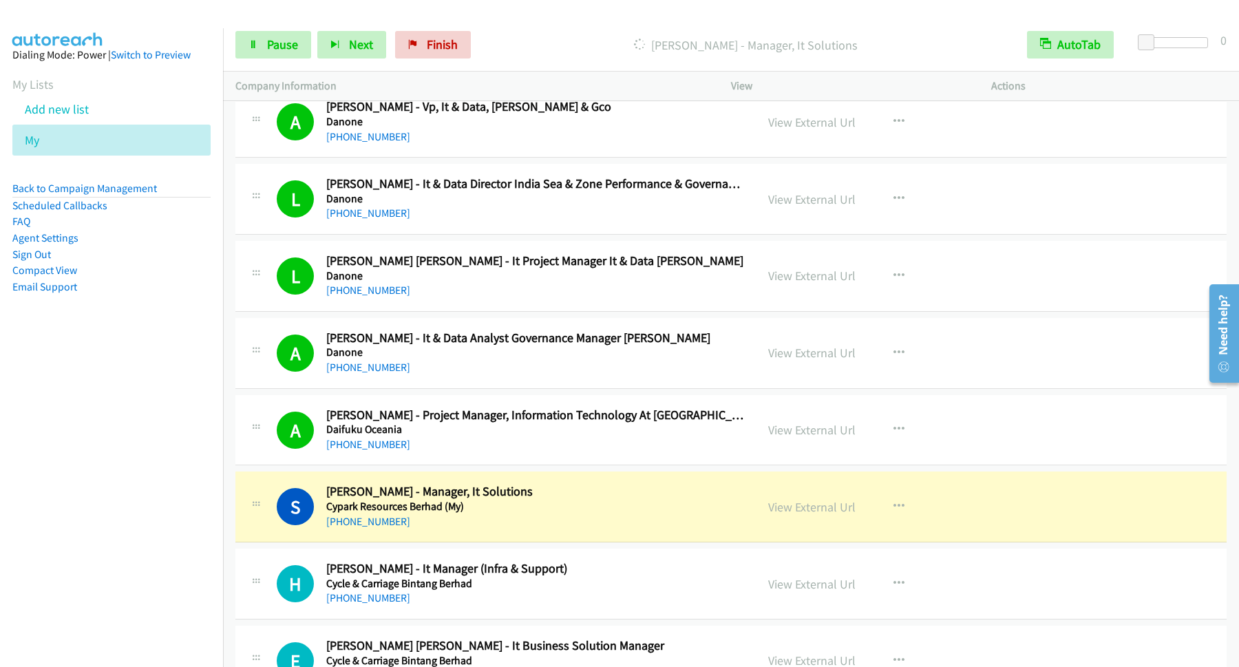
scroll to position [8733, 0]
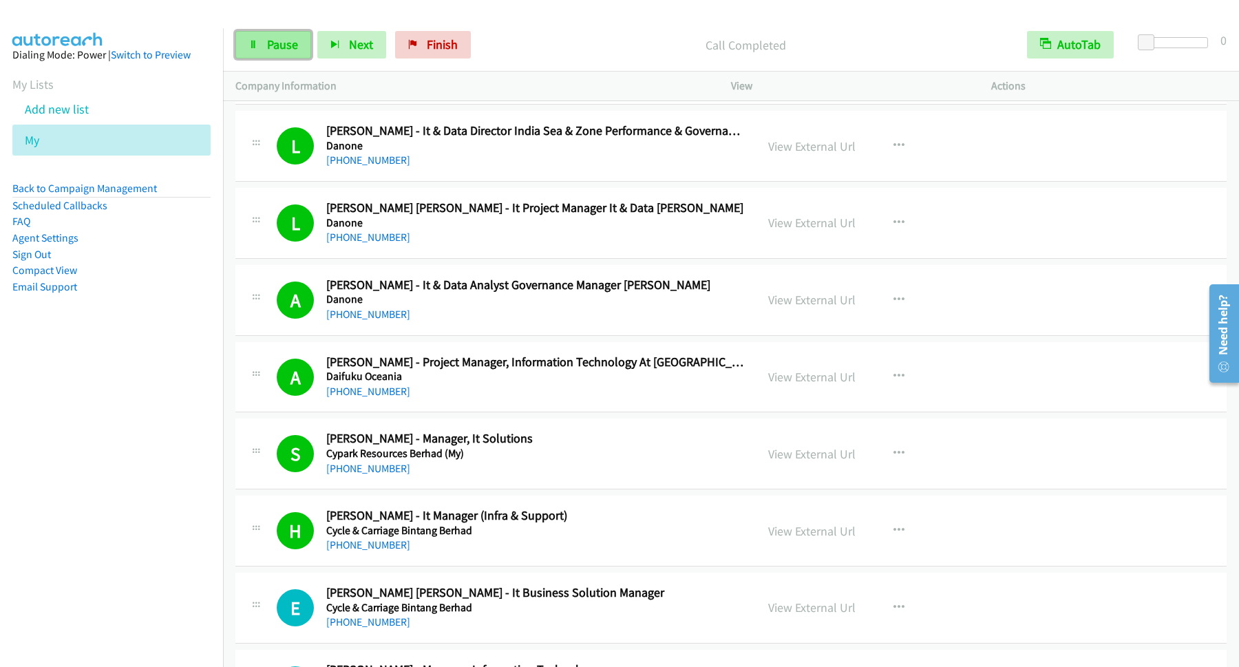
click at [281, 39] on span "Pause" at bounding box center [282, 44] width 31 height 16
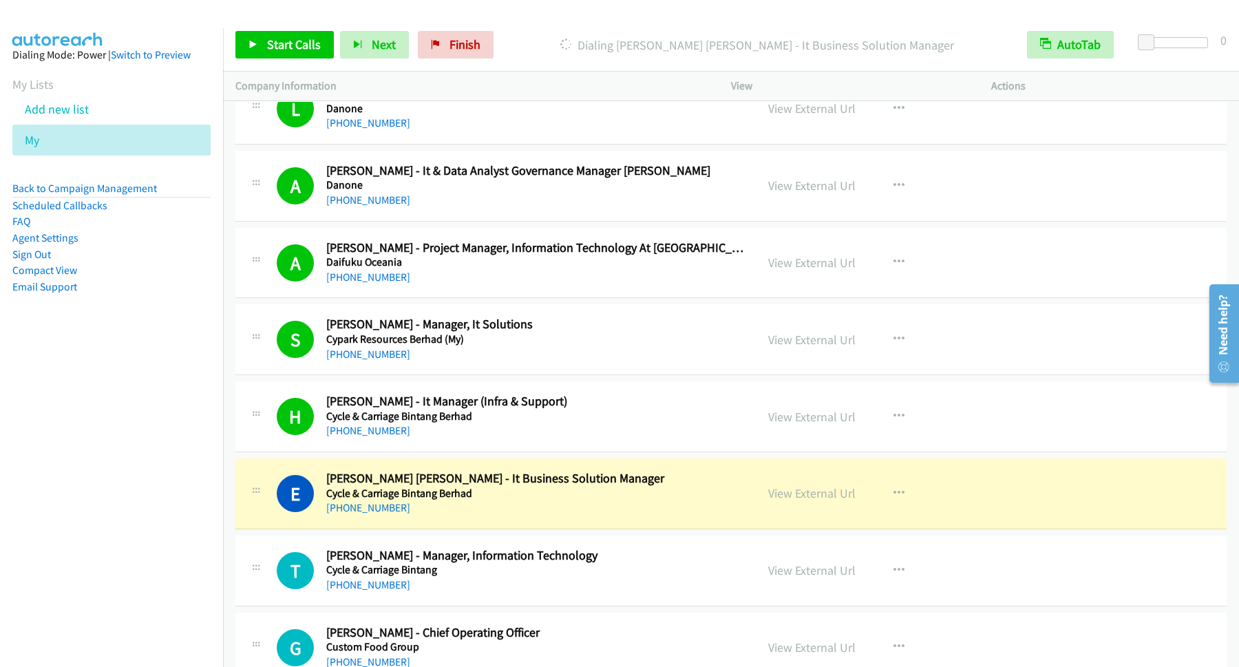
scroll to position [8919, 0]
